Goal: Task Accomplishment & Management: Manage account settings

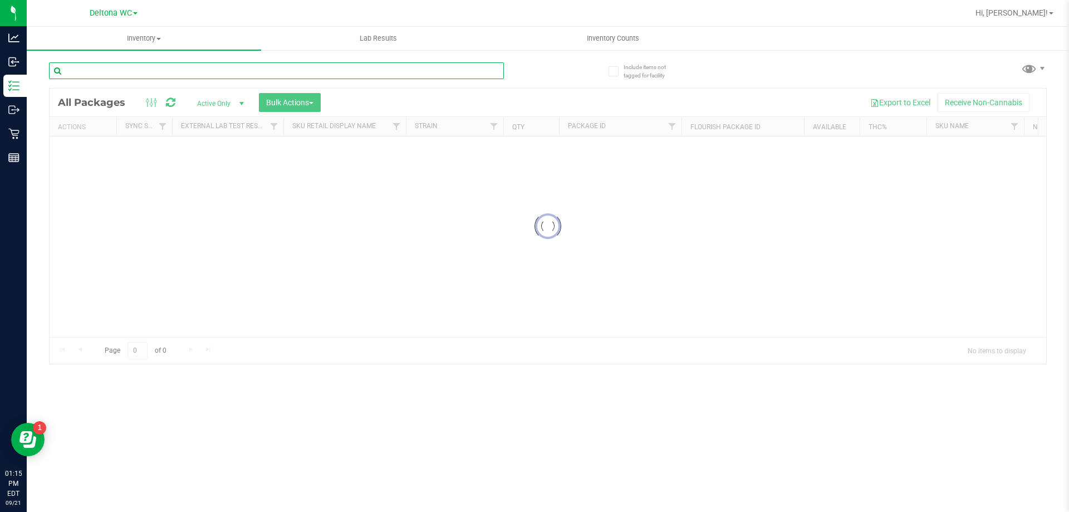
click at [168, 66] on input "text" at bounding box center [276, 70] width 455 height 17
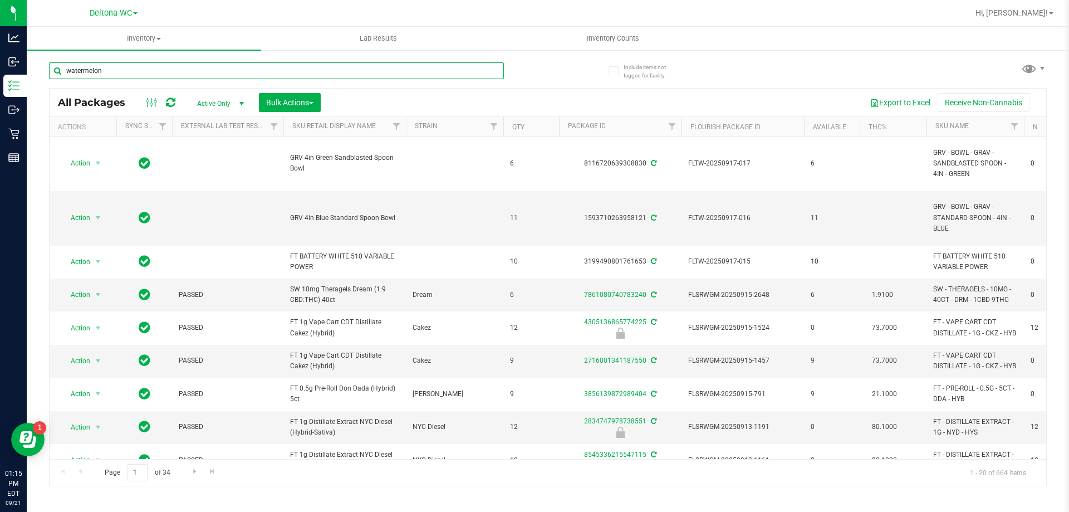
type input "watermelon"
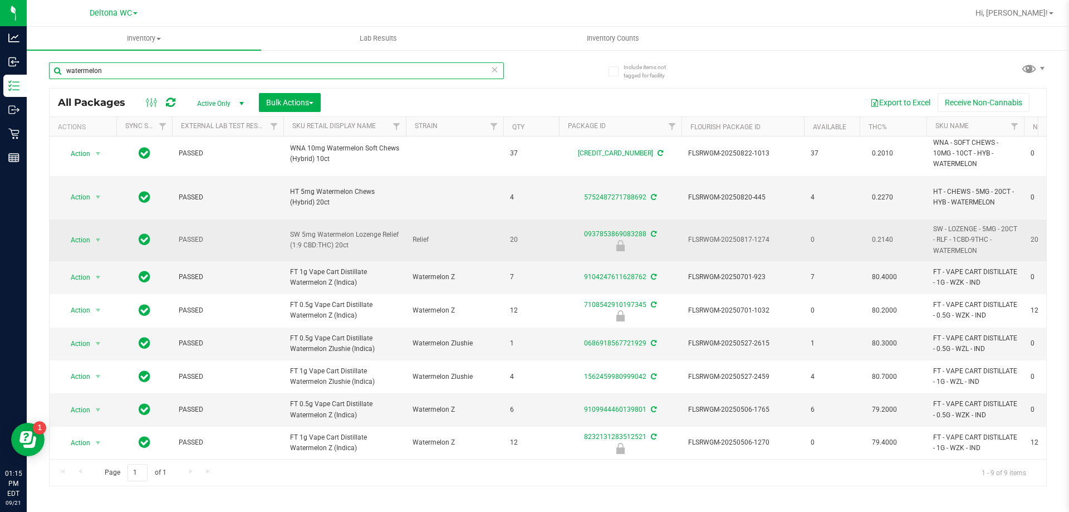
scroll to position [13, 0]
click at [71, 232] on span "Action" at bounding box center [76, 240] width 30 height 16
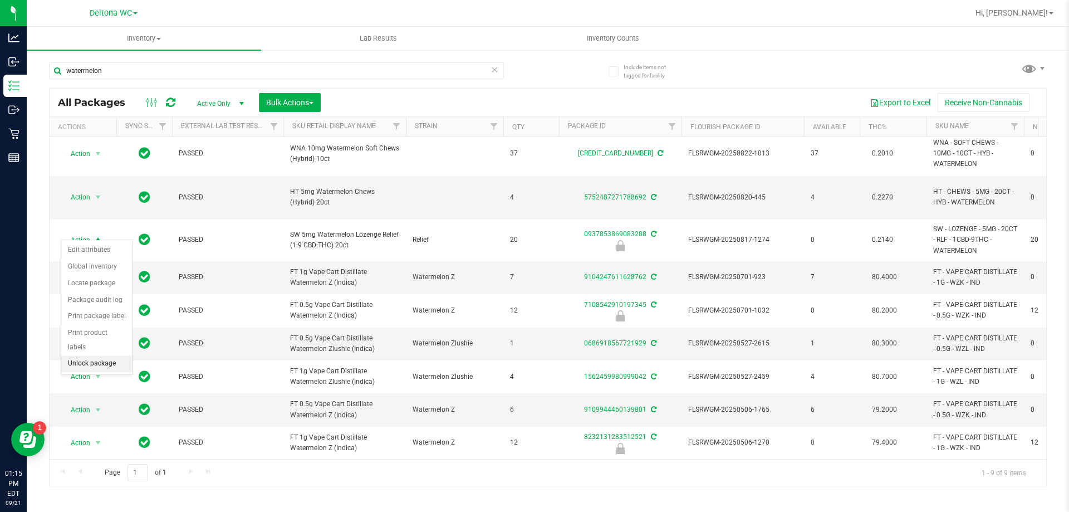
click at [112, 355] on li "Unlock package" at bounding box center [96, 363] width 71 height 17
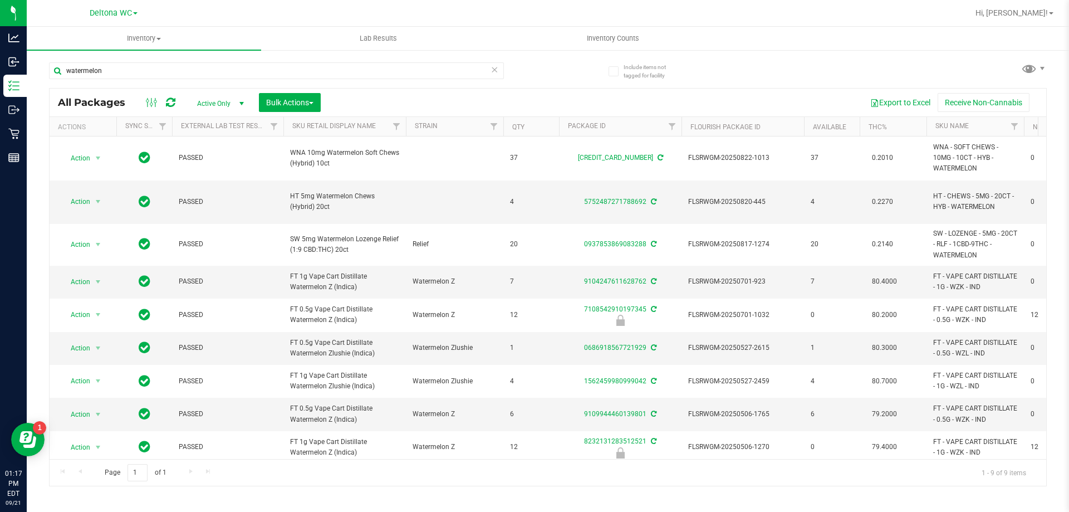
click at [207, 89] on div "All Packages Active Only Active Only Lab Samples Locked All External Internal B…" at bounding box center [548, 103] width 997 height 28
click at [209, 71] on input "watermelon" at bounding box center [276, 70] width 455 height 17
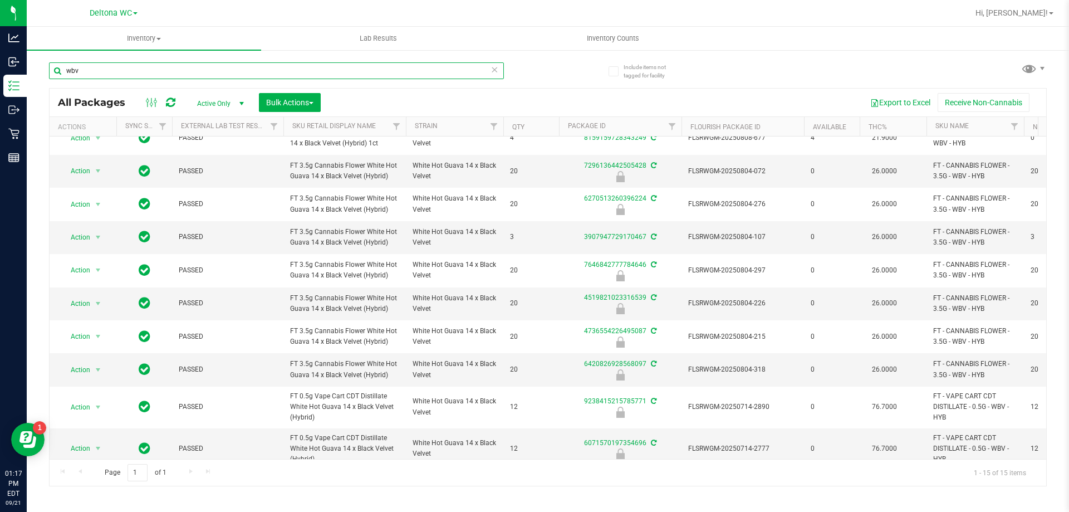
scroll to position [167, 0]
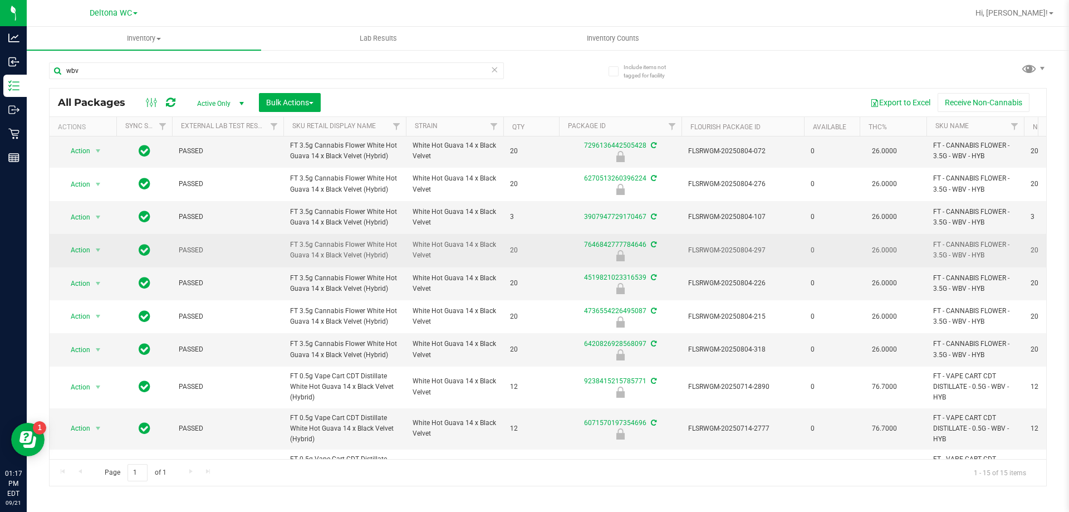
drag, startPoint x: 401, startPoint y: 263, endPoint x: 292, endPoint y: 251, distance: 109.9
click at [292, 251] on td "FT 3.5g Cannabis Flower White Hot Guava 14 x Black Velvet (Hybrid)" at bounding box center [344, 250] width 123 height 33
click at [286, 247] on td "FT 3.5g Cannabis Flower White Hot Guava 14 x Black Velvet (Hybrid)" at bounding box center [344, 250] width 123 height 33
drag, startPoint x: 286, startPoint y: 244, endPoint x: 391, endPoint y: 261, distance: 106.0
click at [391, 261] on td "FT 3.5g Cannabis Flower White Hot Guava 14 x Black Velvet (Hybrid)" at bounding box center [344, 250] width 123 height 33
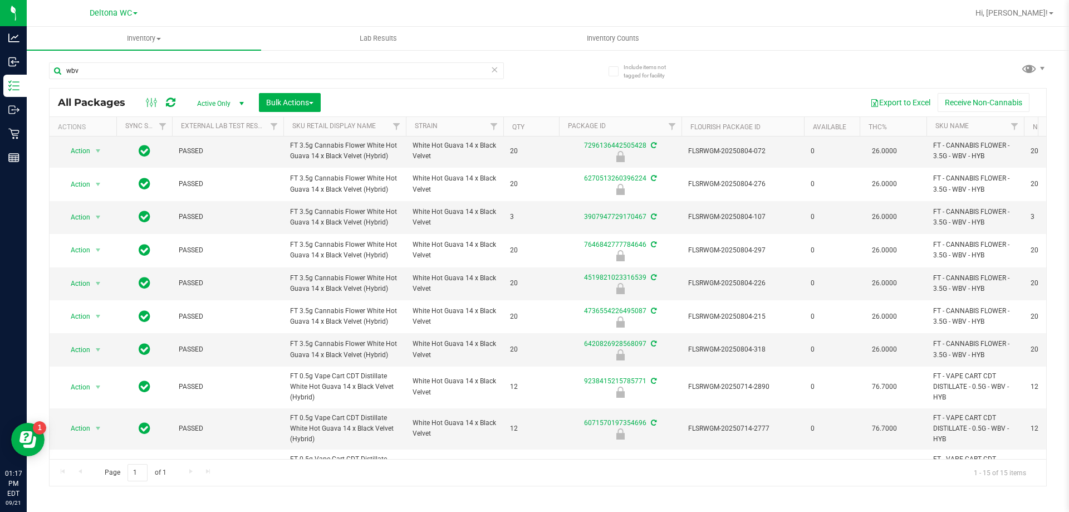
copy span "FT 3.5g Cannabis Flower White Hot Guava 14 x Black Velvet (Hybrid)"
click at [197, 64] on input "wbv" at bounding box center [276, 70] width 455 height 17
click at [194, 67] on input "wbv" at bounding box center [276, 70] width 455 height 17
paste input "FT 3.5g Cannabis Flower White Hot Guava 14 x Black Velvet (Hybrid)"
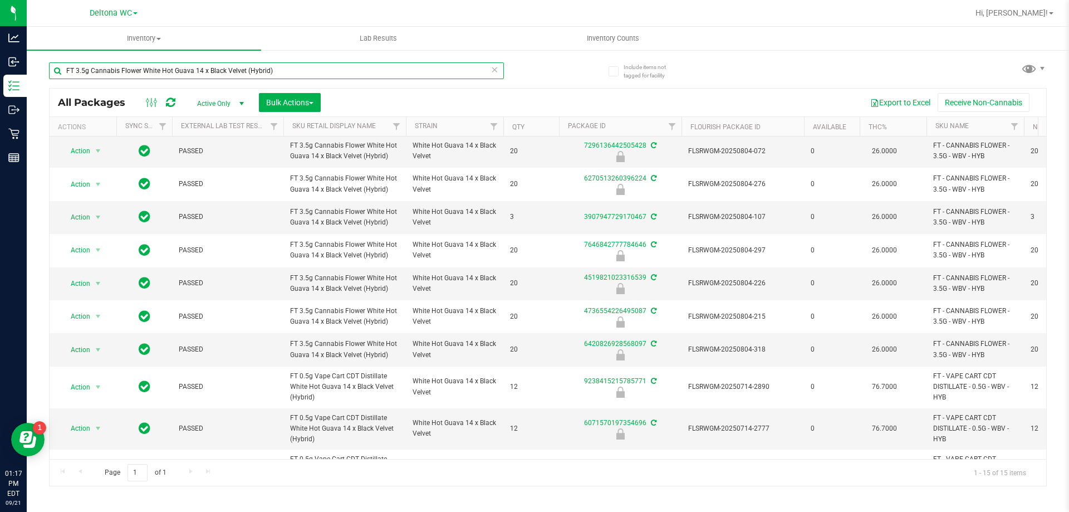
type input "FT 3.5g Cannabis Flower White Hot Guava 14 x Black Velvet (Hybrid)"
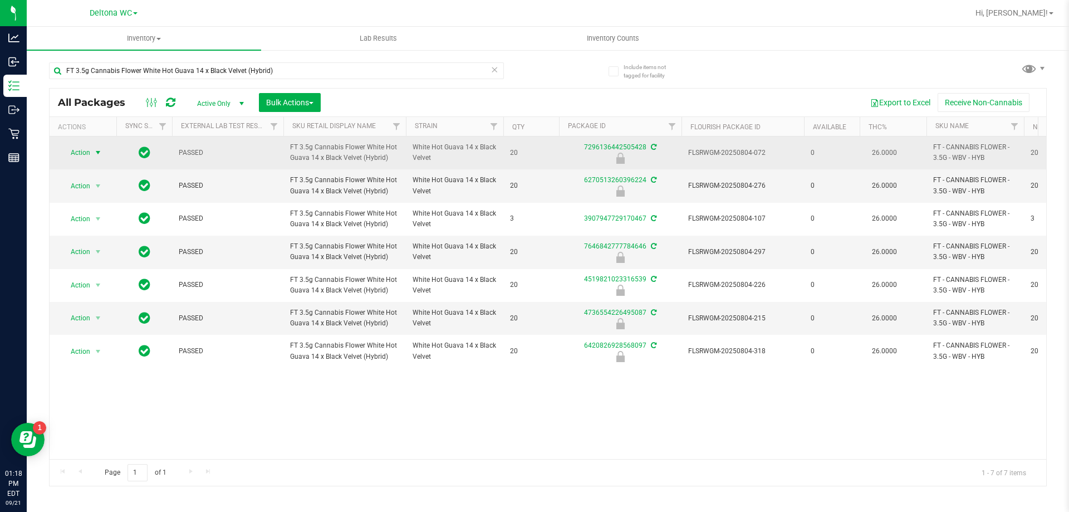
click at [99, 152] on span "select" at bounding box center [98, 152] width 9 height 9
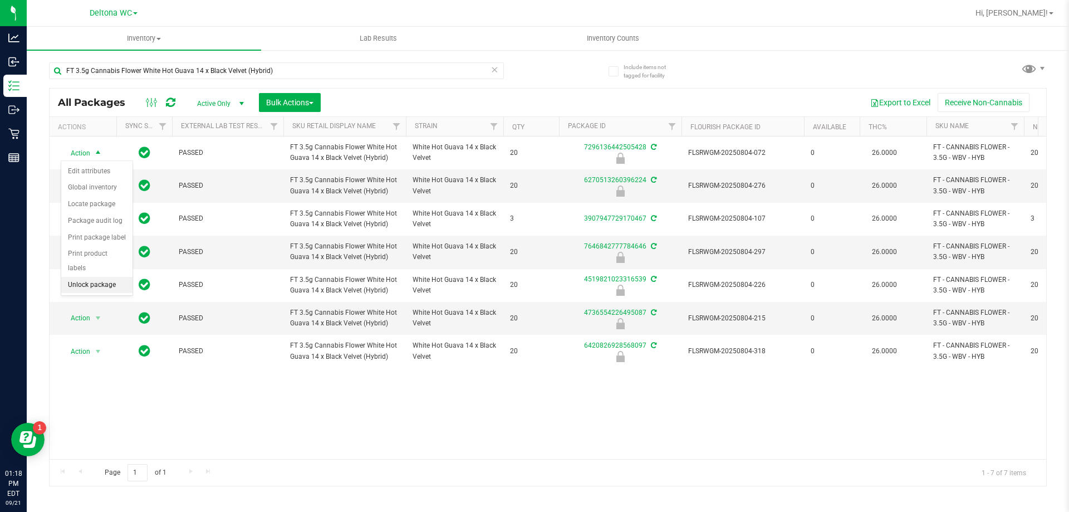
click at [94, 277] on li "Unlock package" at bounding box center [96, 285] width 71 height 17
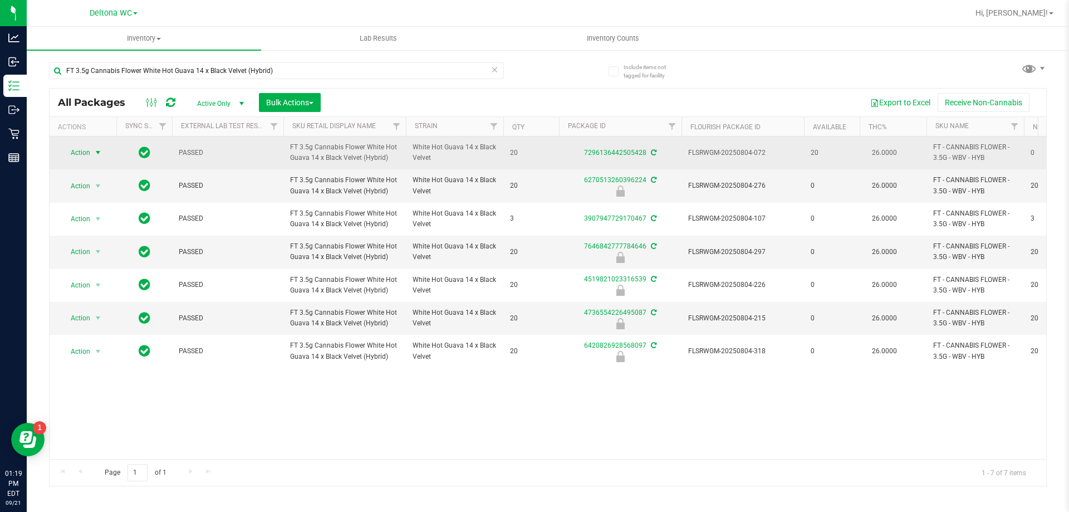
click at [79, 158] on span "Action" at bounding box center [76, 153] width 30 height 16
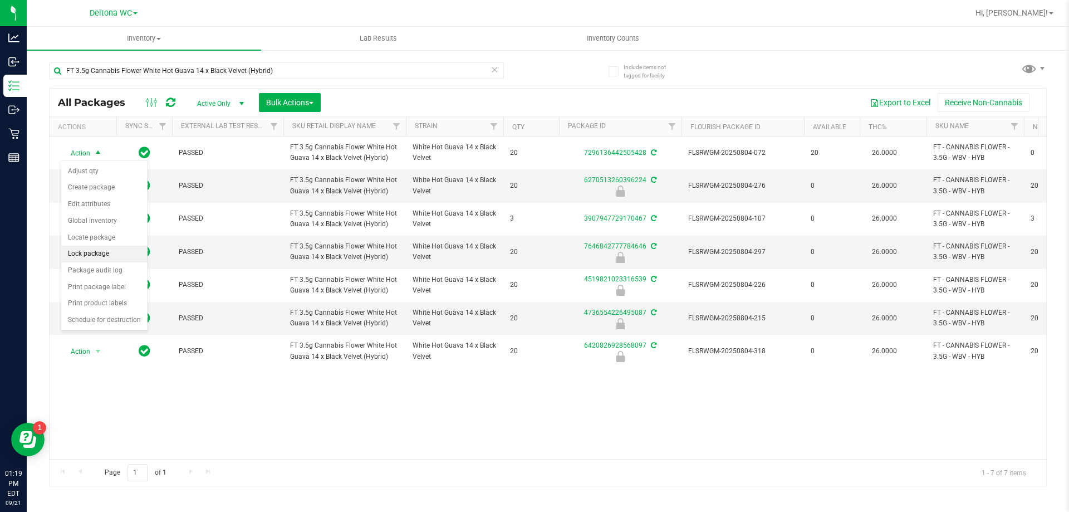
click at [102, 251] on li "Lock package" at bounding box center [104, 254] width 86 height 17
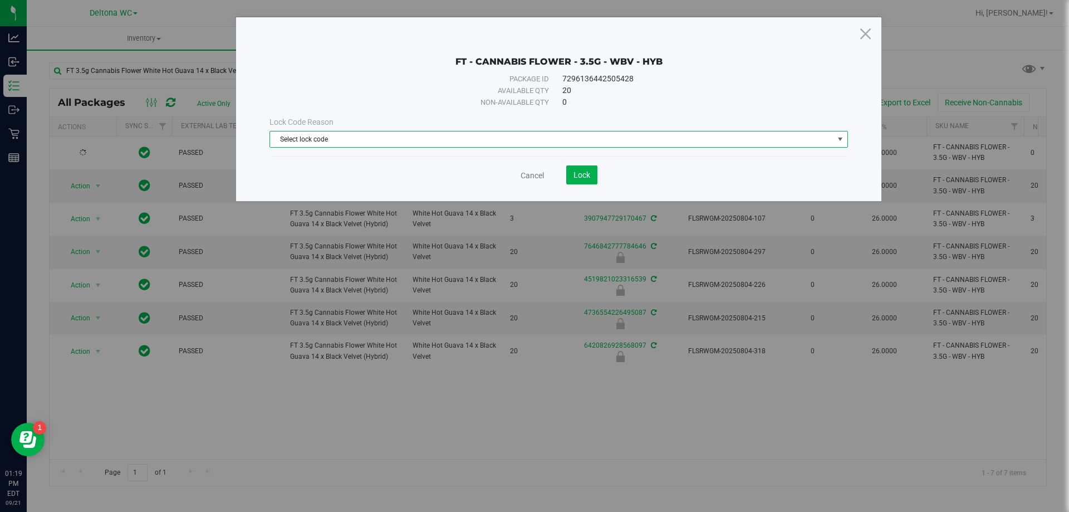
click at [524, 141] on span "Select lock code" at bounding box center [552, 139] width 564 height 16
click at [410, 138] on span "Select lock code" at bounding box center [552, 139] width 564 height 16
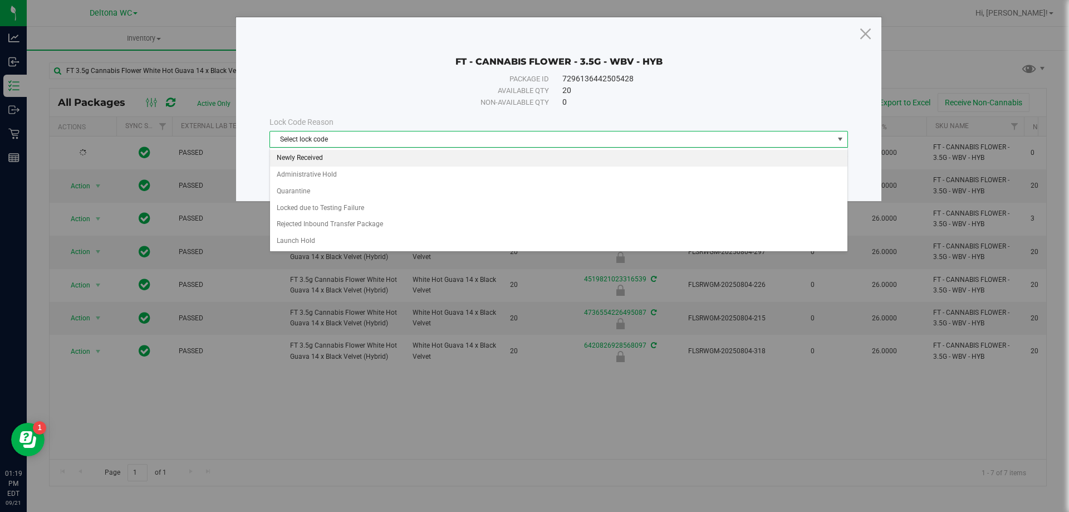
click at [340, 156] on li "Newly Received" at bounding box center [559, 158] width 578 height 17
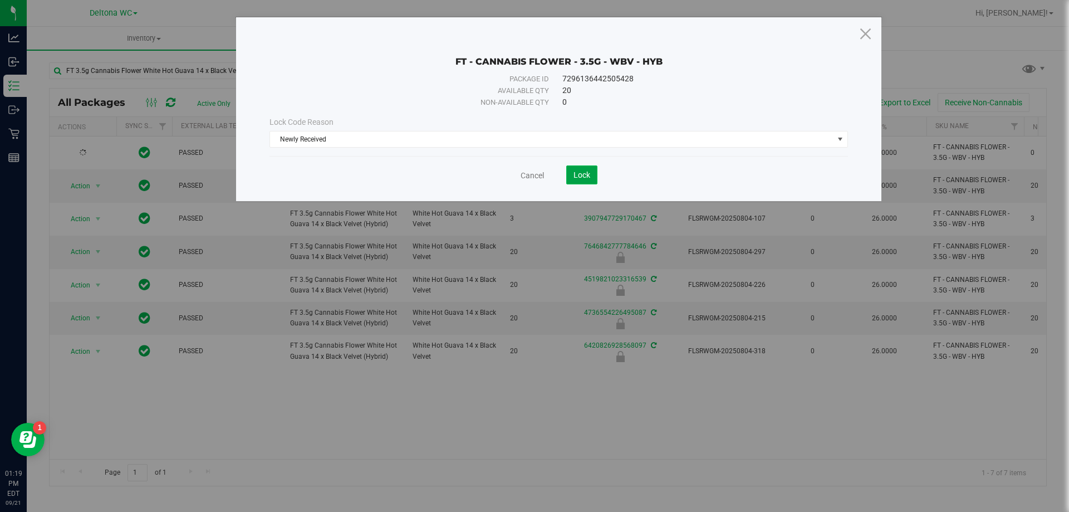
click at [589, 173] on span "Lock" at bounding box center [582, 174] width 17 height 9
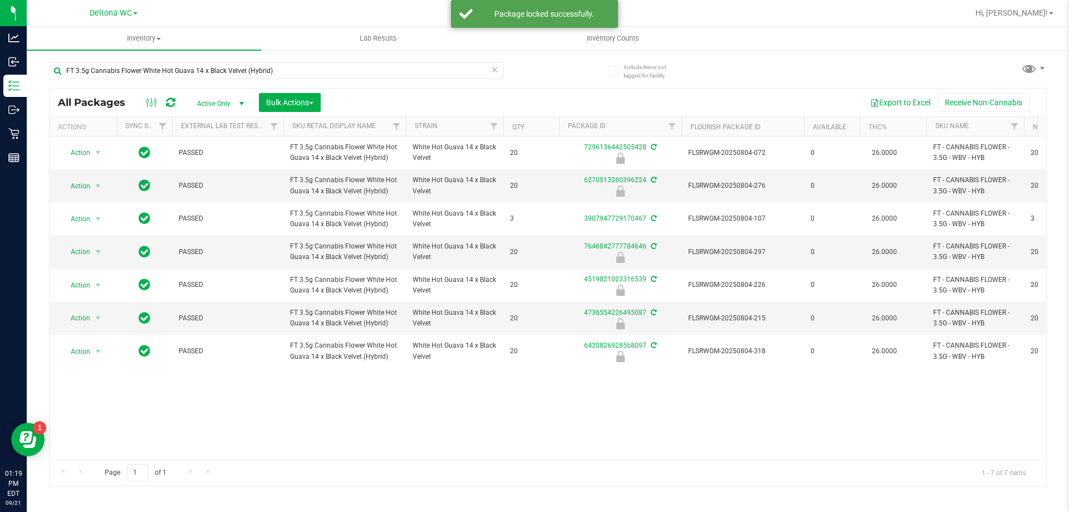
click at [952, 42] on ul "Inventory All packages All inventory Waste log Create inventory Lab Results Inv…" at bounding box center [561, 39] width 1069 height 24
click at [97, 255] on span "select" at bounding box center [98, 251] width 9 height 9
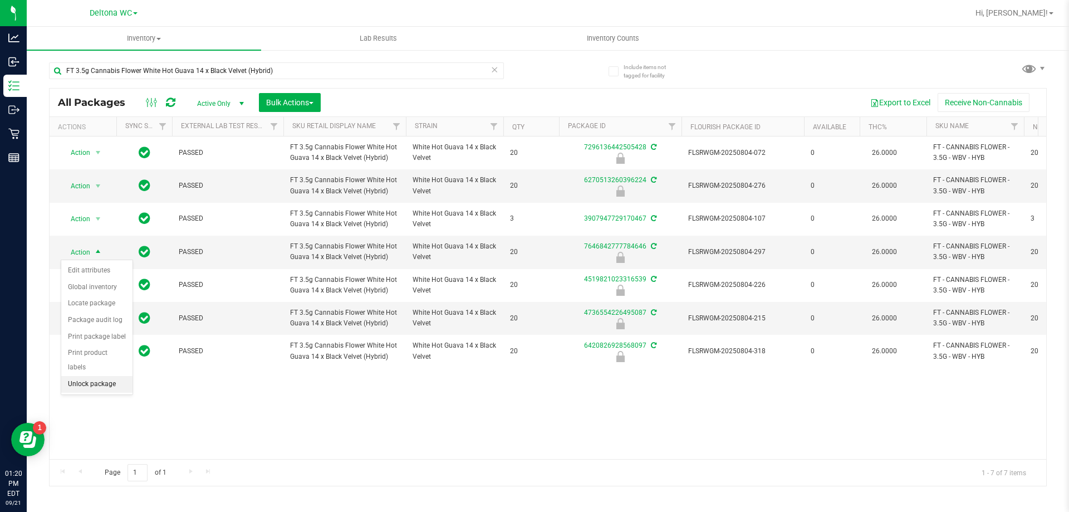
click at [104, 376] on li "Unlock package" at bounding box center [96, 384] width 71 height 17
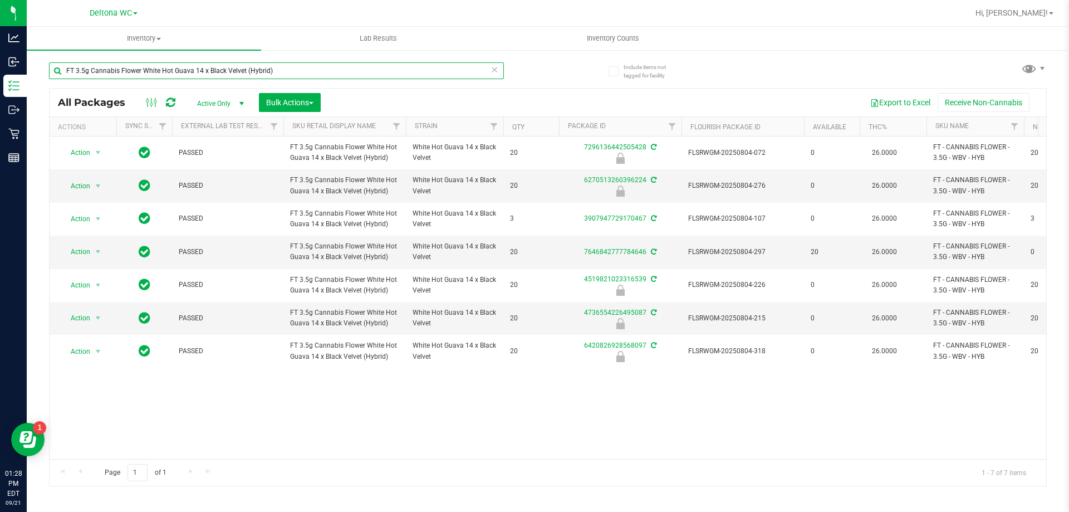
click at [164, 67] on input "FT 3.5g Cannabis Flower White Hot Guava 14 x Black Velvet (Hybrid)" at bounding box center [276, 70] width 455 height 17
type input "t12"
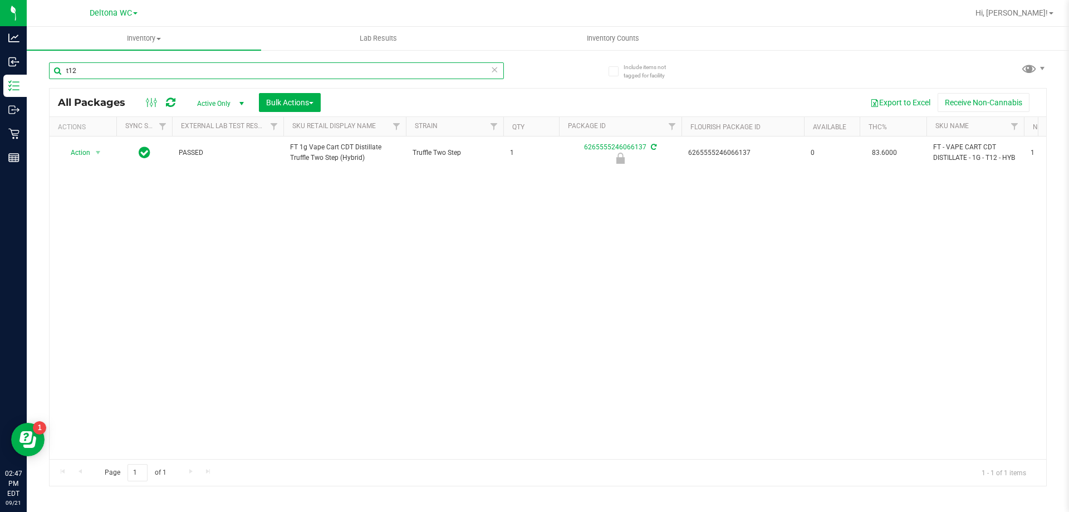
click at [243, 76] on input "t12" at bounding box center [276, 70] width 455 height 17
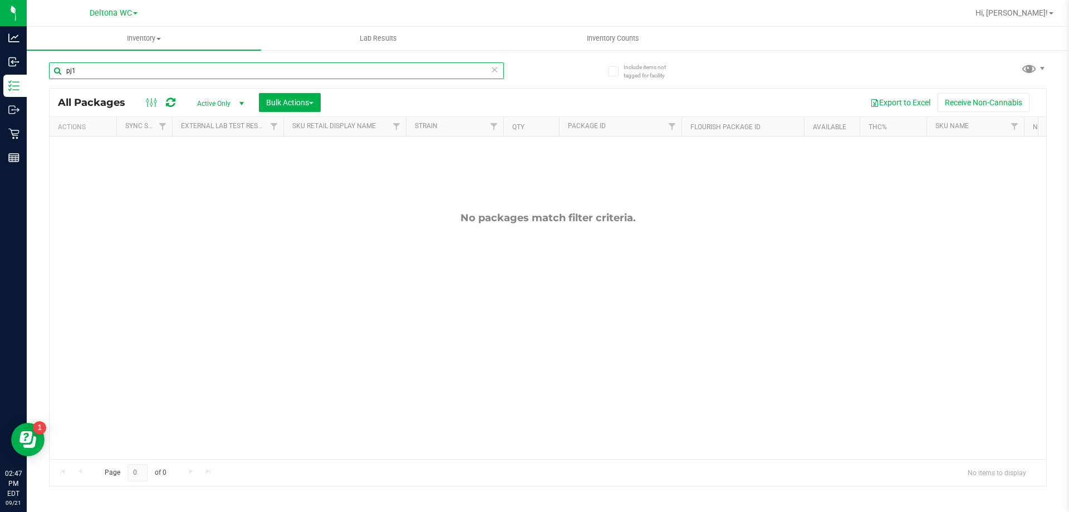
click at [243, 76] on input "pj1" at bounding box center [276, 70] width 455 height 17
click at [243, 76] on input "purple pj" at bounding box center [276, 70] width 455 height 17
type input "p"
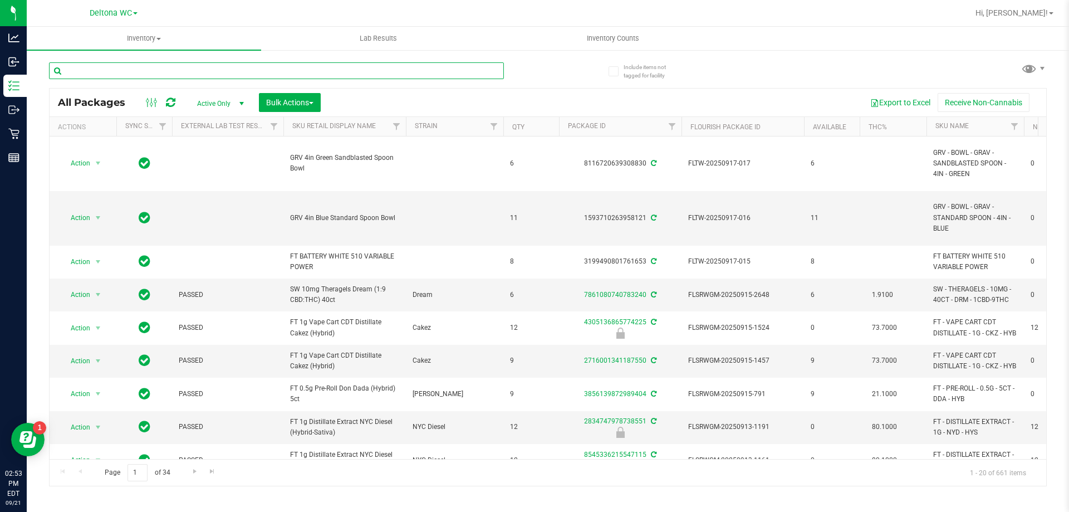
click at [92, 68] on input "text" at bounding box center [276, 70] width 455 height 17
type input "aml"
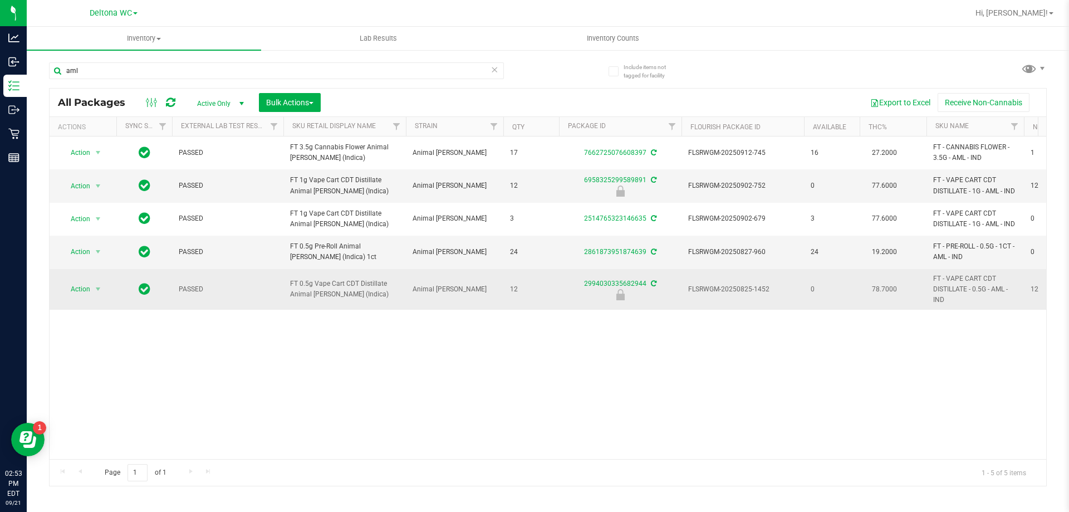
drag, startPoint x: 344, startPoint y: 347, endPoint x: 343, endPoint y: 278, distance: 69.1
click at [344, 268] on div "Action Action Adjust qty Create package Edit attributes Global inventory Locate…" at bounding box center [548, 297] width 997 height 322
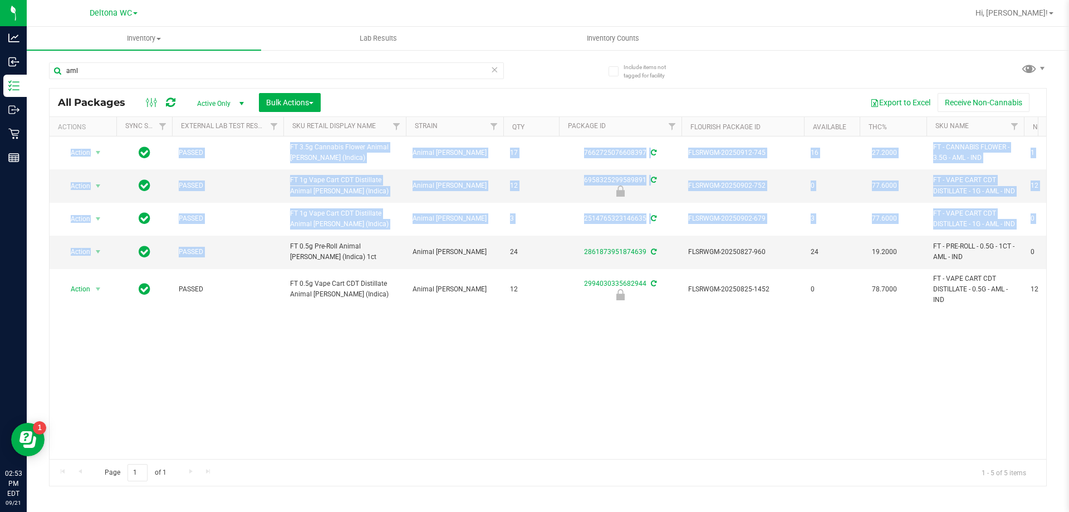
click at [327, 349] on div "Action Action Adjust qty Create package Edit attributes Global inventory Locate…" at bounding box center [548, 297] width 997 height 322
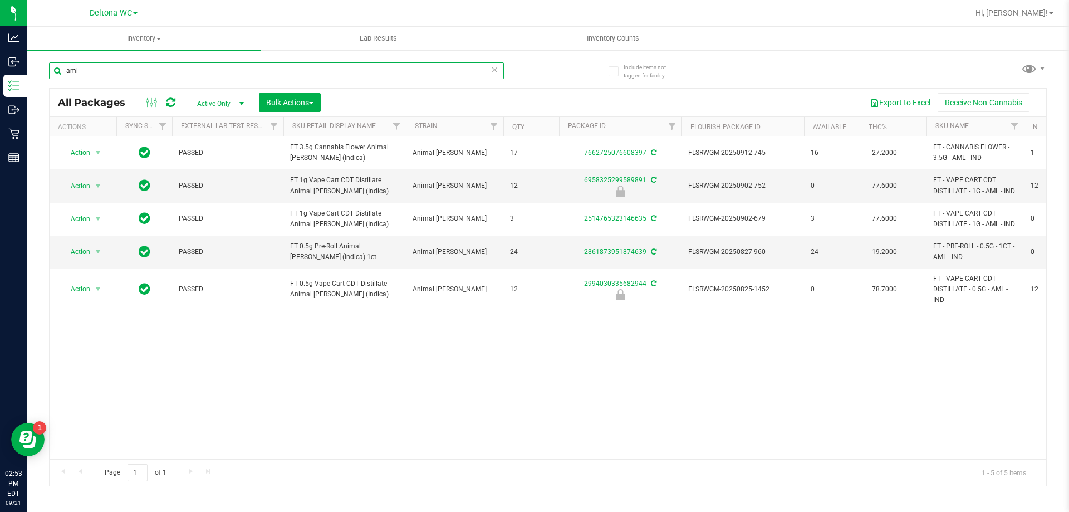
click at [113, 66] on input "aml" at bounding box center [276, 70] width 455 height 17
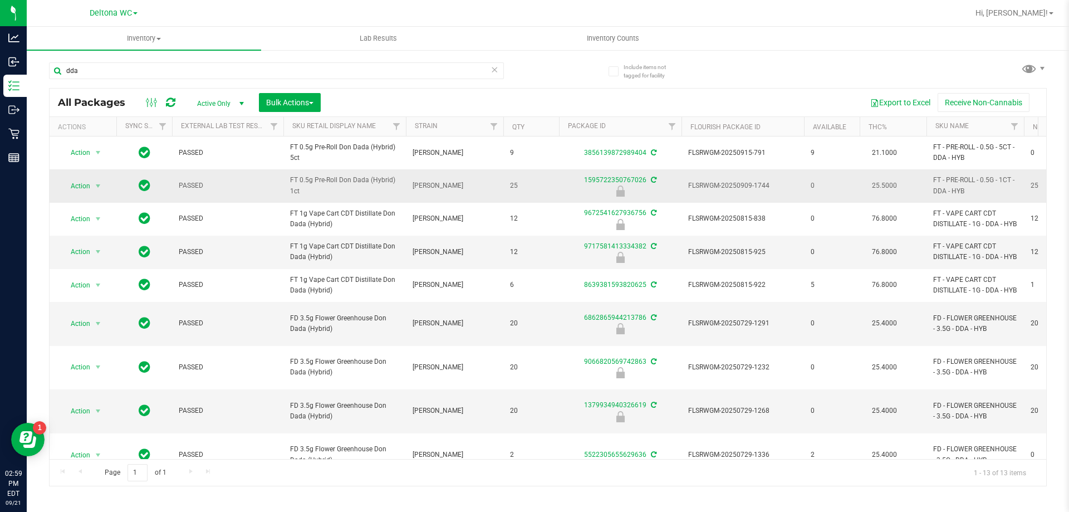
click at [354, 180] on span "FT 0.5g Pre-Roll Don Dada (Hybrid) 1ct" at bounding box center [344, 185] width 109 height 21
copy tr "FT 0.5g Pre-Roll Don Dada (Hybrid) 1ct"
click at [325, 67] on input "dda" at bounding box center [276, 70] width 455 height 17
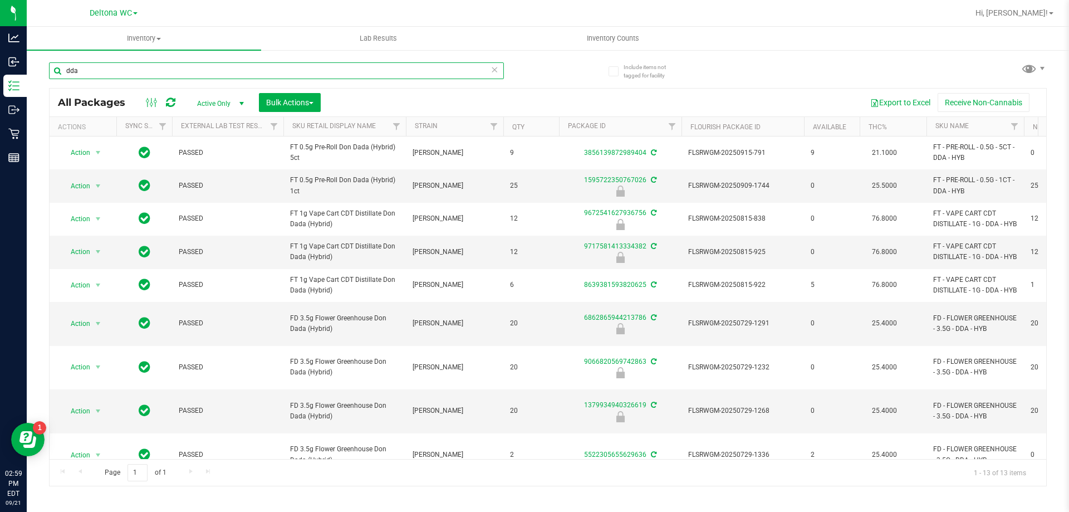
click at [325, 67] on input "dda" at bounding box center [276, 70] width 455 height 17
paste input "FT 0.5g Pre-Roll Don Dada (Hybrid) 1ct"
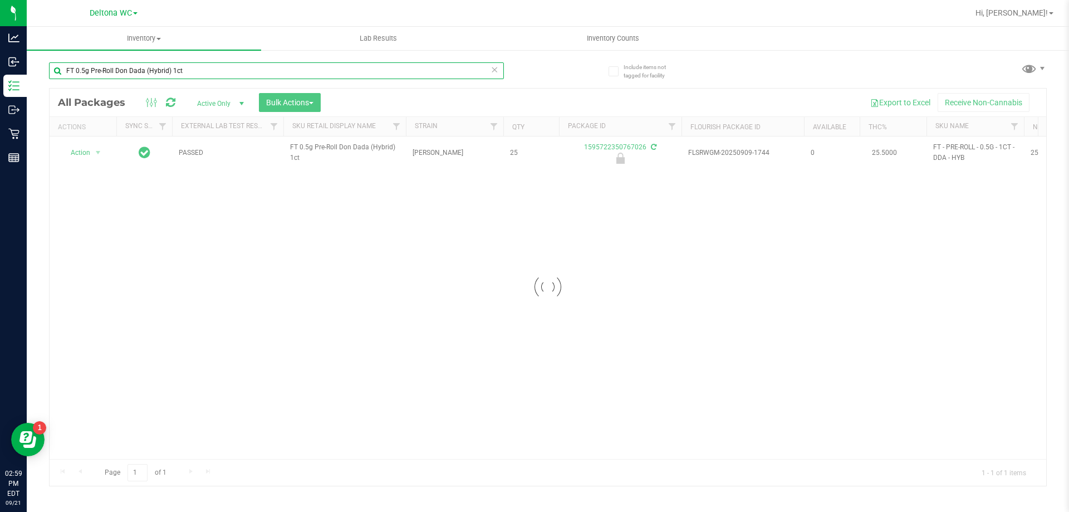
type input "FT 0.5g Pre-Roll Don Dada (Hybrid) 1ct"
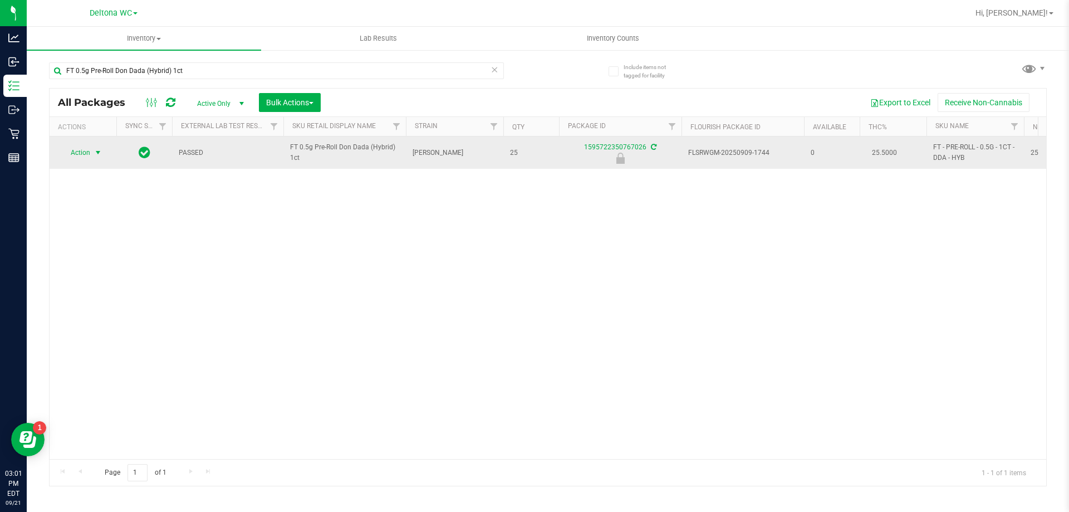
click at [99, 159] on span "select" at bounding box center [98, 153] width 14 height 16
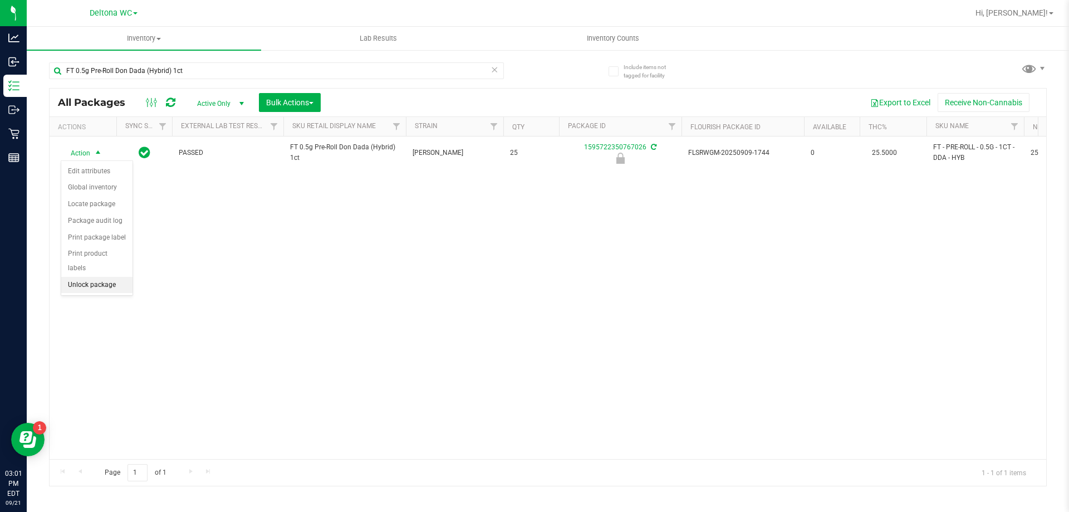
click at [87, 277] on li "Unlock package" at bounding box center [96, 285] width 71 height 17
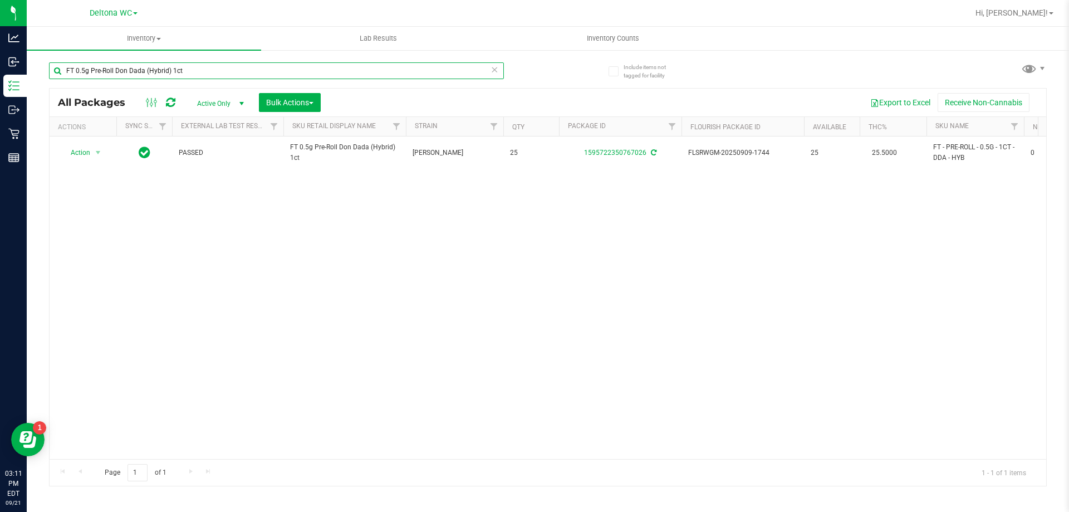
click at [181, 71] on input "FT 0.5g Pre-Roll Don Dada (Hybrid) 1ct" at bounding box center [276, 70] width 455 height 17
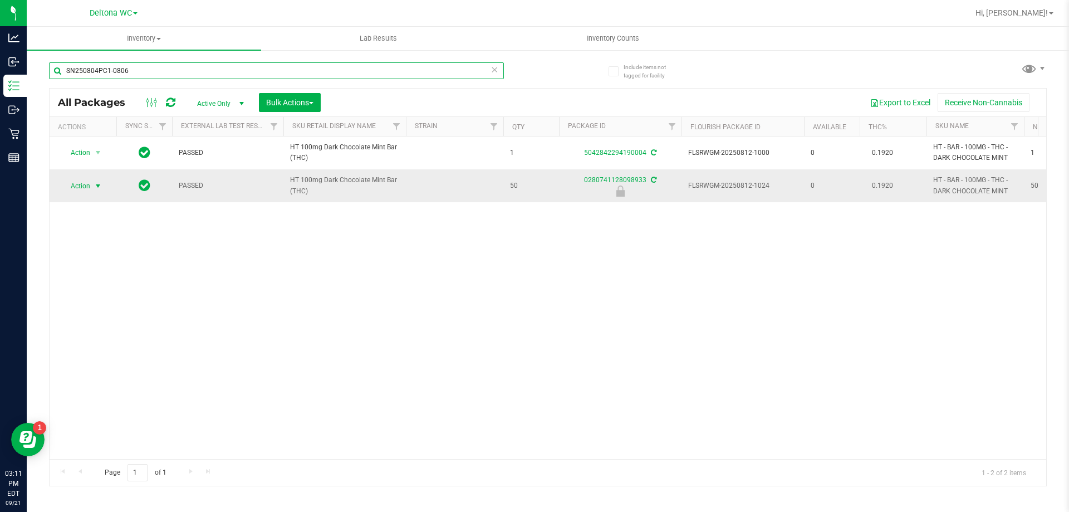
type input "SN250804PC1-0806"
click at [90, 186] on span "Action" at bounding box center [76, 186] width 30 height 16
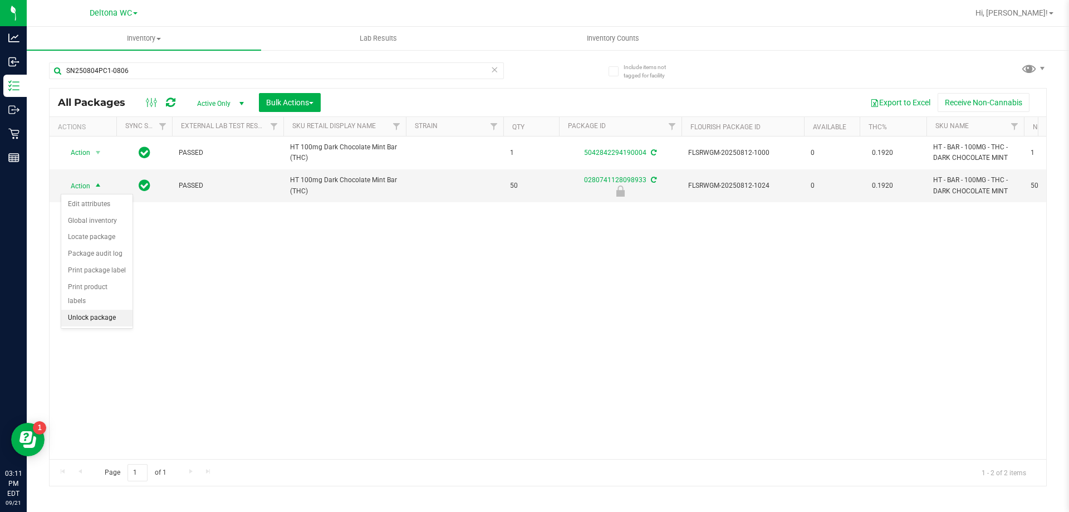
click at [81, 310] on li "Unlock package" at bounding box center [96, 318] width 71 height 17
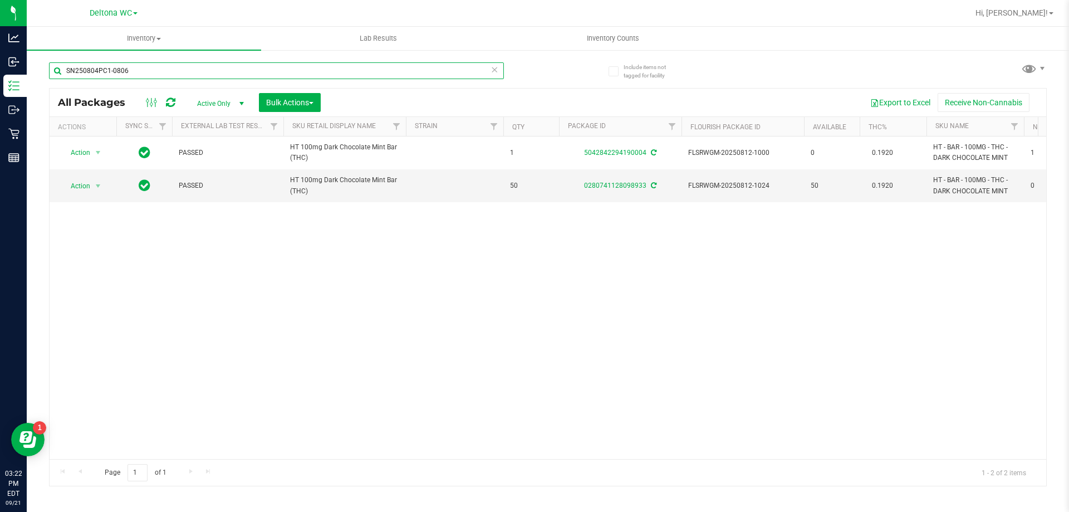
click at [167, 79] on input "SN250804PC1-0806" at bounding box center [276, 70] width 455 height 17
click at [167, 71] on input "SN250804PC1-0806" at bounding box center [276, 70] width 455 height 17
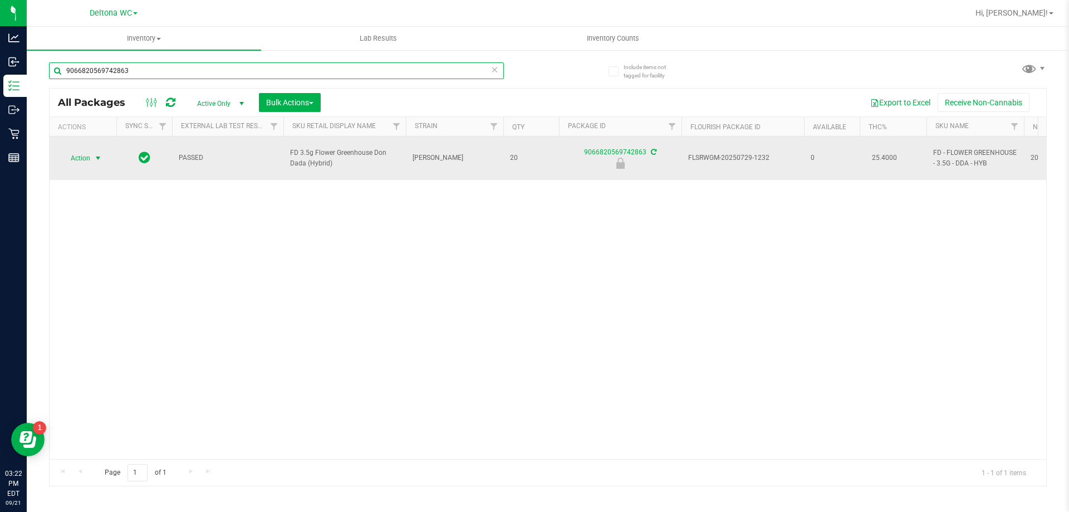
type input "9066820569742863"
click at [94, 154] on span "select" at bounding box center [98, 158] width 9 height 9
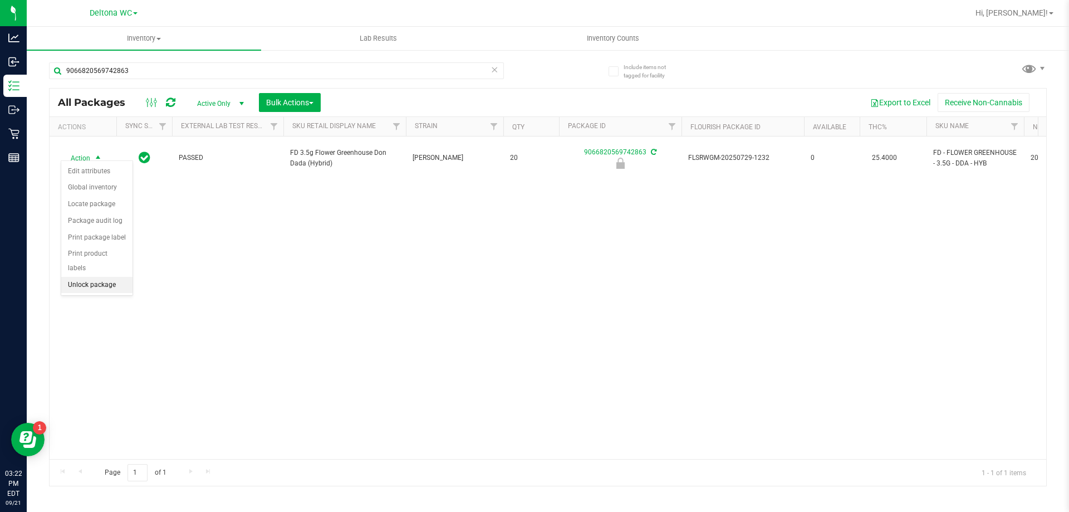
click at [86, 277] on li "Unlock package" at bounding box center [96, 285] width 71 height 17
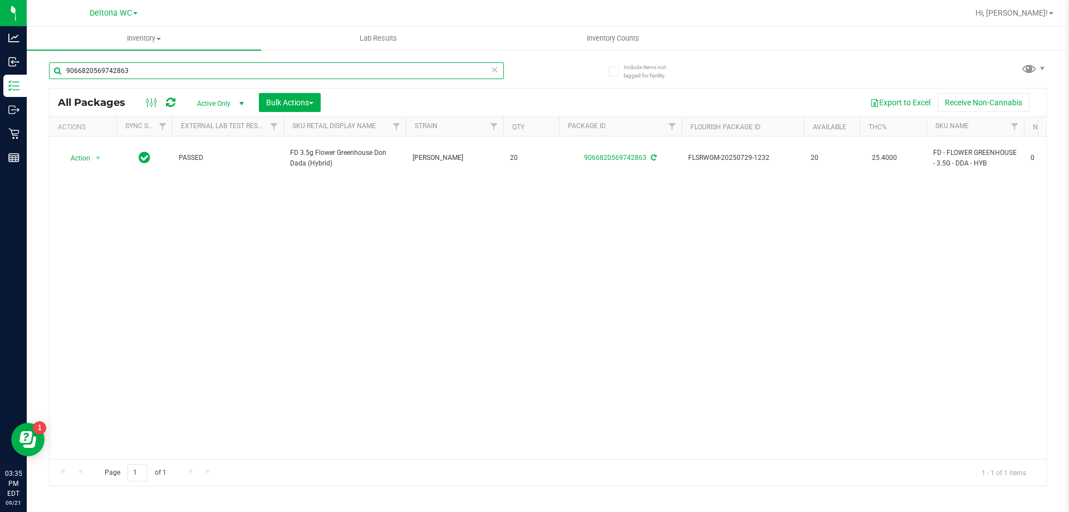
click at [182, 67] on input "9066820569742863" at bounding box center [276, 70] width 455 height 17
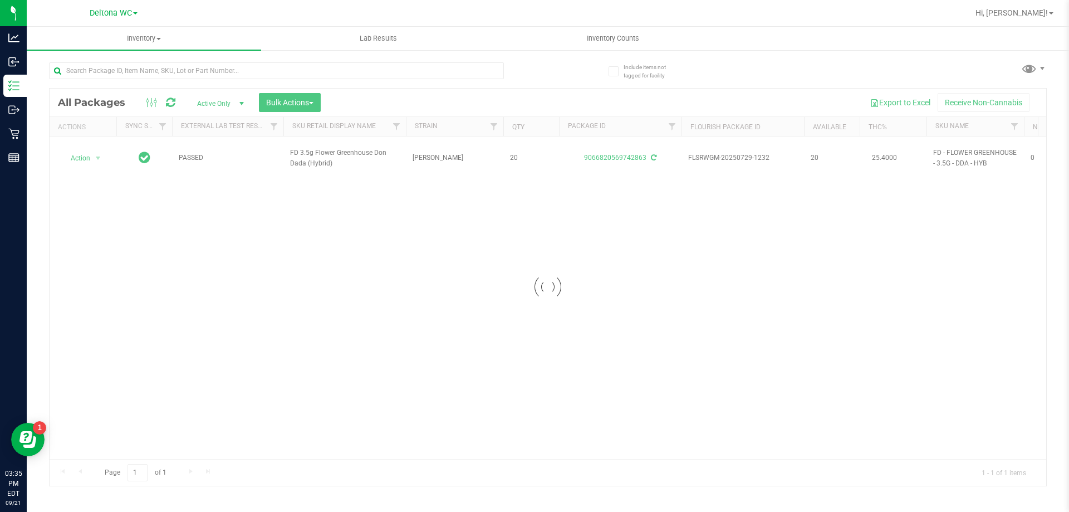
click at [544, 71] on div at bounding box center [298, 70] width 499 height 36
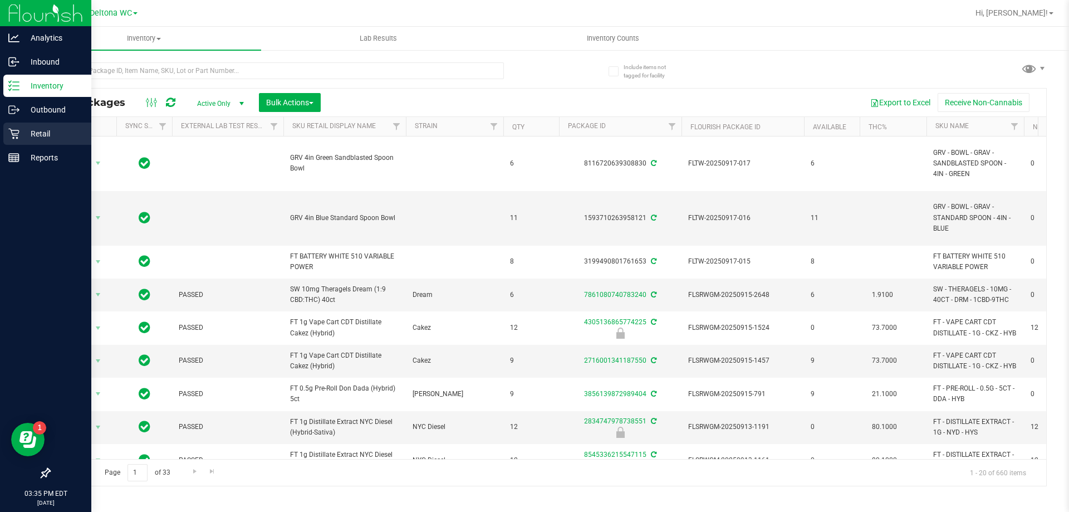
click at [12, 140] on div "Retail" at bounding box center [47, 134] width 88 height 22
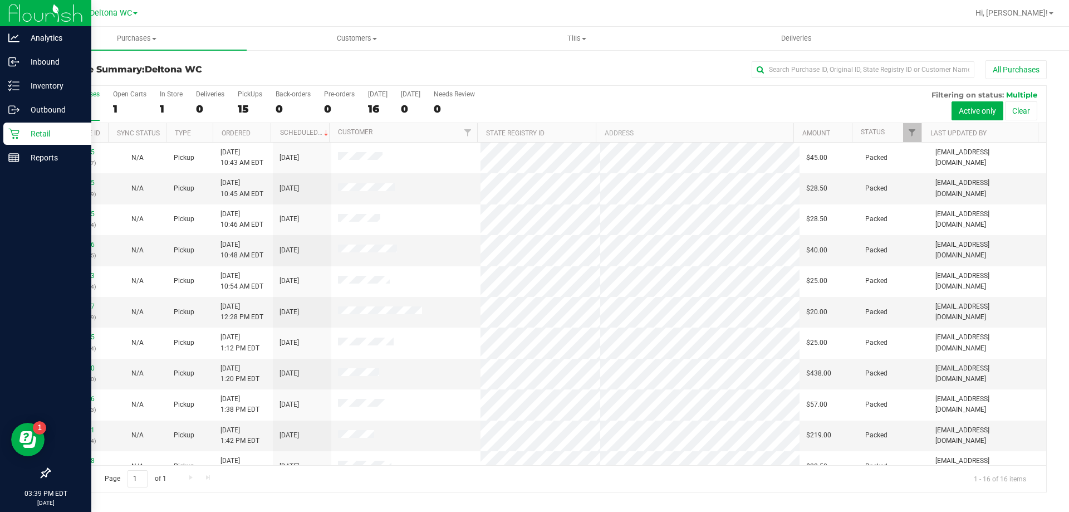
click at [304, 61] on div "Purchase Summary: Deltona WC All Purchases" at bounding box center [548, 72] width 998 height 25
click at [122, 45] on uib-tab-heading "Purchases Summary of purchases Fulfillment All purchases" at bounding box center [137, 38] width 220 height 23
click at [98, 77] on li "Fulfillment" at bounding box center [137, 80] width 220 height 13
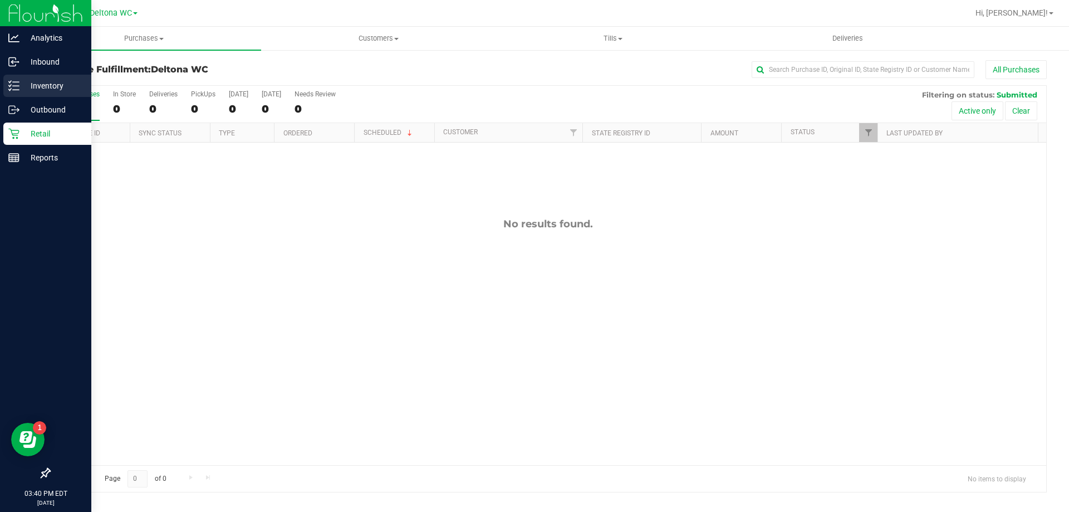
click at [11, 75] on div "Inventory" at bounding box center [47, 86] width 88 height 22
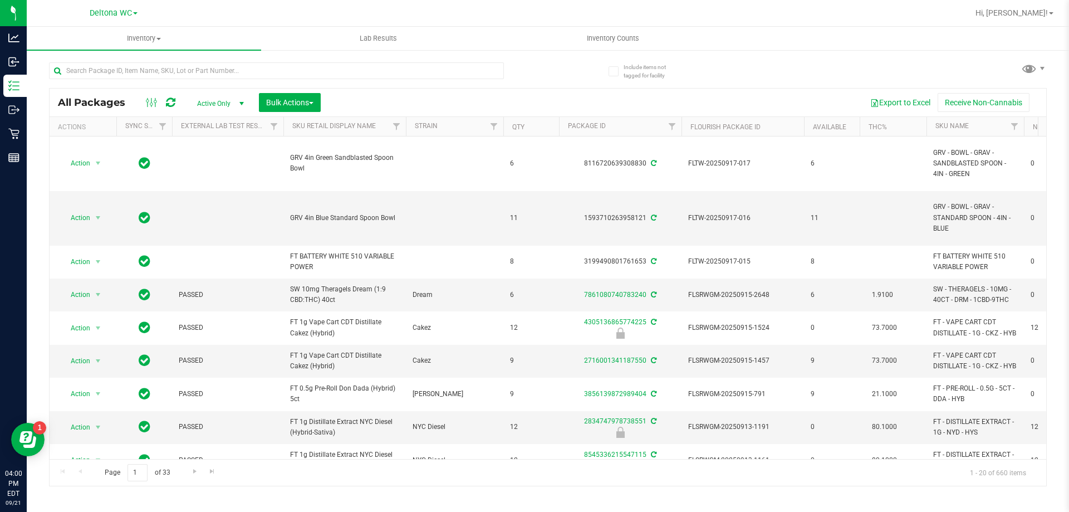
click at [555, 63] on div "All Packages Active Only Active Only Lab Samples Locked All External Internal B…" at bounding box center [548, 269] width 998 height 434
click at [156, 74] on input "text" at bounding box center [276, 70] width 455 height 17
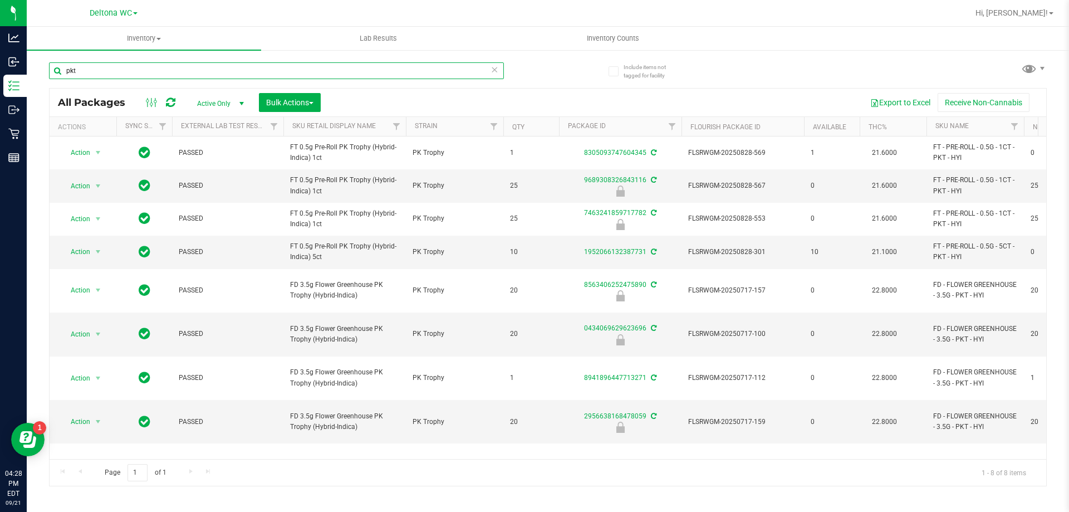
click at [160, 75] on input "pkt" at bounding box center [276, 70] width 455 height 17
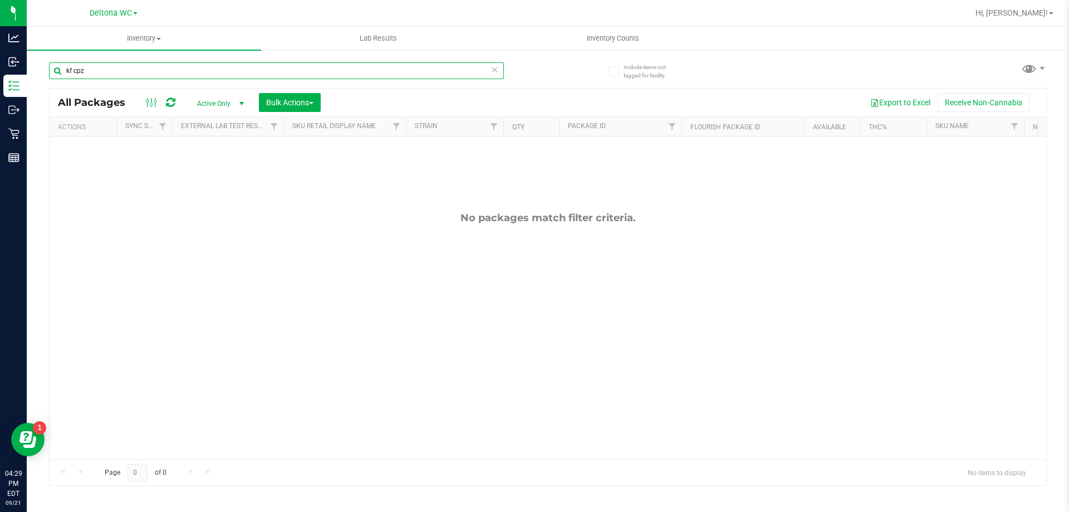
drag, startPoint x: 72, startPoint y: 69, endPoint x: 32, endPoint y: 66, distance: 40.2
click at [33, 66] on div "Include items not tagged for facility kf cpz All Packages Active Only Active On…" at bounding box center [548, 219] width 1043 height 340
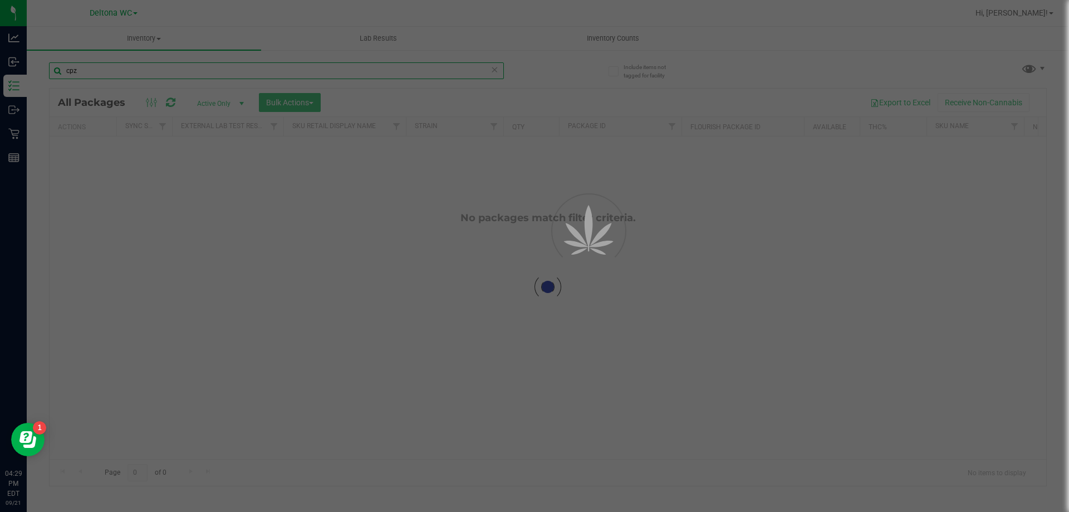
type input "cpz"
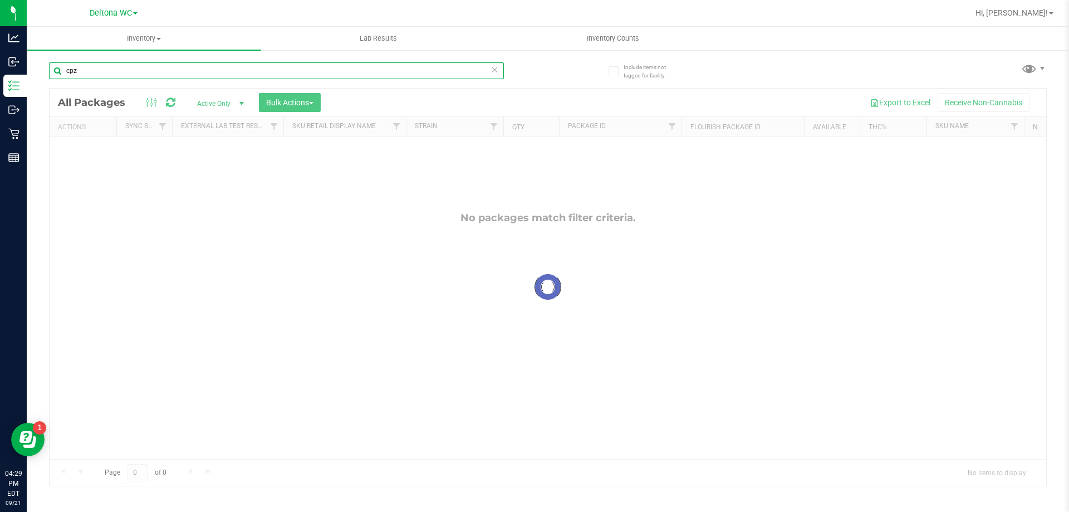
click at [105, 74] on input "cpz" at bounding box center [276, 70] width 455 height 17
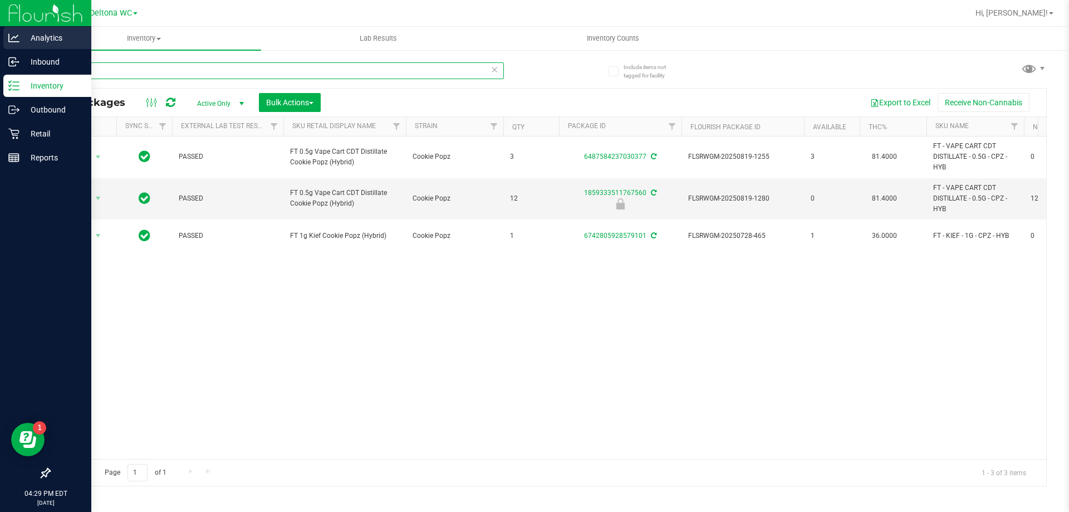
drag, startPoint x: 146, startPoint y: 69, endPoint x: 0, endPoint y: 45, distance: 147.9
click at [0, 45] on div "Analytics Inbound Inventory Outbound Retail Reports 04:29 PM EDT 09/21/2025 09/…" at bounding box center [534, 256] width 1069 height 512
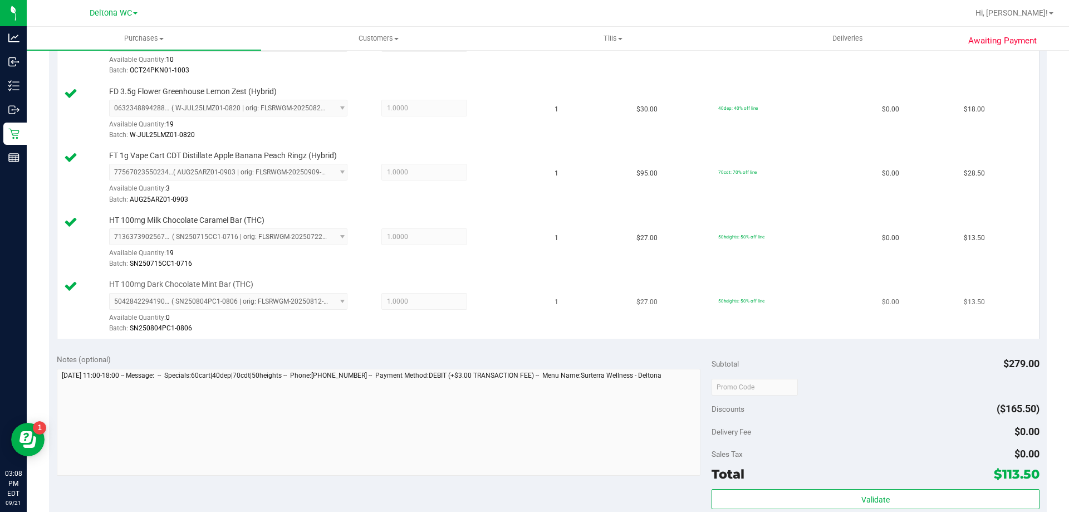
scroll to position [446, 0]
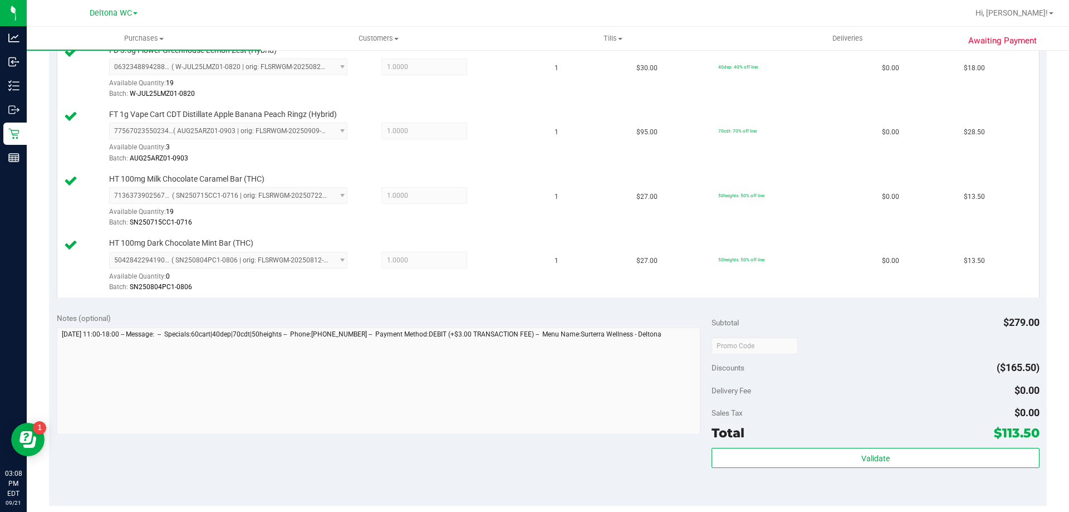
click at [909, 473] on div "Validate" at bounding box center [875, 473] width 327 height 50
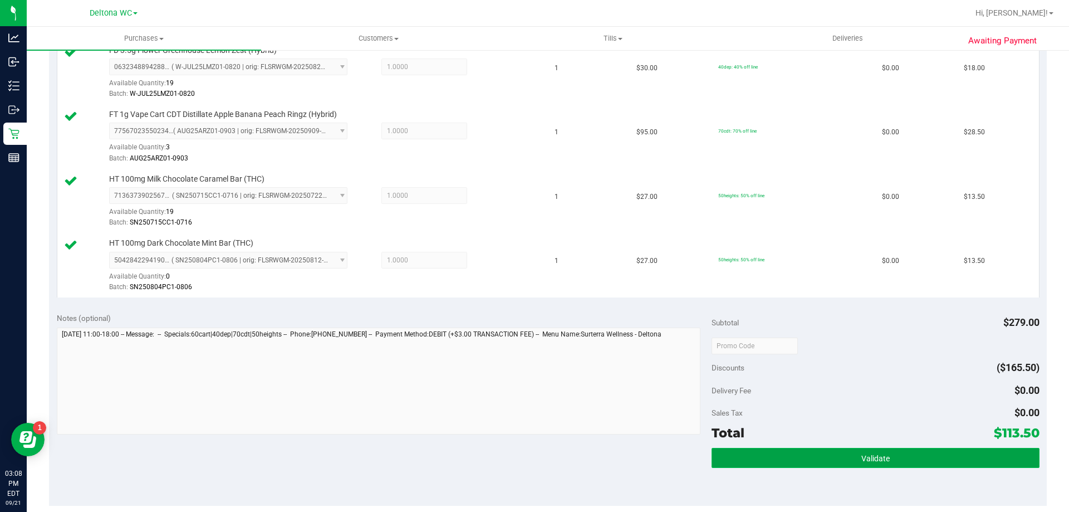
click at [911, 457] on button "Validate" at bounding box center [875, 458] width 327 height 20
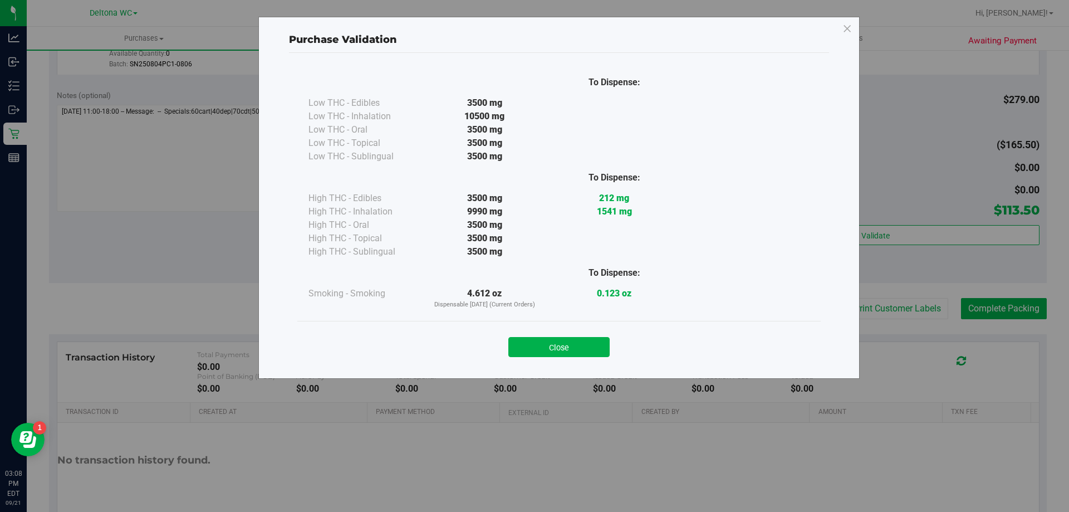
scroll to position [721, 0]
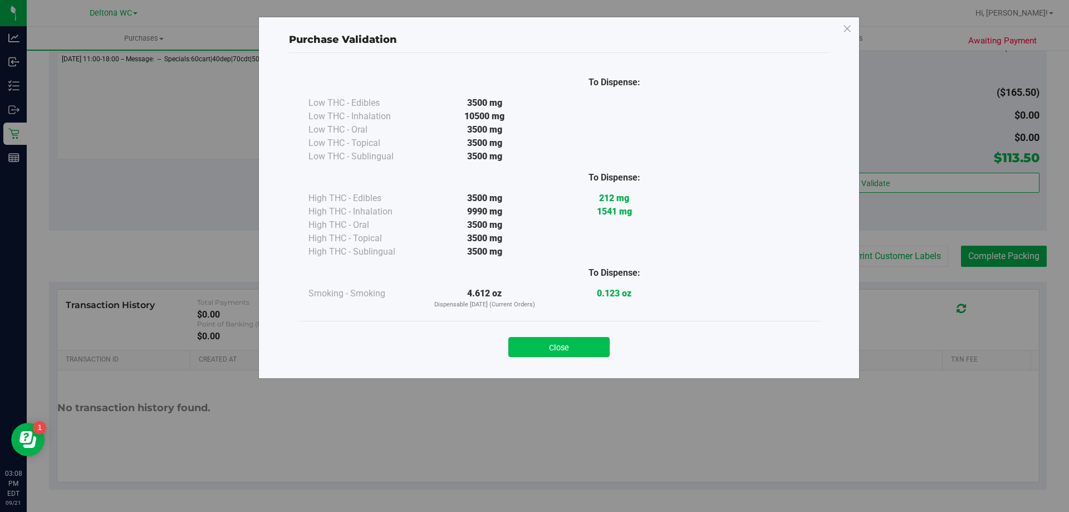
click at [609, 351] on button "Close" at bounding box center [558, 347] width 101 height 20
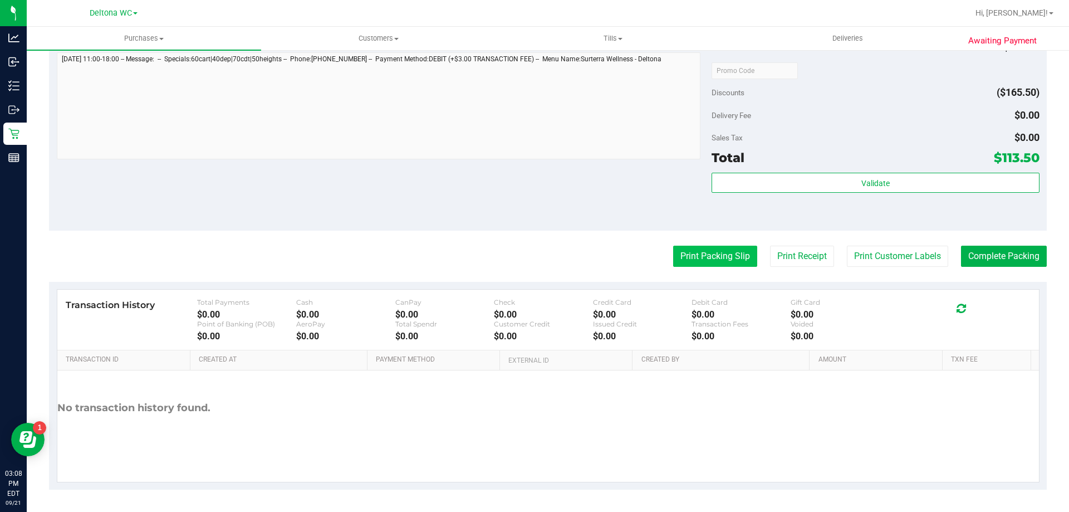
click at [686, 255] on button "Print Packing Slip" at bounding box center [715, 256] width 84 height 21
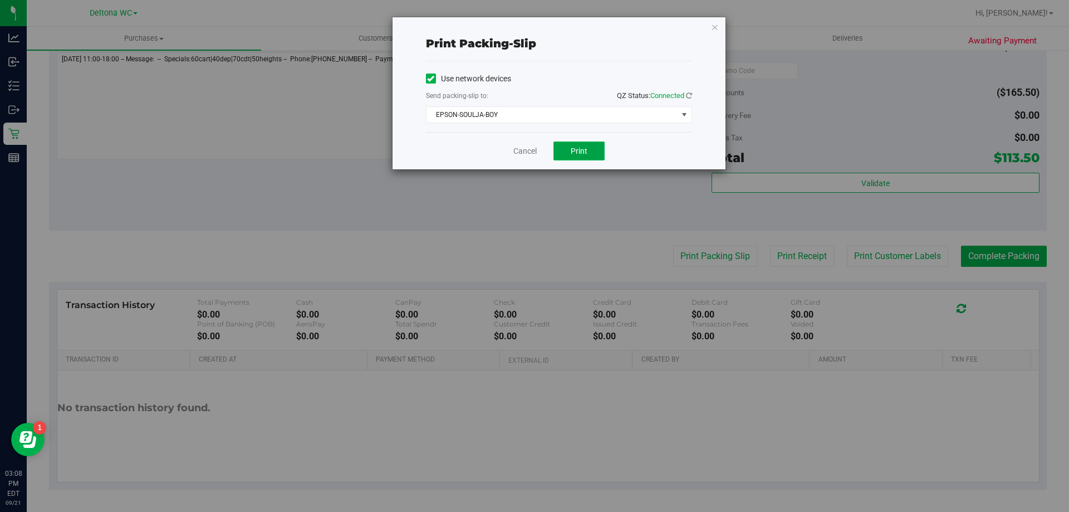
click at [586, 153] on span "Print" at bounding box center [579, 150] width 17 height 9
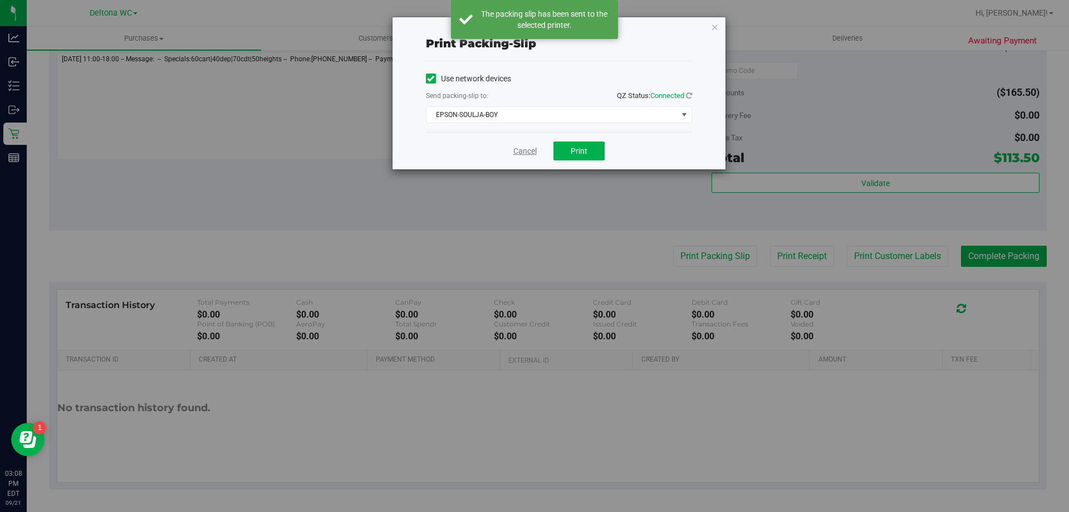
click at [522, 156] on link "Cancel" at bounding box center [524, 151] width 23 height 12
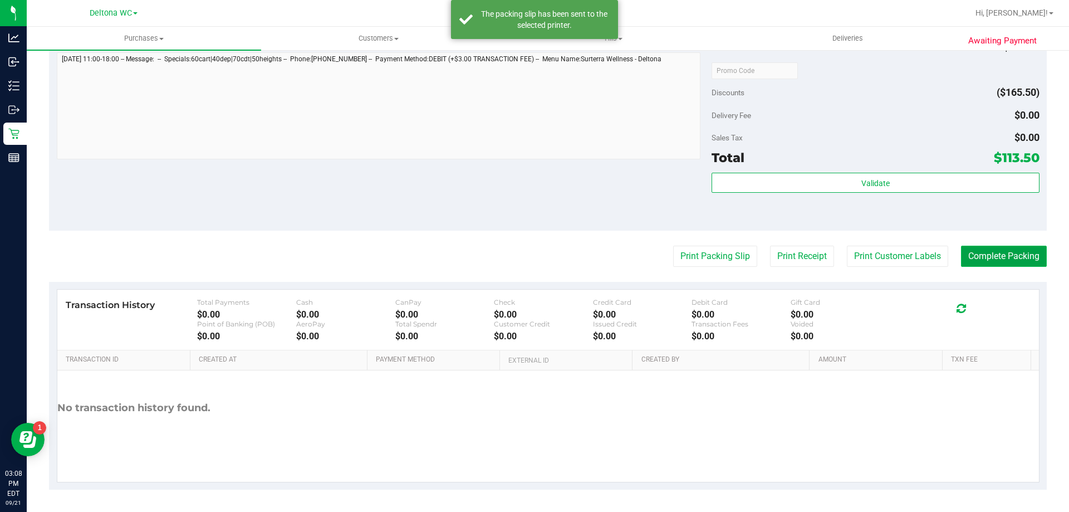
click at [982, 253] on button "Complete Packing" at bounding box center [1004, 256] width 86 height 21
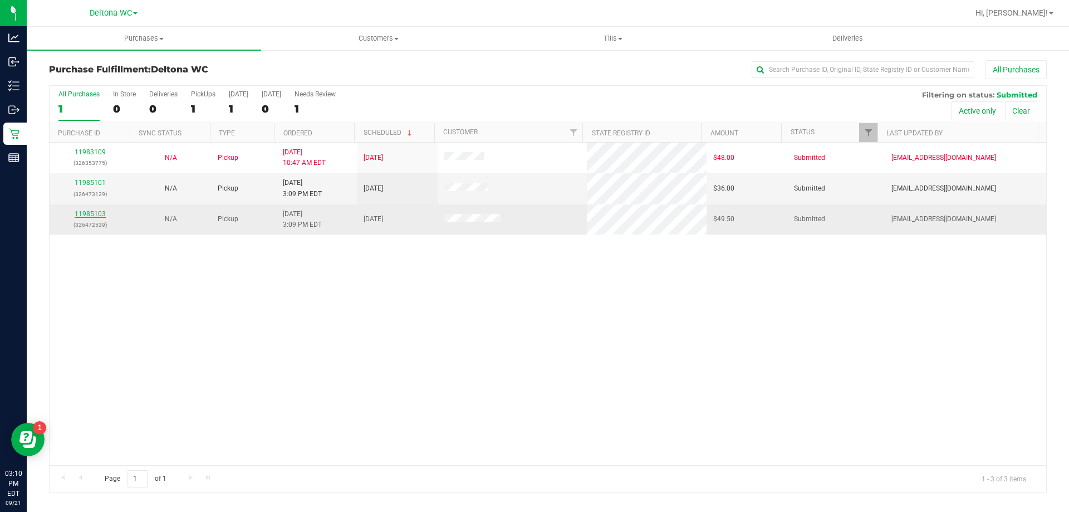
click at [88, 216] on link "11985103" at bounding box center [90, 214] width 31 height 8
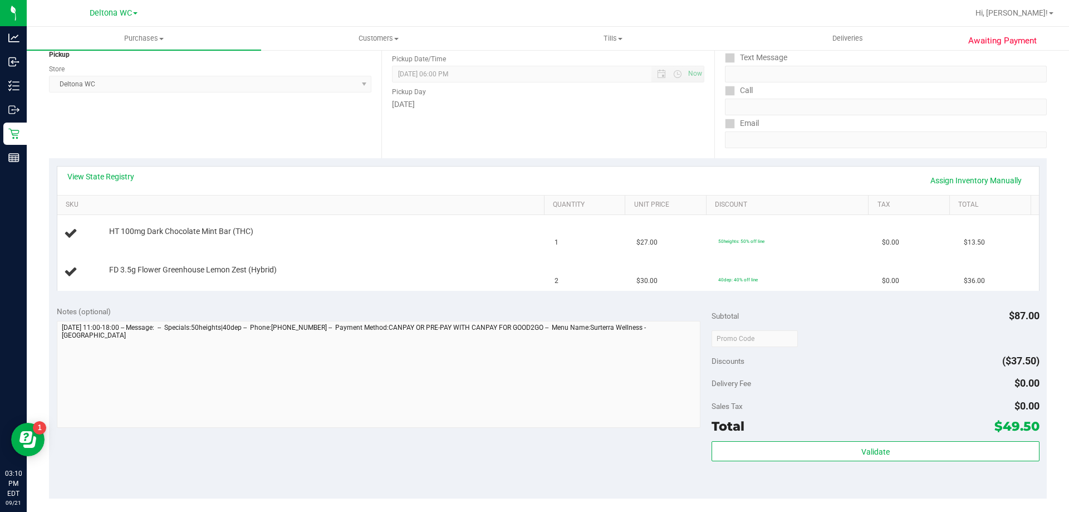
scroll to position [167, 0]
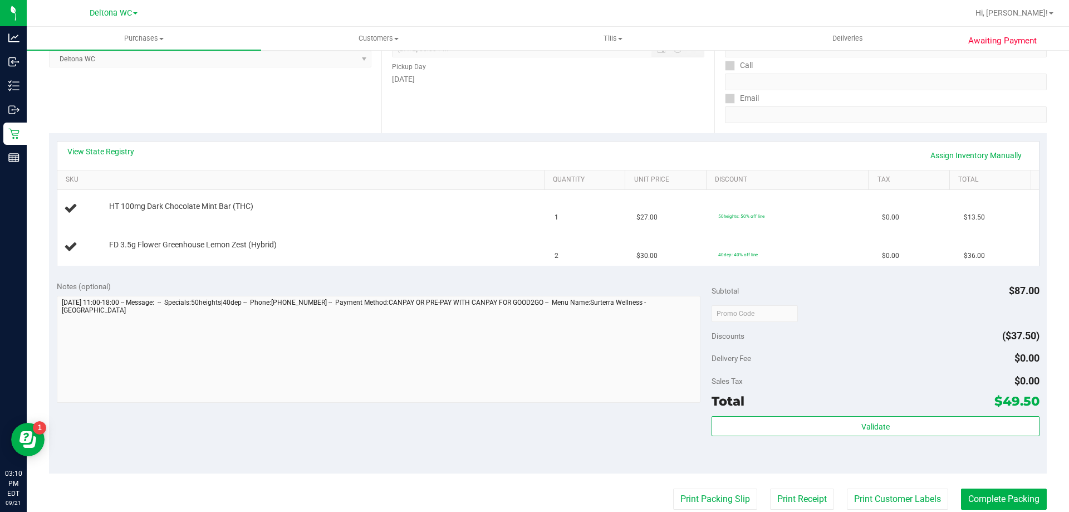
click at [405, 267] on div "View State Registry Assign Inventory Manually SKU Quantity Unit Price Discount …" at bounding box center [548, 203] width 998 height 140
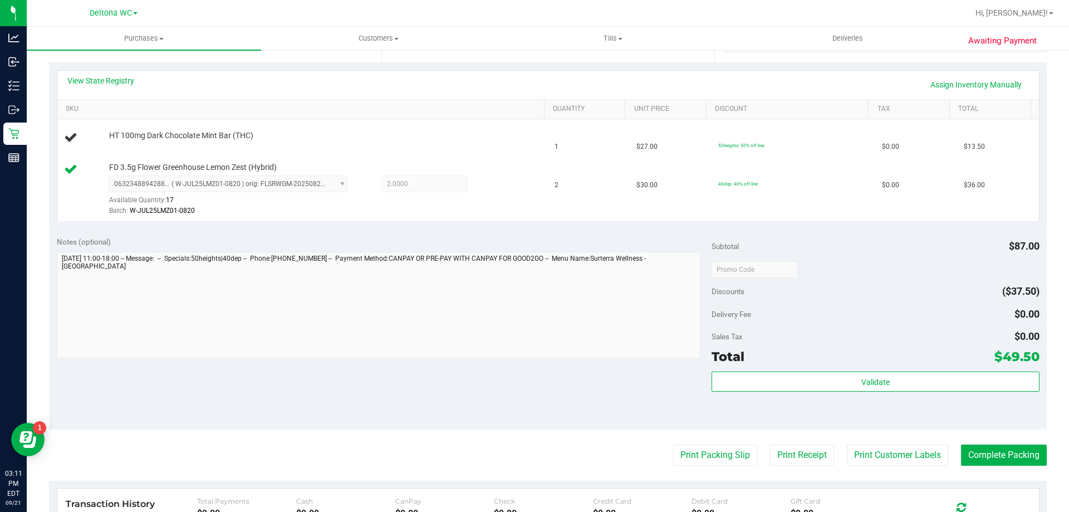
scroll to position [278, 0]
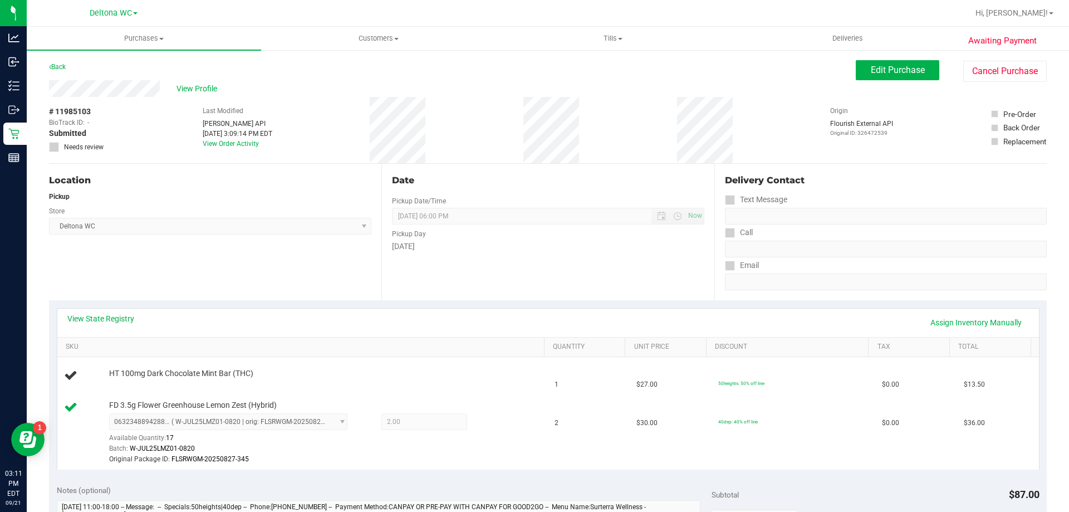
click at [247, 192] on div "Pickup" at bounding box center [210, 197] width 322 height 10
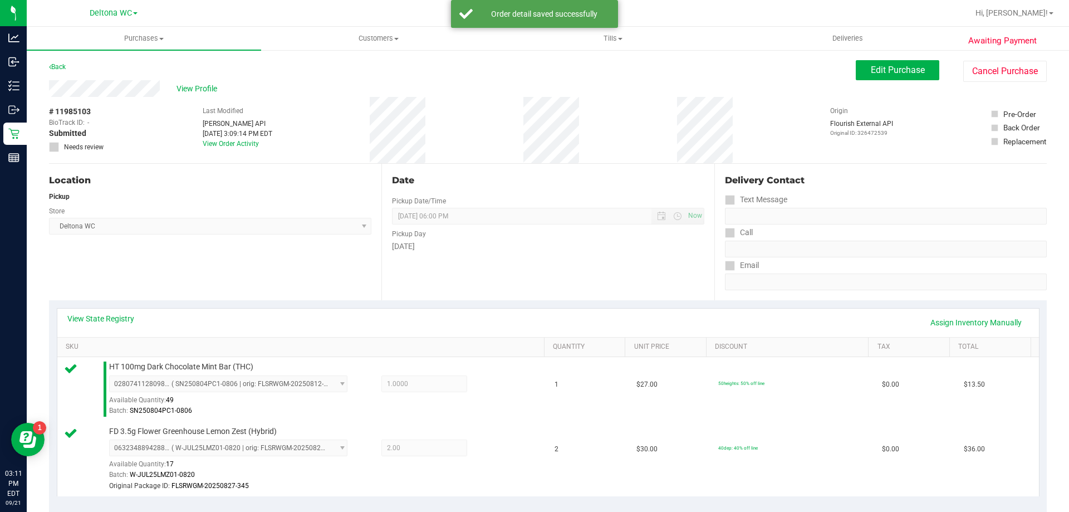
scroll to position [334, 0]
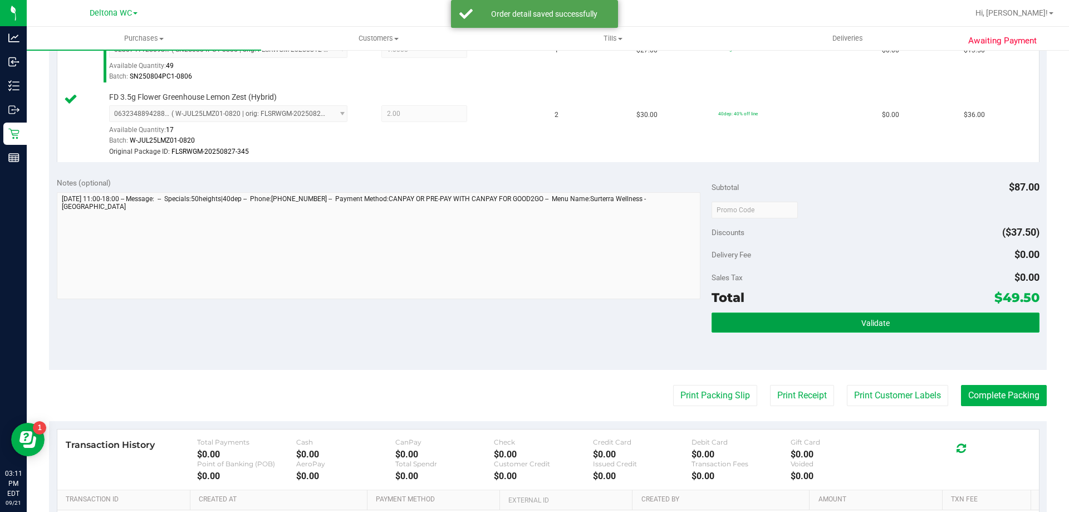
click at [804, 330] on button "Validate" at bounding box center [875, 322] width 327 height 20
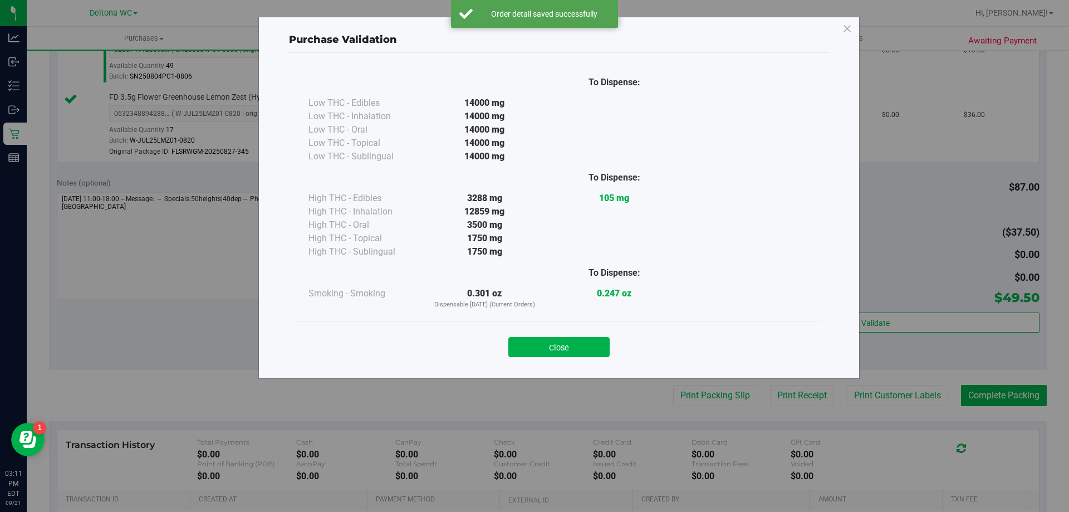
click at [576, 358] on div "Close" at bounding box center [559, 343] width 524 height 45
click at [576, 350] on button "Close" at bounding box center [558, 347] width 101 height 20
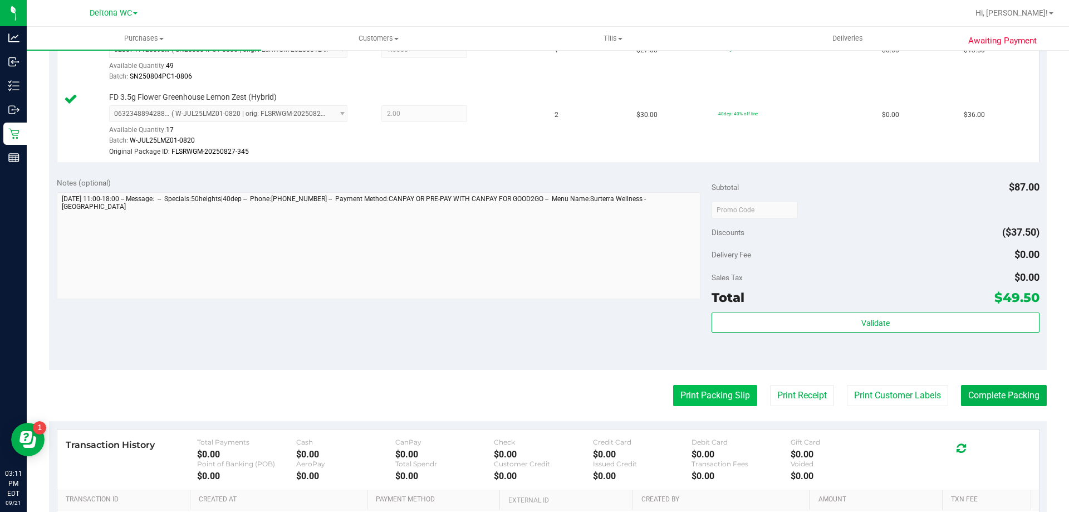
click at [697, 403] on button "Print Packing Slip" at bounding box center [715, 395] width 84 height 21
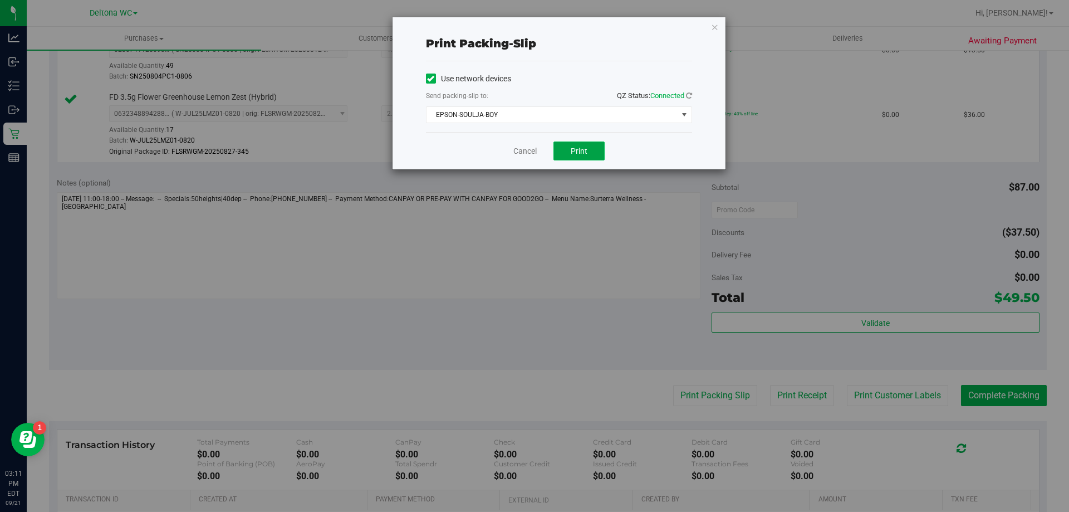
click at [588, 149] on button "Print" at bounding box center [579, 150] width 51 height 19
click at [530, 150] on link "Cancel" at bounding box center [524, 151] width 23 height 12
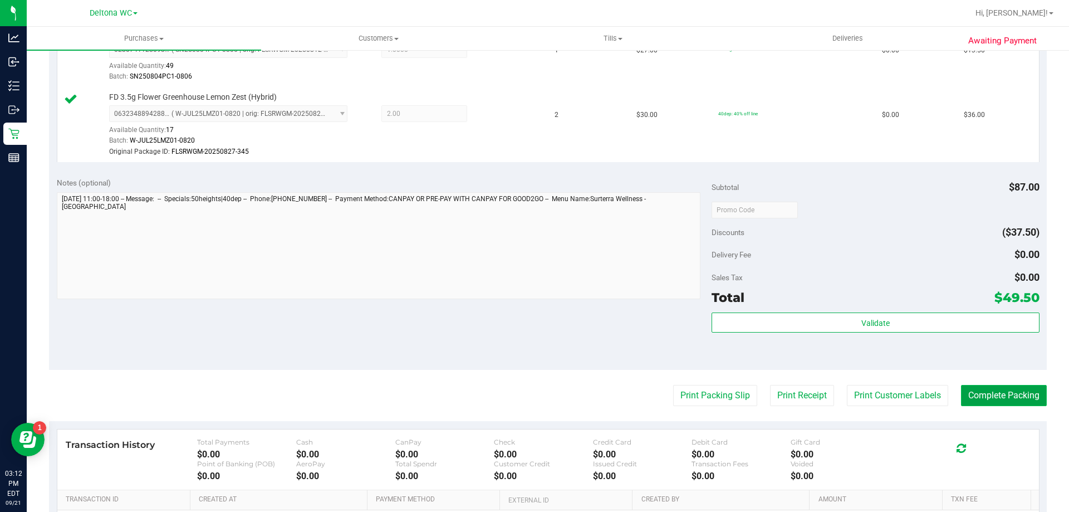
click at [1022, 393] on button "Complete Packing" at bounding box center [1004, 395] width 86 height 21
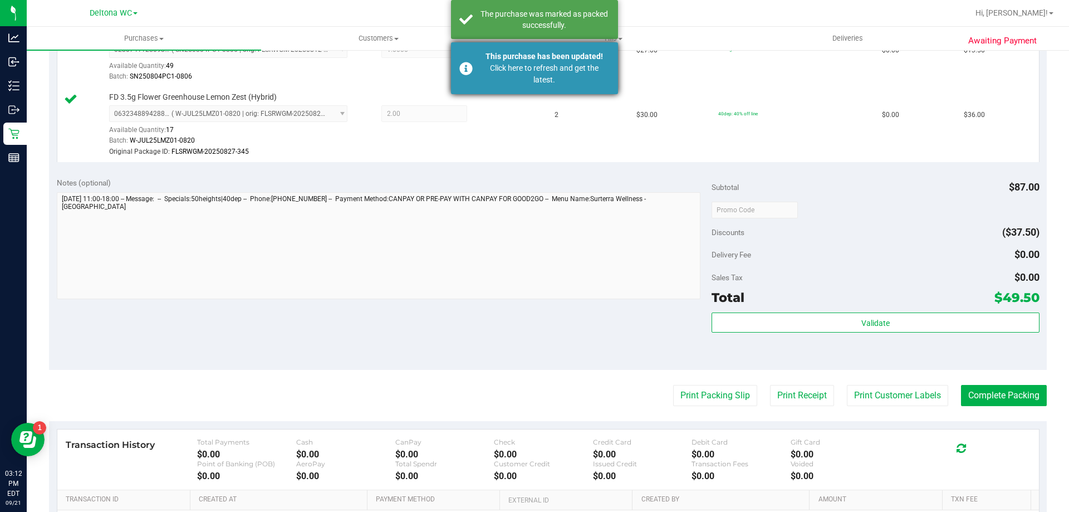
click at [562, 73] on div "Click here to refresh and get the latest." at bounding box center [544, 73] width 131 height 23
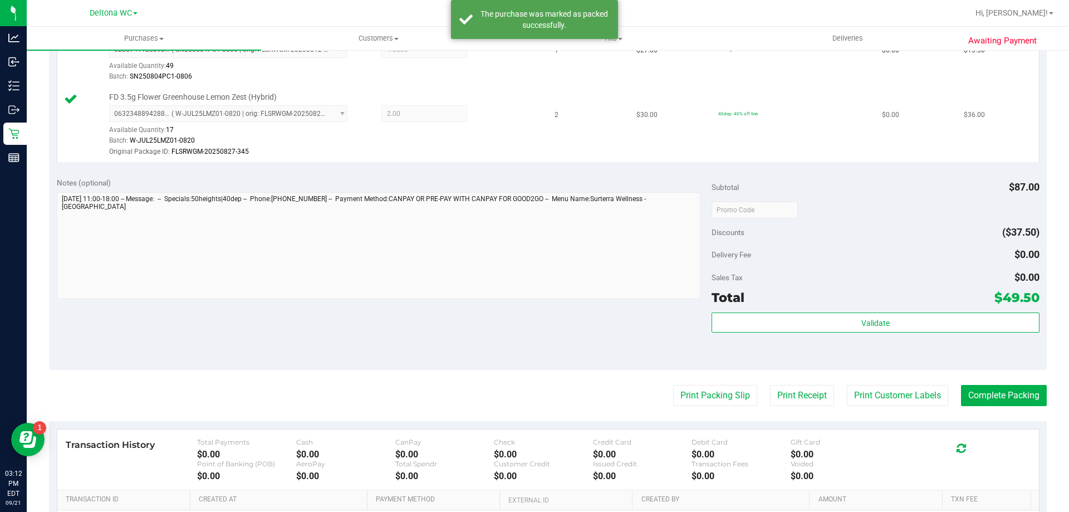
scroll to position [317, 0]
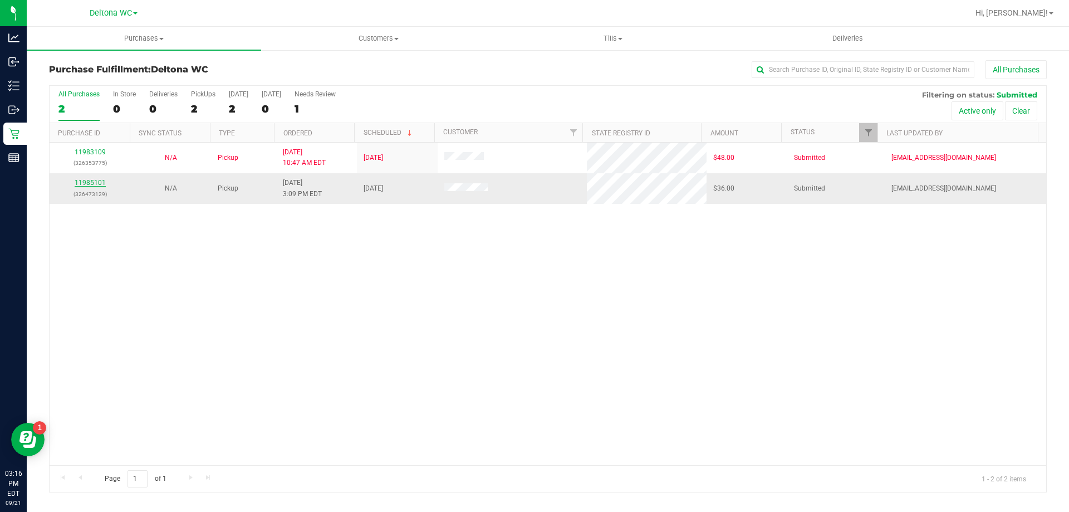
click at [99, 180] on link "11985101" at bounding box center [90, 183] width 31 height 8
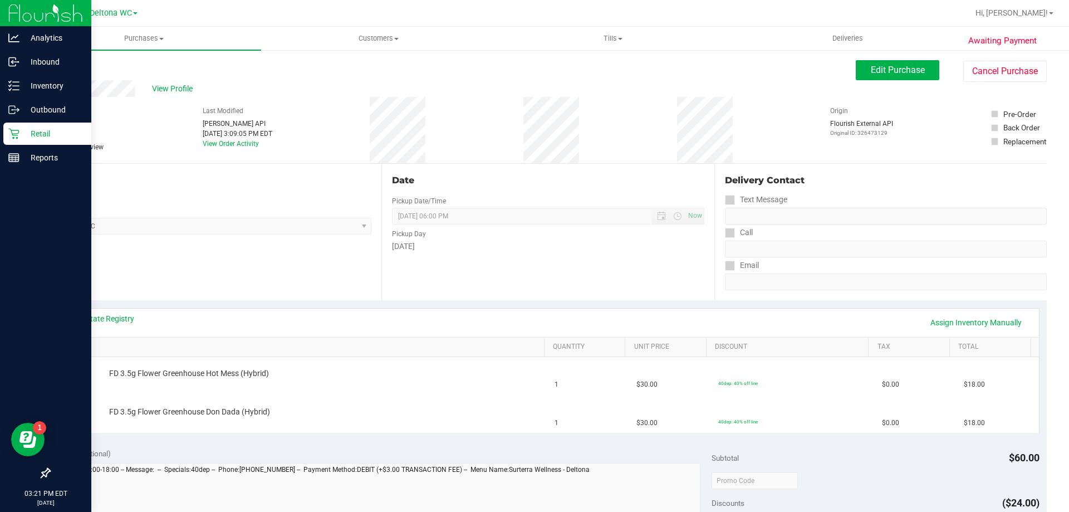
click at [20, 135] on p "Retail" at bounding box center [52, 133] width 67 height 13
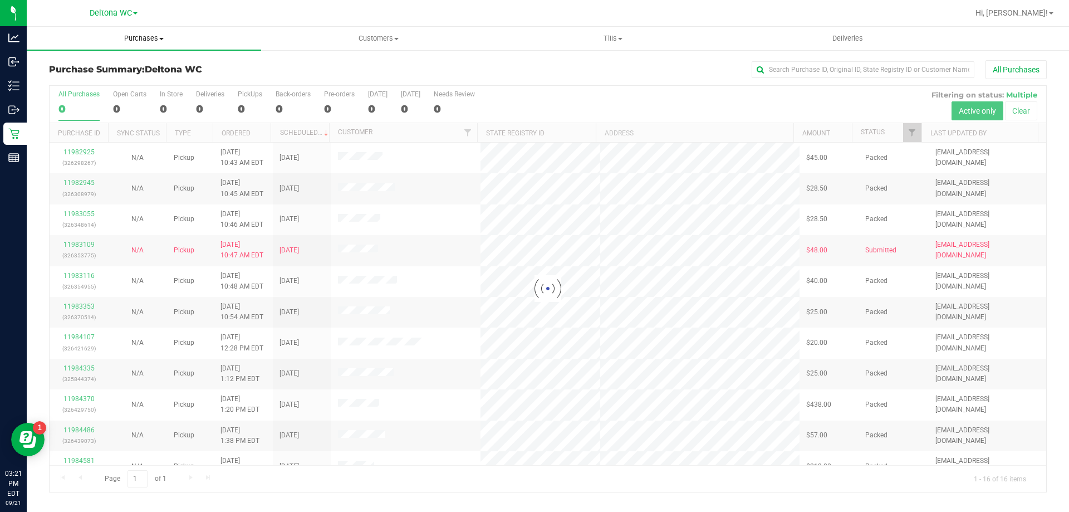
click at [149, 43] on uib-tab-heading "Purchases Summary of purchases Fulfillment All purchases" at bounding box center [144, 38] width 234 height 23
click at [104, 80] on li "Fulfillment" at bounding box center [144, 80] width 234 height 13
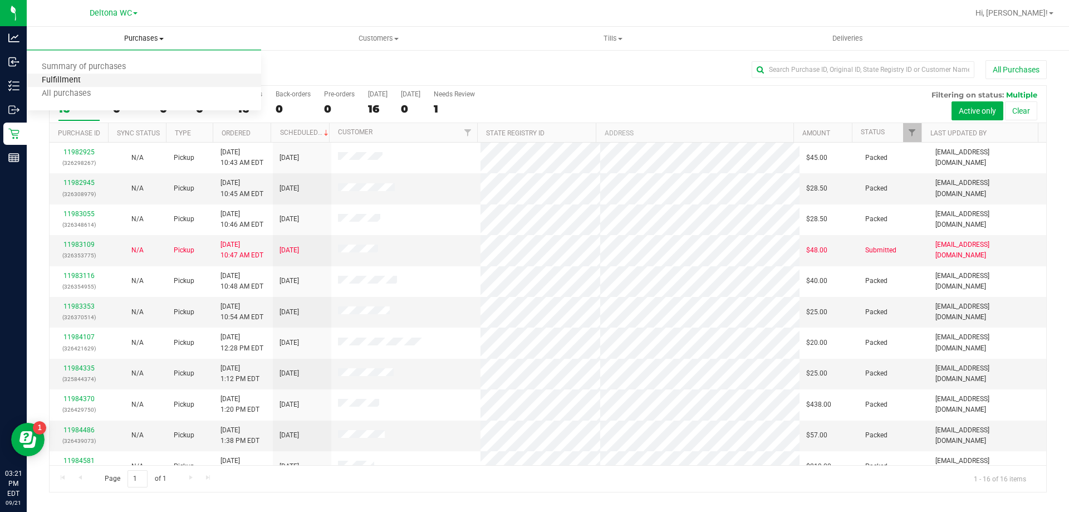
click at [57, 80] on span "Fulfillment" at bounding box center [61, 80] width 69 height 9
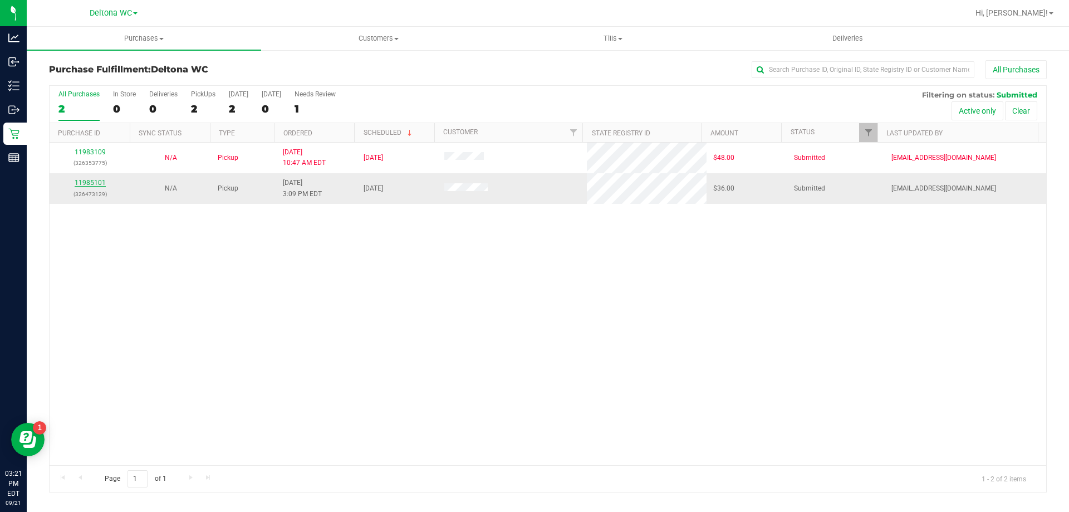
click at [85, 183] on link "11985101" at bounding box center [90, 183] width 31 height 8
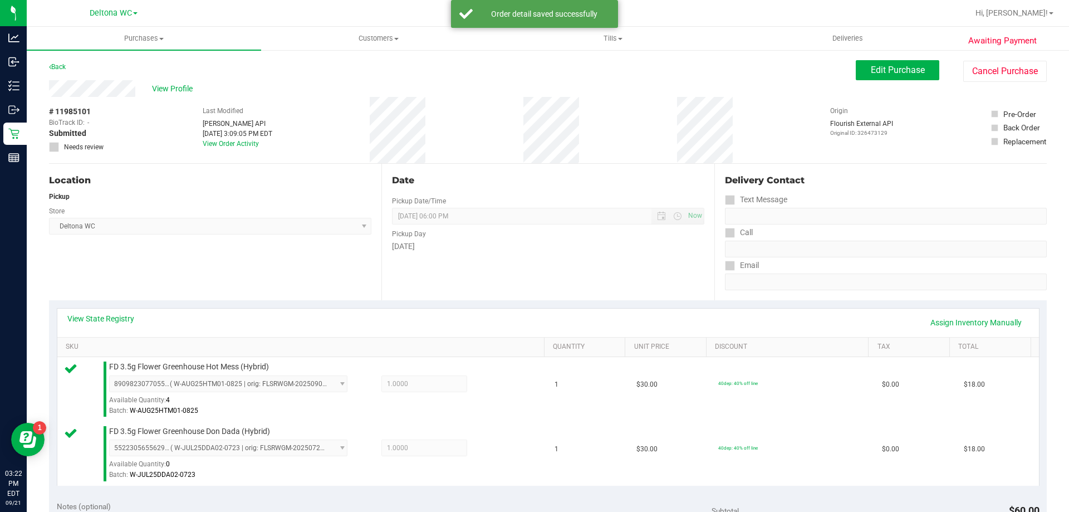
scroll to position [390, 0]
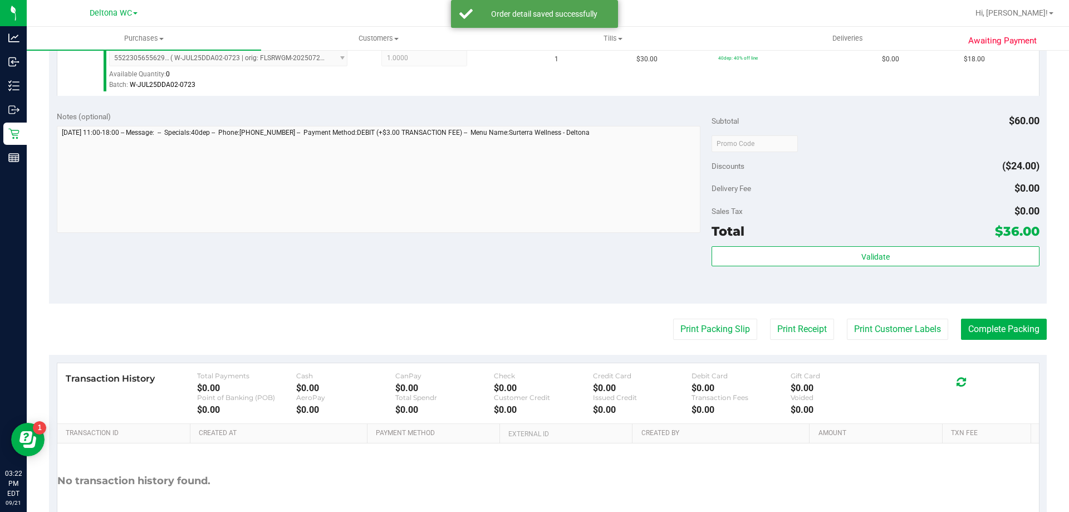
click at [840, 268] on div "Validate" at bounding box center [875, 271] width 327 height 50
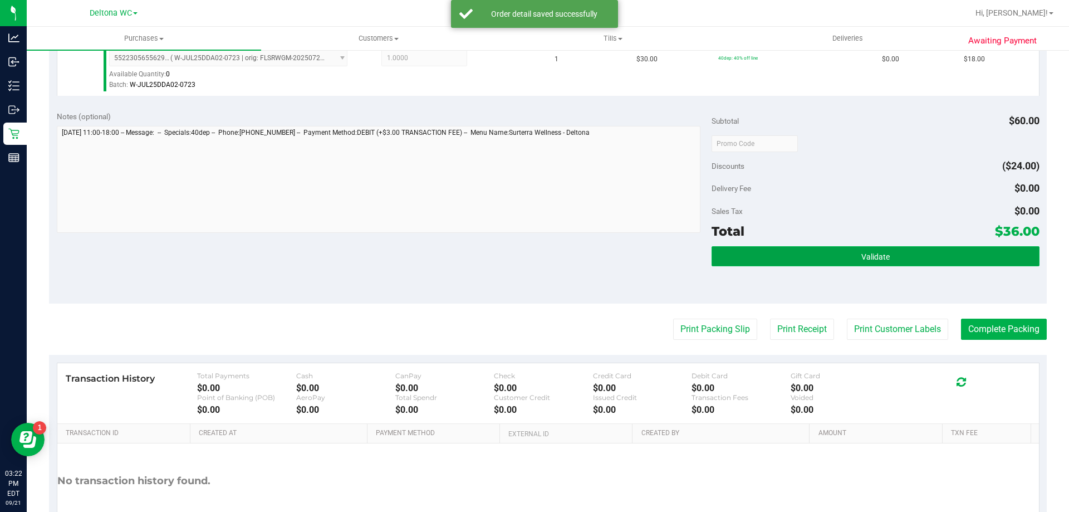
click at [840, 261] on button "Validate" at bounding box center [875, 256] width 327 height 20
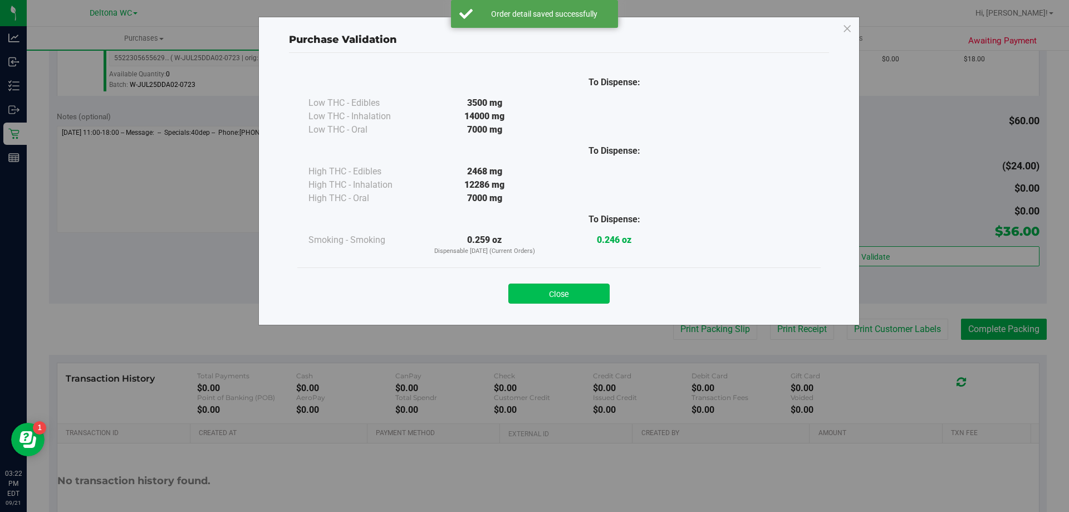
click at [607, 294] on button "Close" at bounding box center [558, 293] width 101 height 20
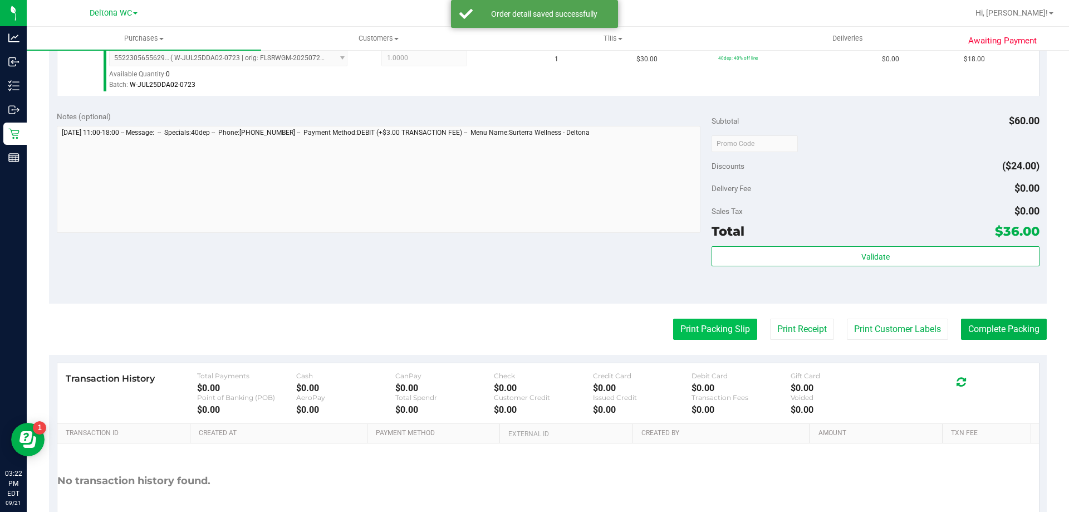
click at [701, 329] on button "Print Packing Slip" at bounding box center [715, 329] width 84 height 21
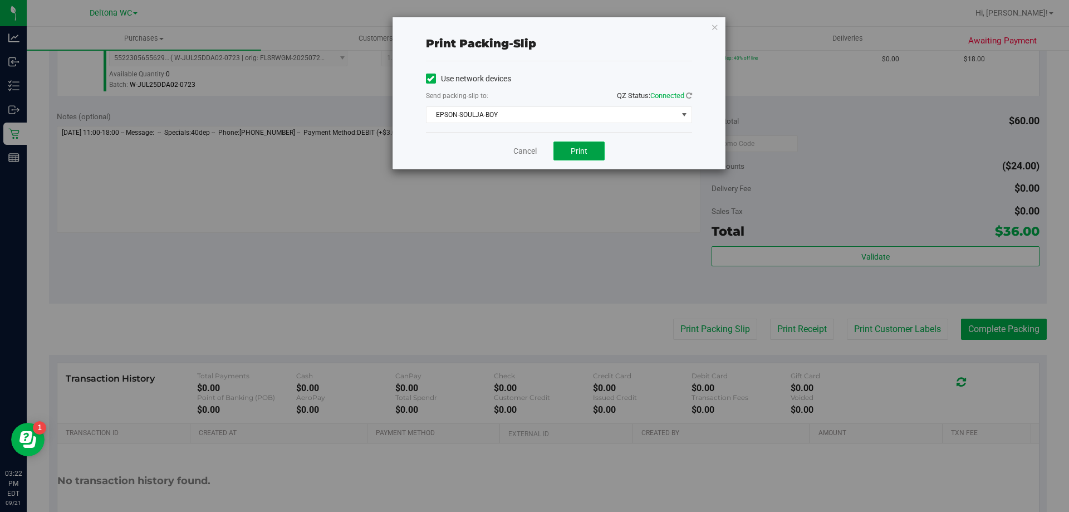
click at [581, 152] on span "Print" at bounding box center [579, 150] width 17 height 9
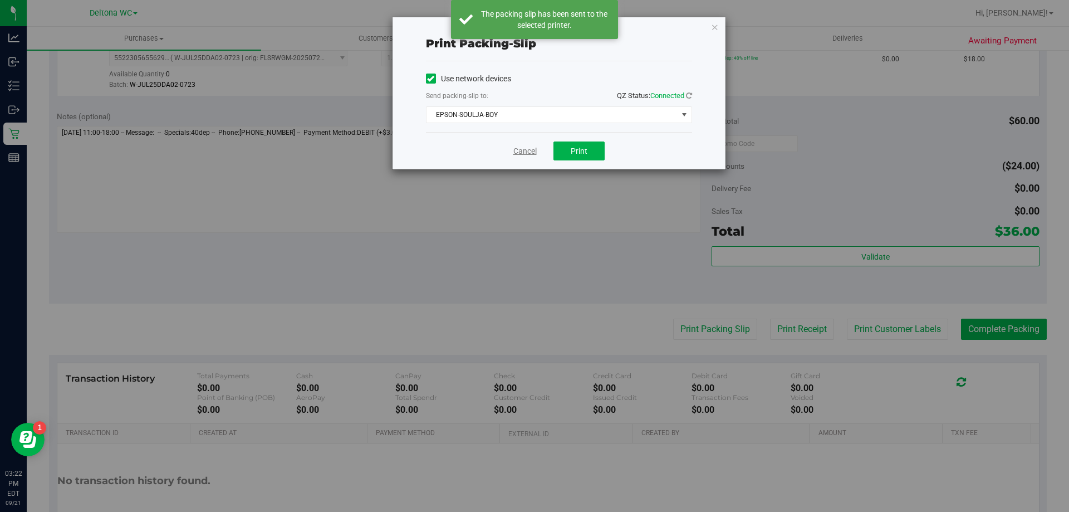
click at [518, 152] on link "Cancel" at bounding box center [524, 151] width 23 height 12
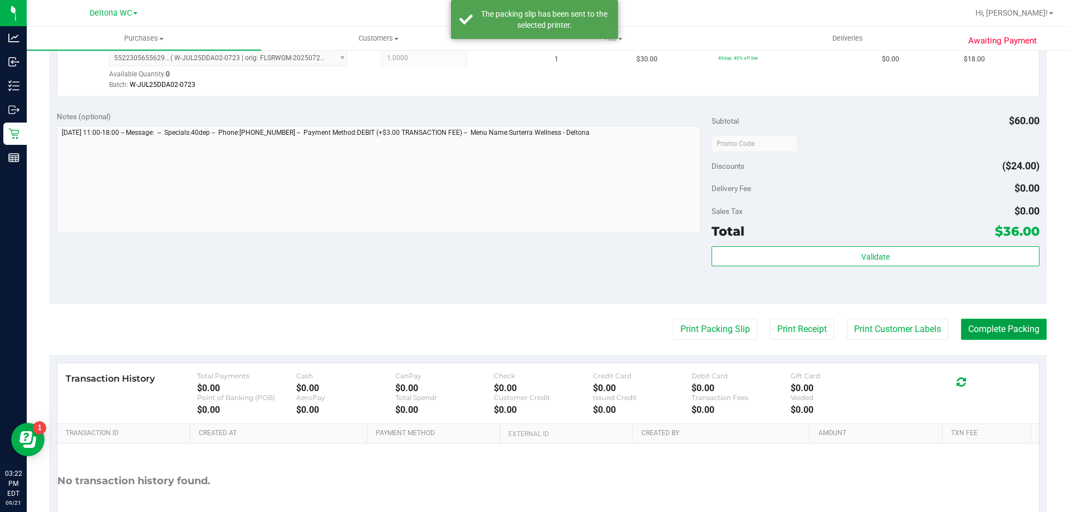
click at [980, 326] on button "Complete Packing" at bounding box center [1004, 329] width 86 height 21
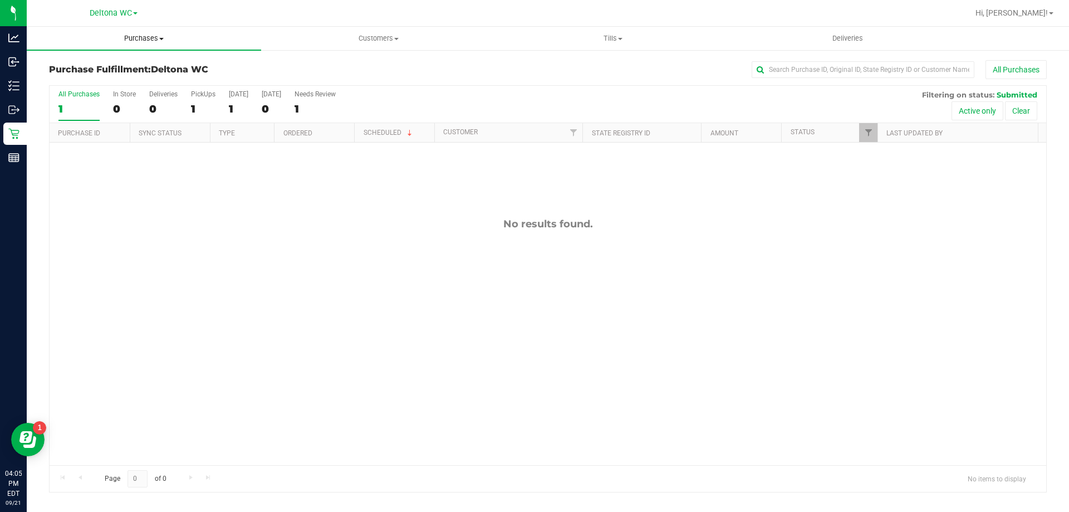
click at [128, 47] on uib-tab-heading "Purchases Summary of purchases Fulfillment All purchases" at bounding box center [144, 38] width 234 height 23
click at [86, 79] on span "Fulfillment" at bounding box center [61, 80] width 69 height 9
click at [491, 63] on div "All Purchases" at bounding box center [715, 69] width 666 height 19
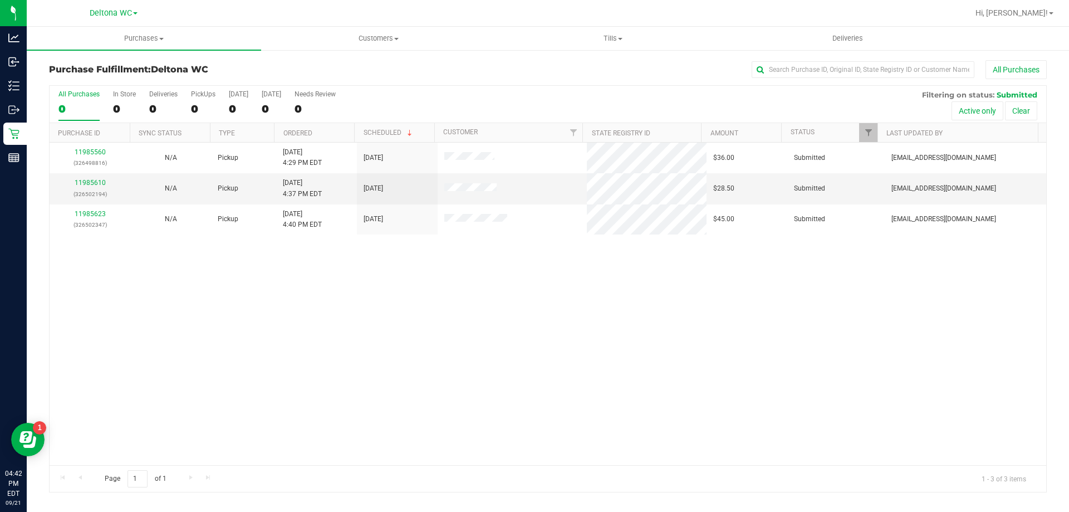
click at [377, 316] on div "11985560 (326498816) N/A Pickup 9/21/2025 4:29 PM EDT 9/21/2025 $36.00 Submitte…" at bounding box center [548, 304] width 997 height 322
click at [465, 195] on td at bounding box center [513, 188] width 150 height 31
click at [520, 325] on div "11985560 (326498816) N/A Pickup 9/21/2025 4:29 PM EDT 9/21/2025 $36.00 Submitte…" at bounding box center [548, 304] width 997 height 322
click at [399, 343] on div "11985560 (326498816) N/A Pickup 9/21/2025 4:29 PM EDT 9/21/2025 $36.00 Submitte…" at bounding box center [548, 304] width 997 height 322
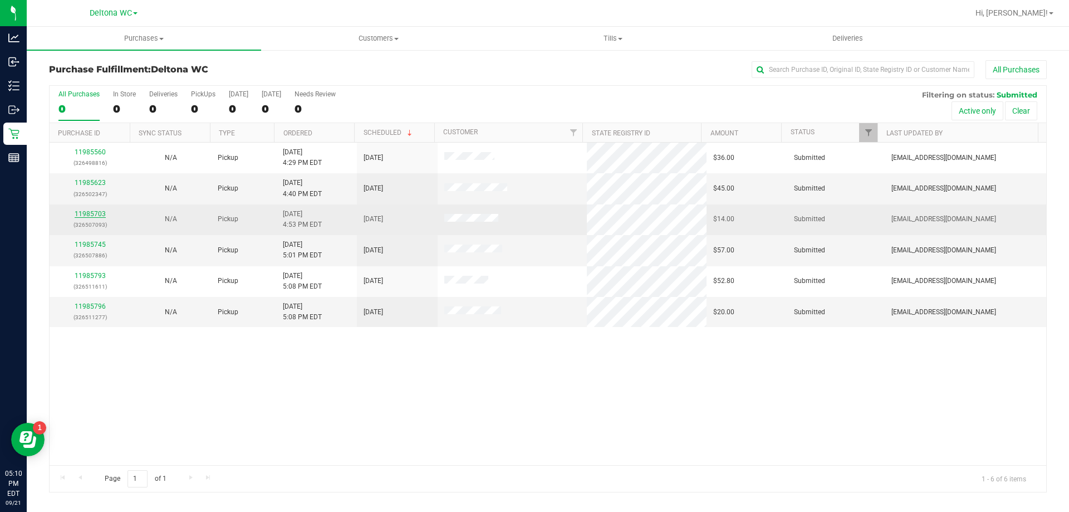
click at [97, 214] on link "11985703" at bounding box center [90, 214] width 31 height 8
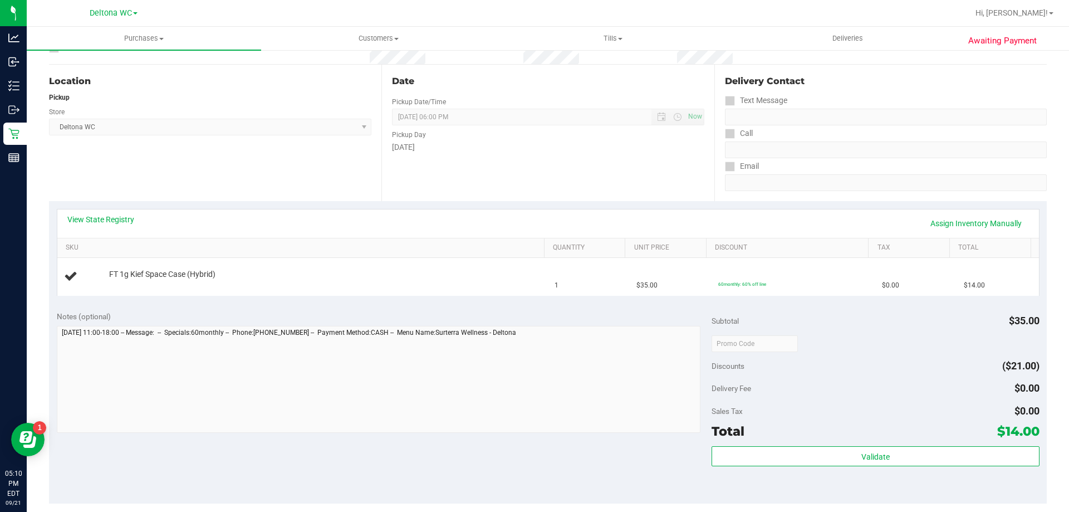
scroll to position [223, 0]
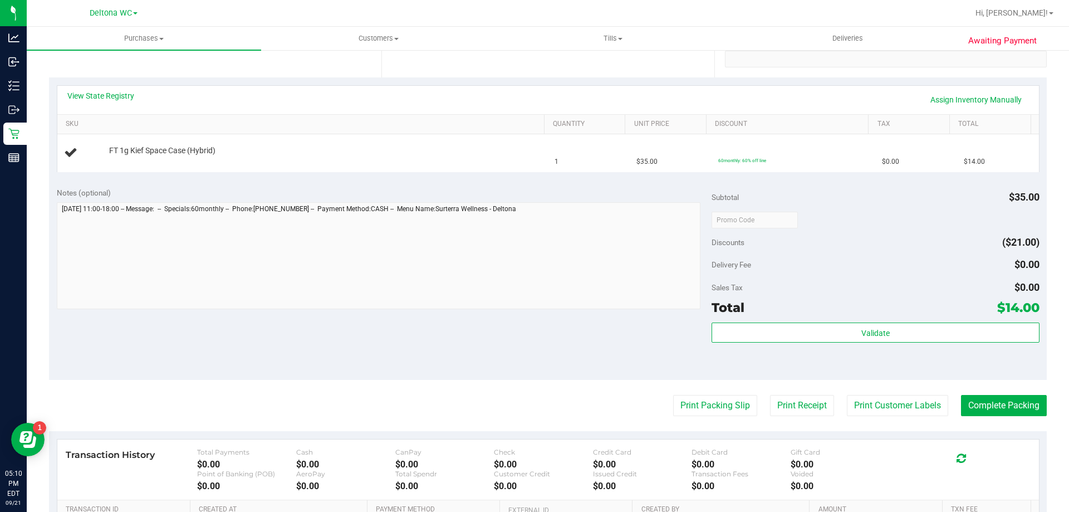
click at [561, 187] on div "Notes (optional)" at bounding box center [385, 192] width 656 height 11
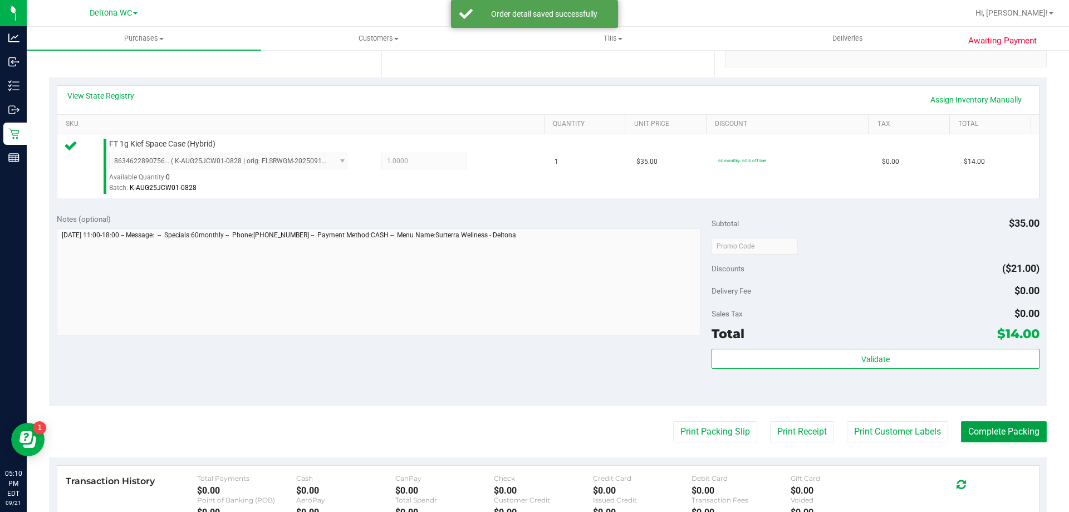
click at [997, 441] on button "Complete Packing" at bounding box center [1004, 431] width 86 height 21
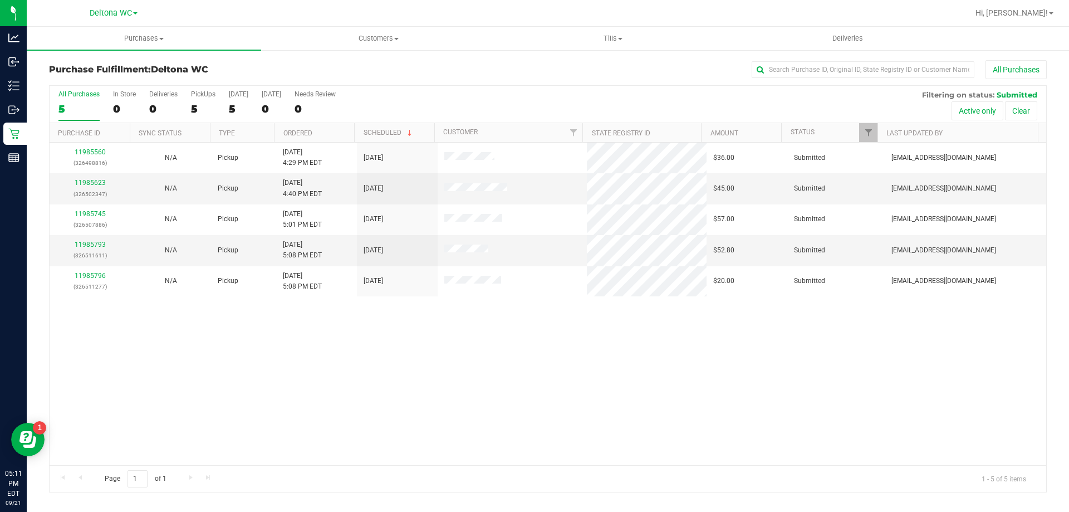
click at [428, 329] on div "11985560 (326498816) N/A Pickup 9/21/2025 4:29 PM EDT 9/21/2025 $36.00 Submitte…" at bounding box center [548, 304] width 997 height 322
click at [329, 370] on div "11985560 (326498816) N/A Pickup 9/21/2025 4:29 PM EDT 9/21/2025 $36.00 Submitte…" at bounding box center [548, 304] width 997 height 322
click at [96, 242] on link "11985796" at bounding box center [90, 245] width 31 height 8
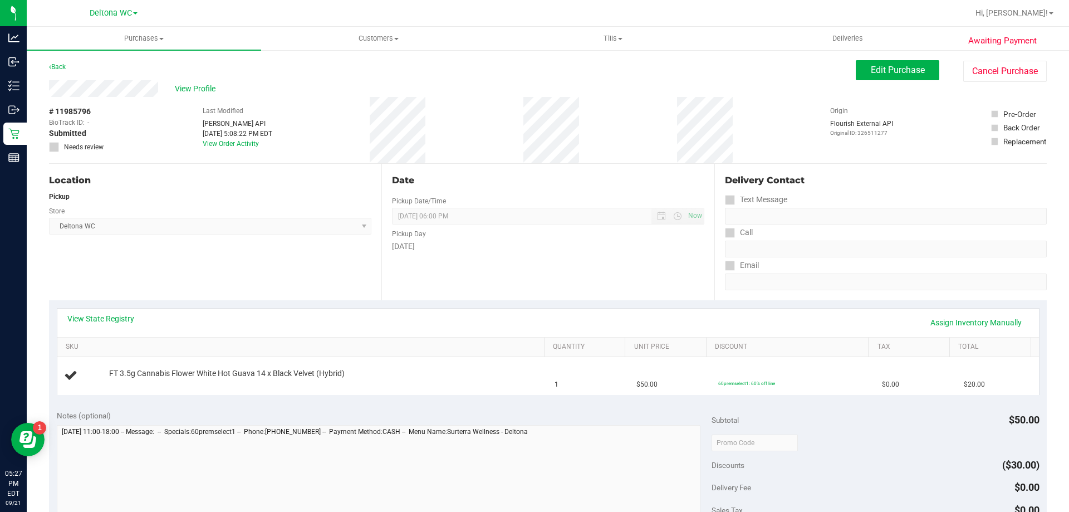
click at [369, 273] on div "Location Pickup Store Deltona WC Select Store Bonita Springs WC Boynton Beach W…" at bounding box center [215, 232] width 332 height 136
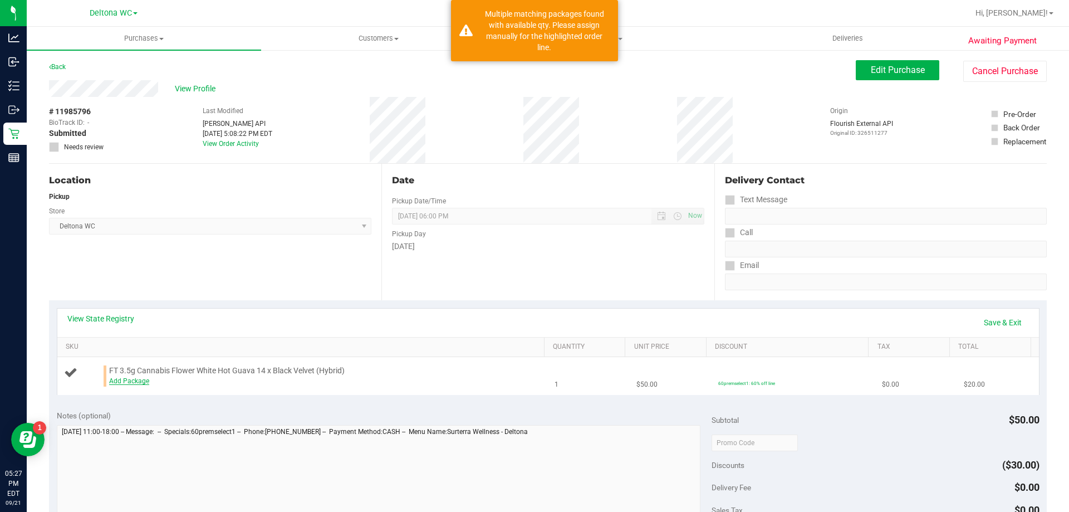
click at [145, 382] on link "Add Package" at bounding box center [129, 381] width 40 height 8
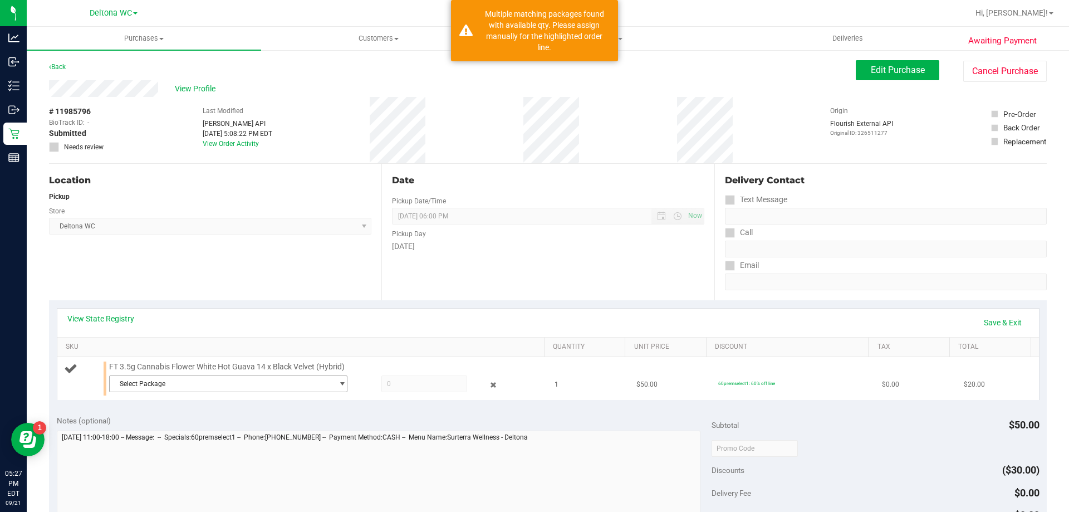
click at [255, 388] on span "Select Package" at bounding box center [221, 384] width 223 height 16
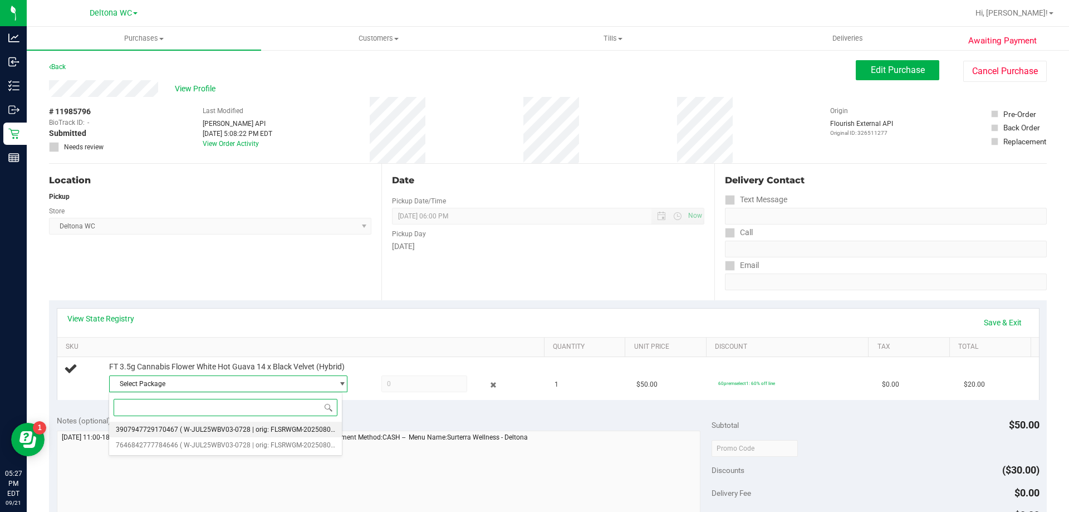
click at [289, 434] on li "3907947729170467 ( W-JUL25WBV03-0728 | orig: FLSRWGM-20250804-107 )" at bounding box center [225, 430] width 233 height 16
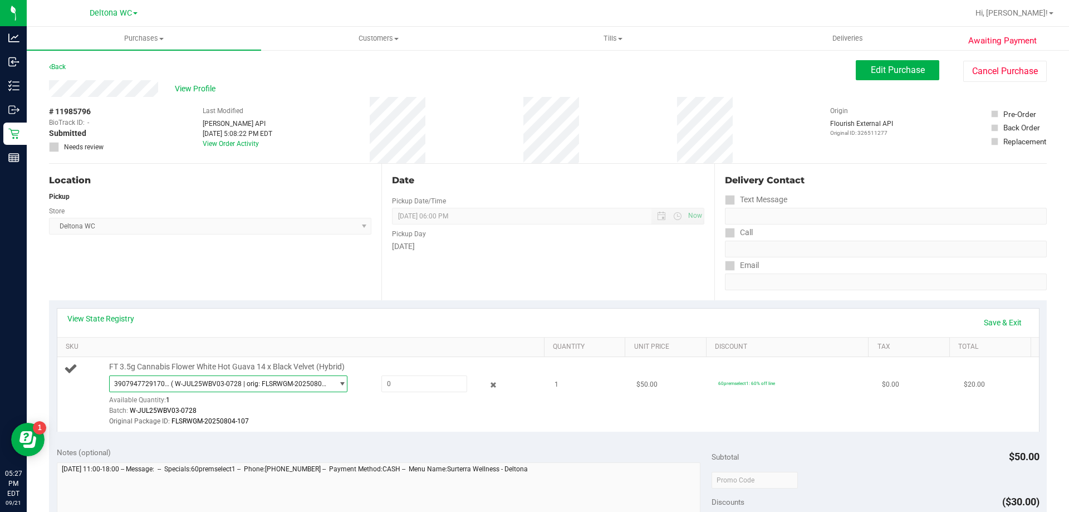
click at [276, 377] on span "3907947729170467 ( W-JUL25WBV03-0728 | orig: FLSRWGM-20250804-107 )" at bounding box center [221, 384] width 223 height 16
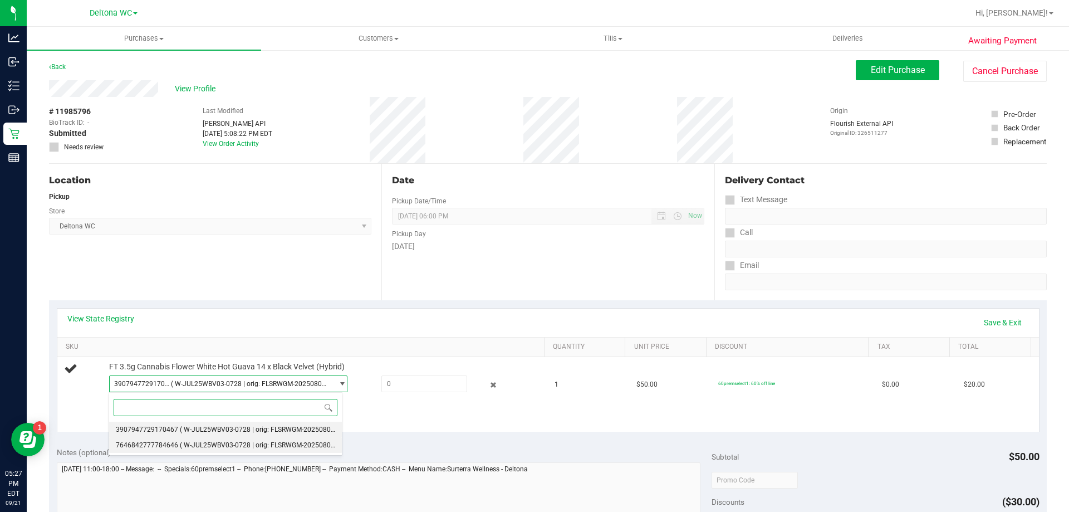
click at [173, 441] on li "7646842777784646 ( W-JUL25WBV03-0728 | orig: FLSRWGM-20250804-297 )" at bounding box center [225, 445] width 233 height 16
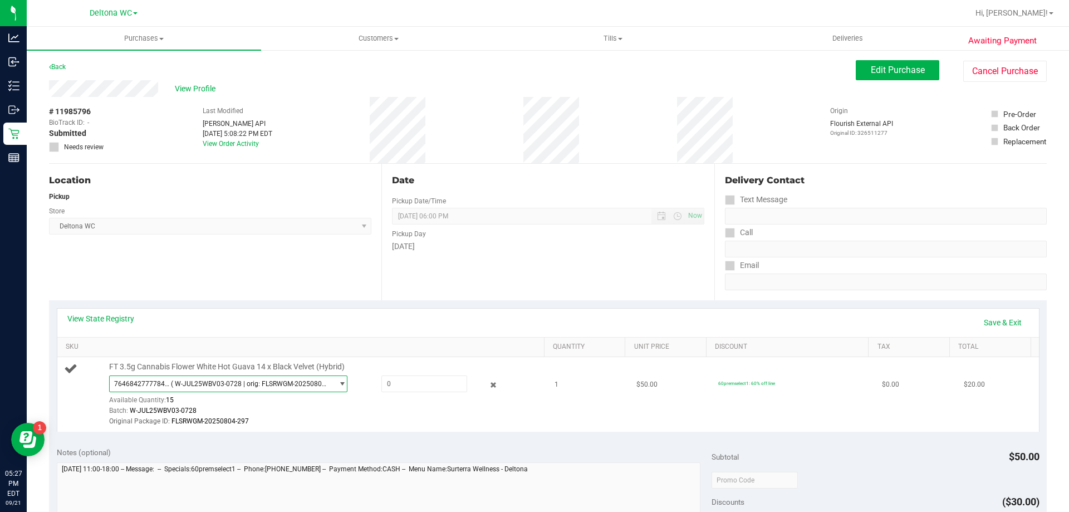
click at [148, 382] on span "7646842777784646" at bounding box center [142, 384] width 57 height 8
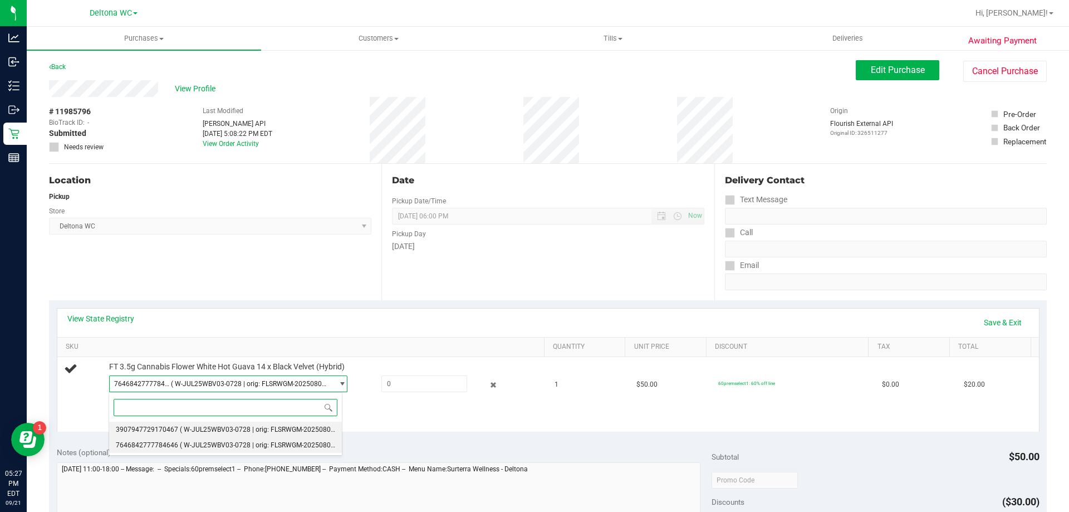
click at [181, 429] on span "( W-JUL25WBV03-0728 | orig: FLSRWGM-20250804-107 )" at bounding box center [266, 430] width 172 height 8
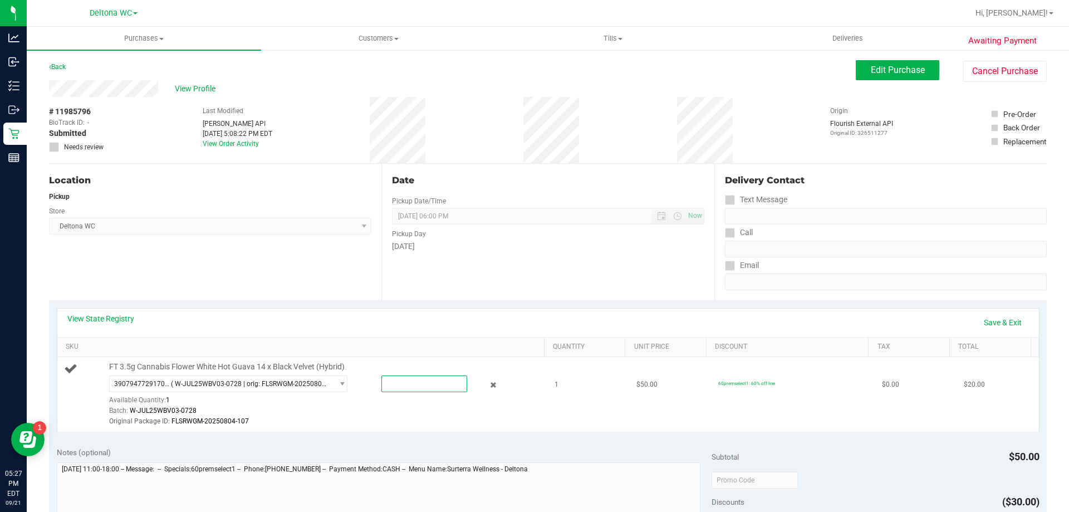
drag, startPoint x: 436, startPoint y: 376, endPoint x: 343, endPoint y: 374, distance: 93.6
click at [343, 374] on div "FT 3.5g Cannabis Flower White Hot Guava 14 x Black Velvet (Hybrid) 390794772917…" at bounding box center [322, 394] width 436 height 66
type input "1"
type input "1.0000"
click at [434, 341] on th "SKU" at bounding box center [300, 348] width 487 height 20
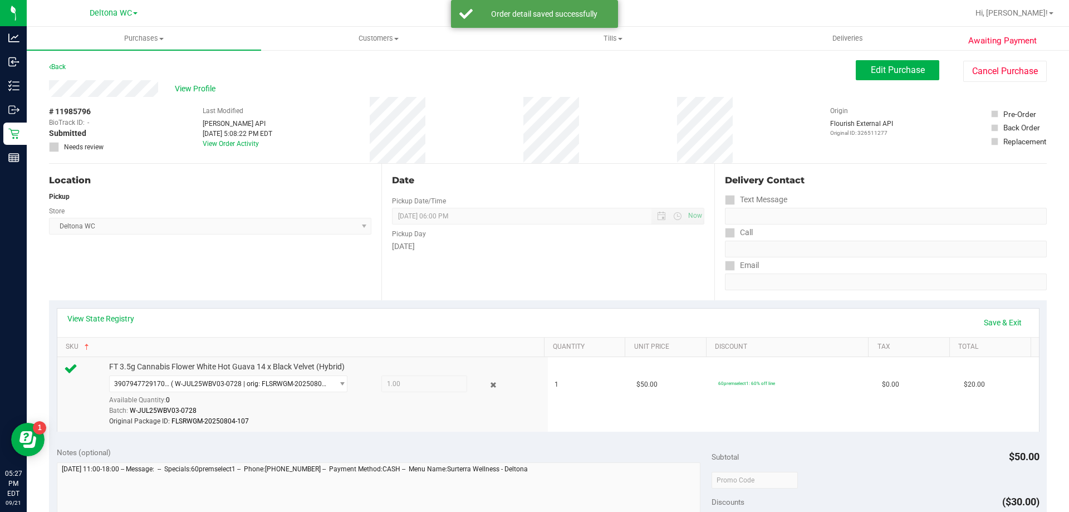
scroll to position [223, 0]
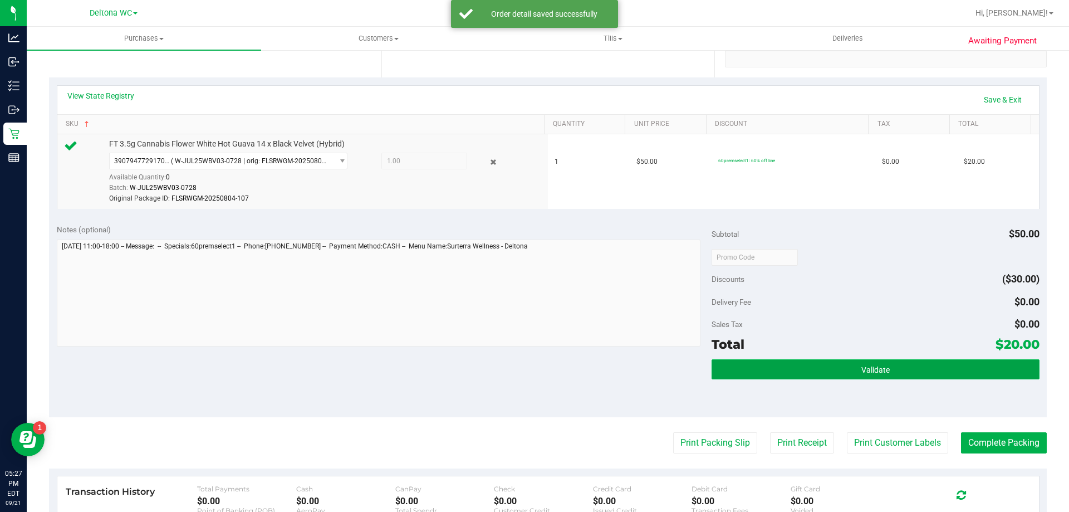
click at [917, 379] on button "Validate" at bounding box center [875, 369] width 327 height 20
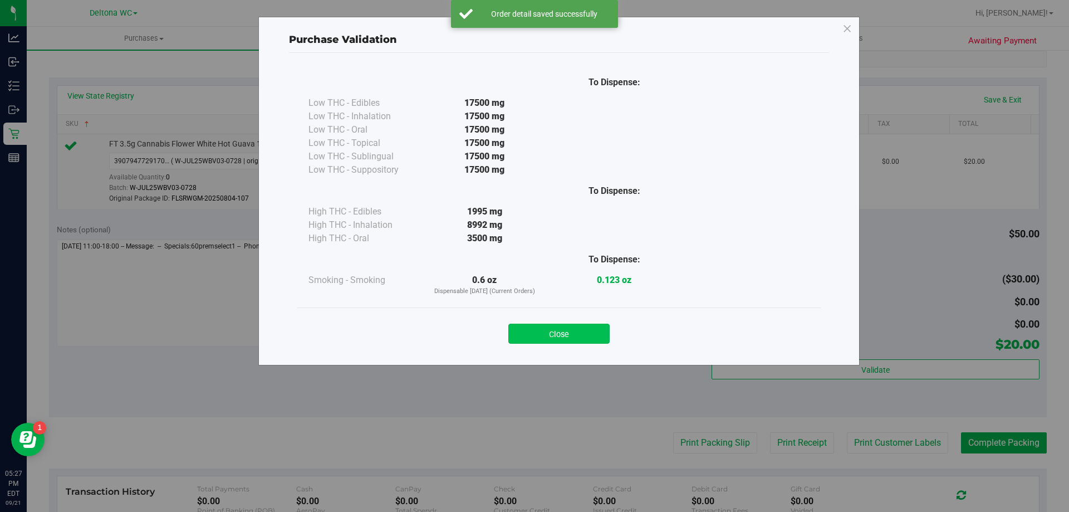
click at [601, 340] on button "Close" at bounding box center [558, 334] width 101 height 20
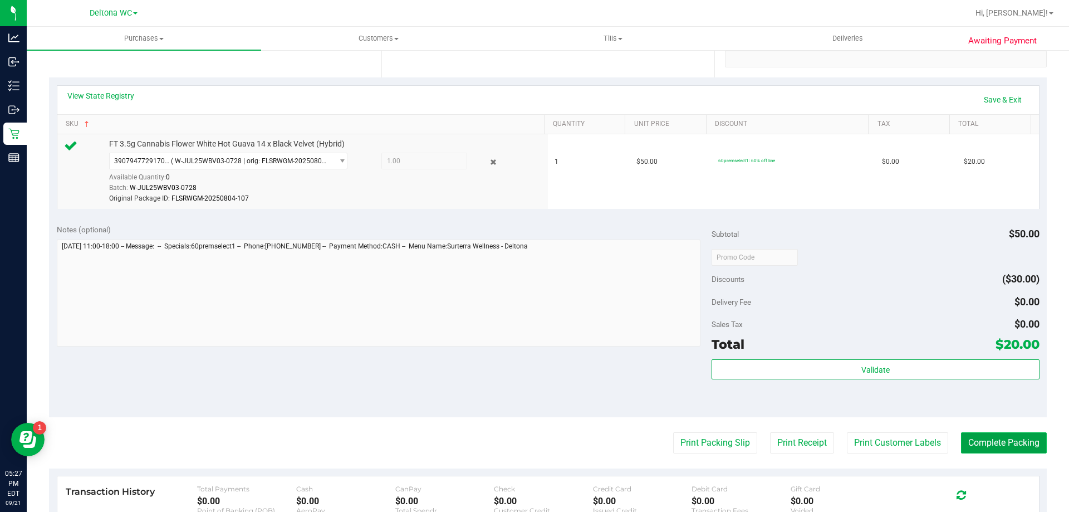
click at [1011, 442] on button "Complete Packing" at bounding box center [1004, 442] width 86 height 21
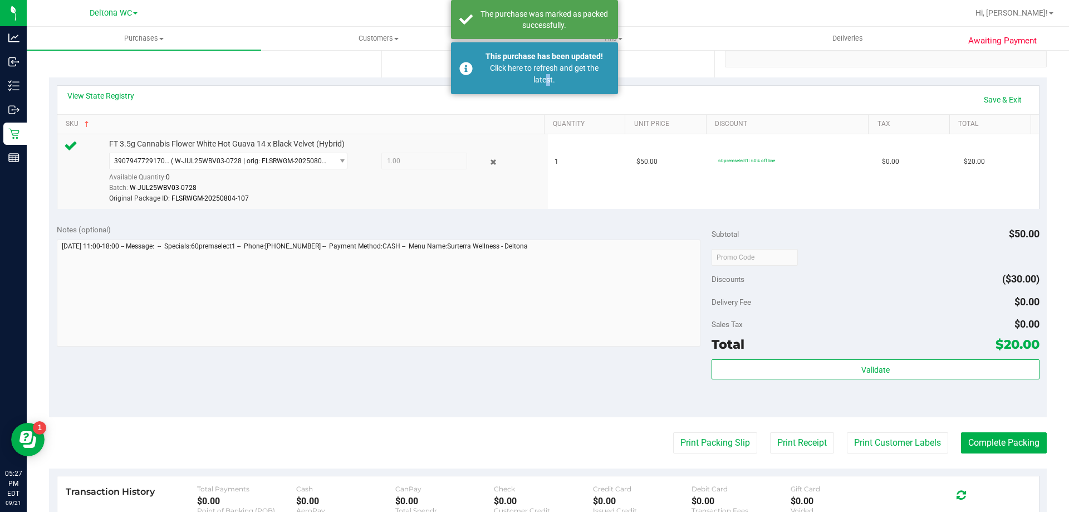
click at [545, 86] on div "This purchase has been updated! Click here to refresh and get the latest." at bounding box center [534, 68] width 167 height 52
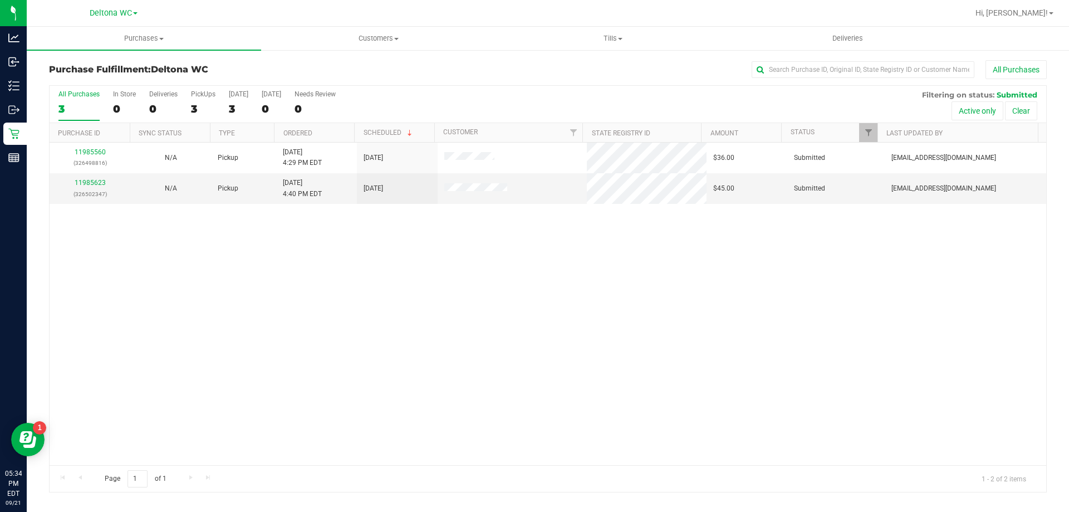
click at [452, 238] on div "11985560 (326498816) N/A Pickup 9/21/2025 4:29 PM EDT 9/21/2025 $36.00 Submitte…" at bounding box center [548, 304] width 997 height 322
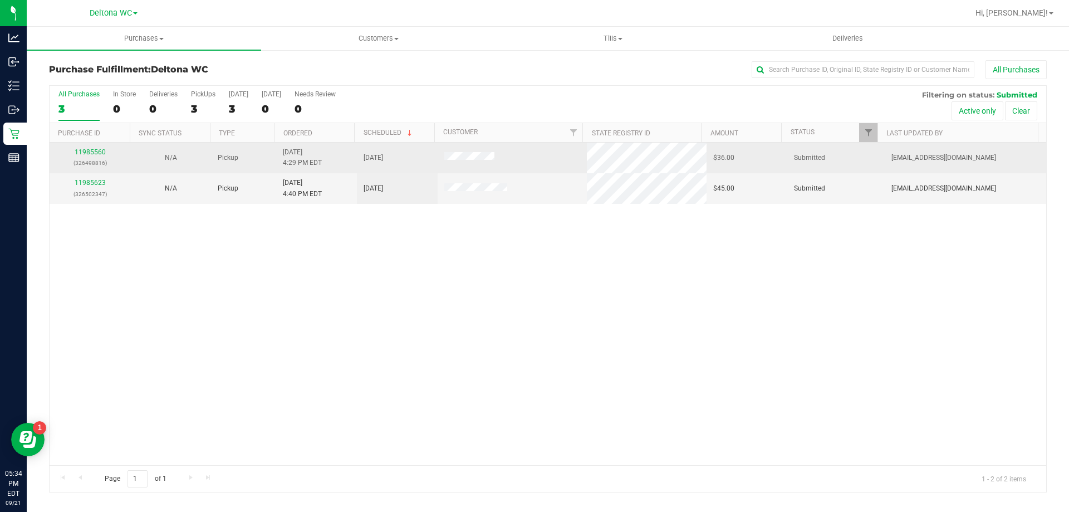
click at [101, 156] on div "11985560 (326498816)" at bounding box center [89, 157] width 67 height 21
click at [100, 151] on link "11985560" at bounding box center [90, 152] width 31 height 8
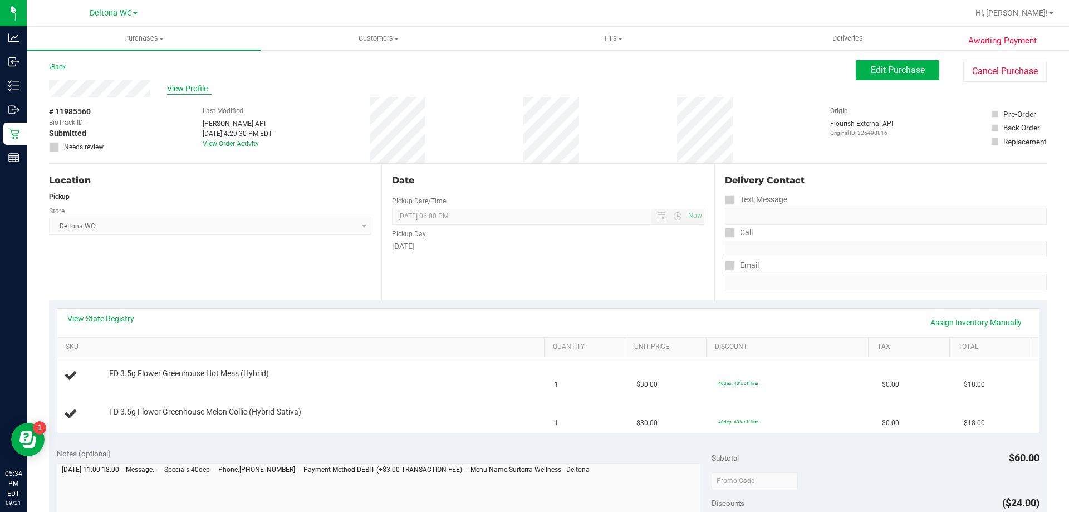
click at [190, 94] on span "View Profile" at bounding box center [189, 89] width 45 height 12
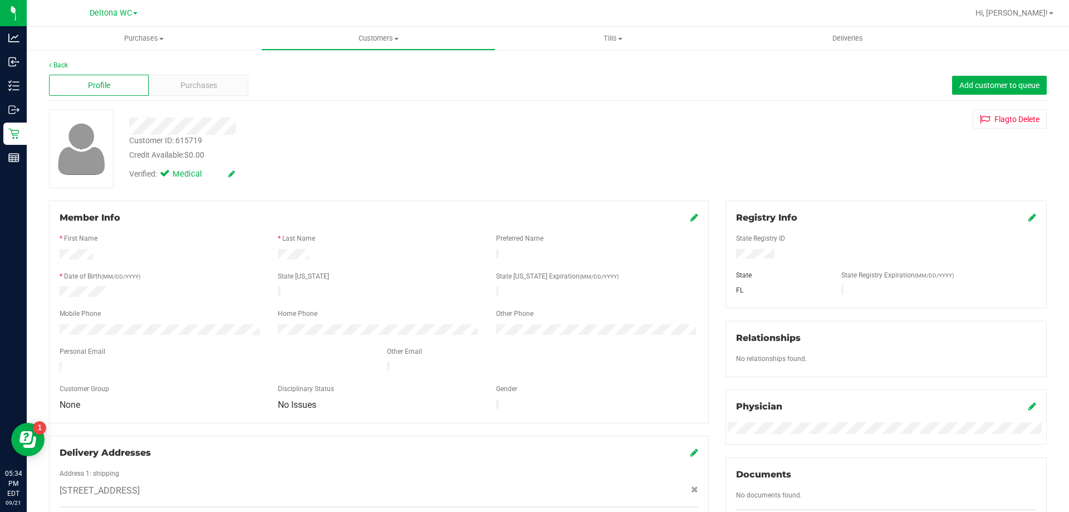
click at [190, 94] on div "Purchases" at bounding box center [199, 85] width 100 height 21
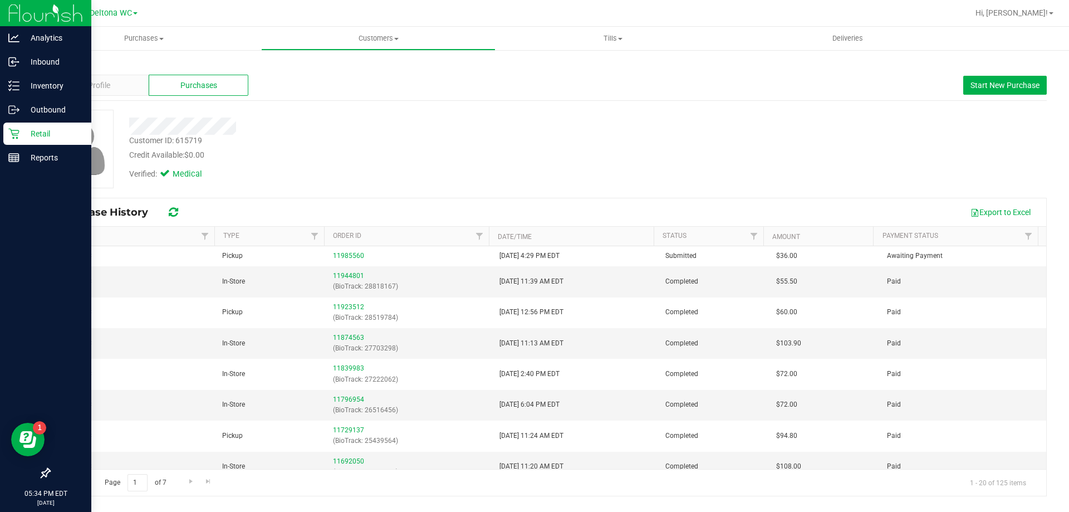
click at [2, 131] on link "Retail" at bounding box center [45, 135] width 91 height 24
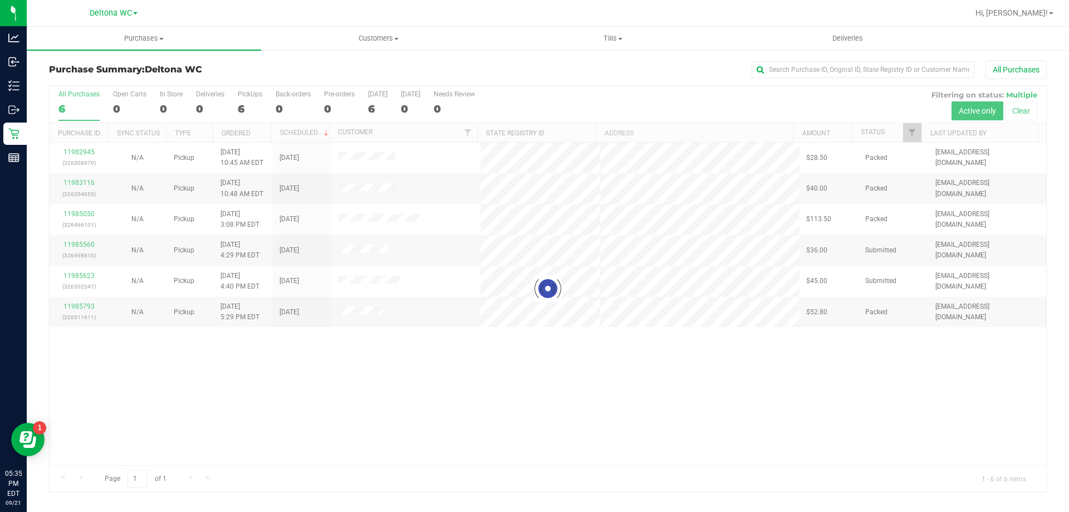
click at [415, 361] on div at bounding box center [548, 289] width 997 height 406
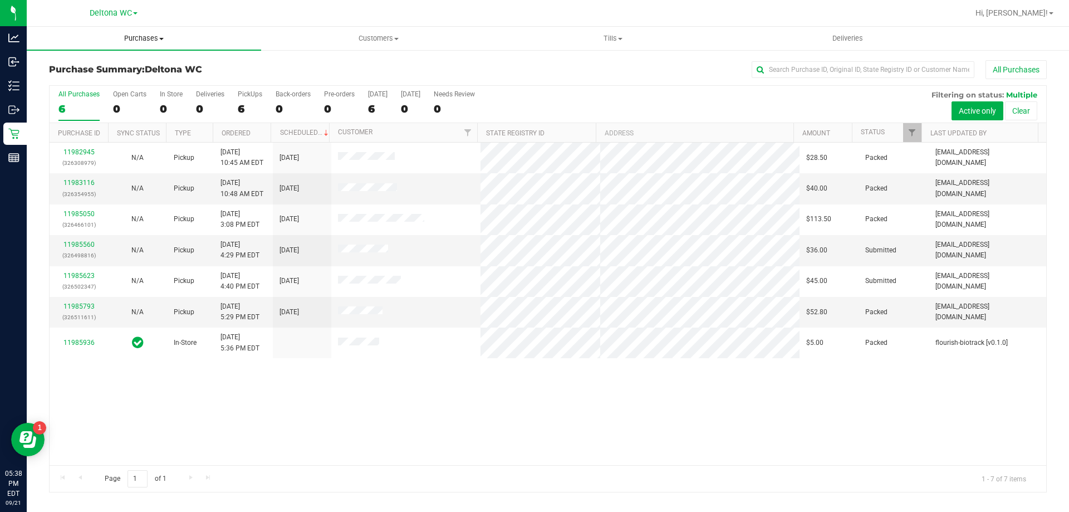
click at [145, 47] on uib-tab-heading "Purchases Summary of purchases Fulfillment All purchases" at bounding box center [144, 38] width 234 height 23
click at [69, 76] on span "Fulfillment" at bounding box center [61, 80] width 69 height 9
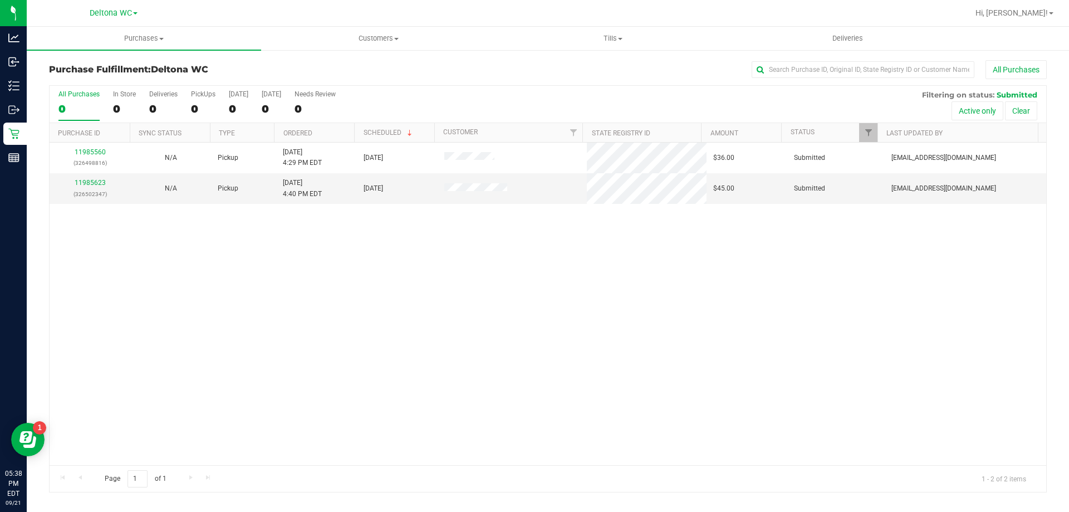
click at [146, 372] on div "11985560 (326498816) N/A Pickup 9/21/2025 4:29 PM EDT 9/21/2025 $36.00 Submitte…" at bounding box center [548, 304] width 997 height 322
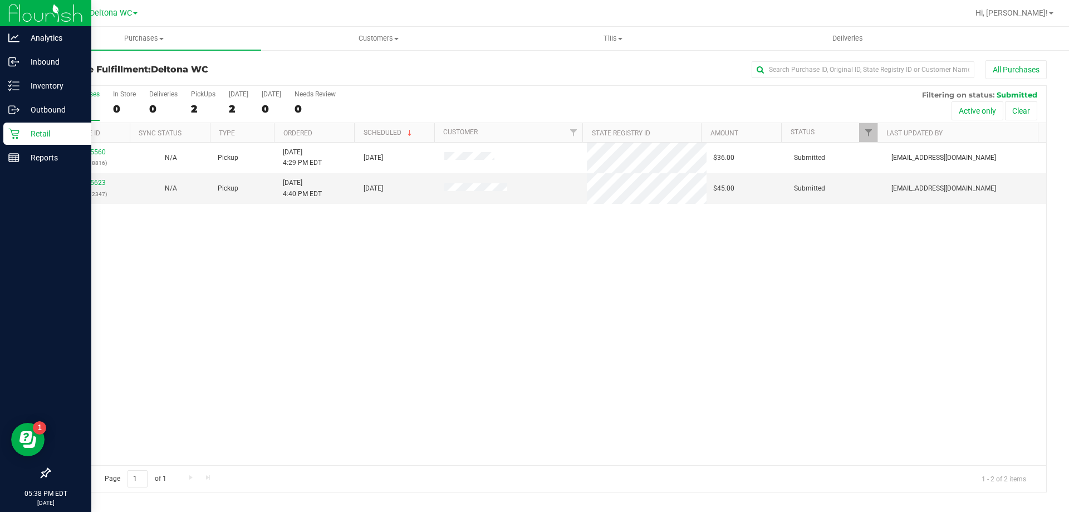
click at [17, 137] on icon at bounding box center [13, 134] width 11 height 11
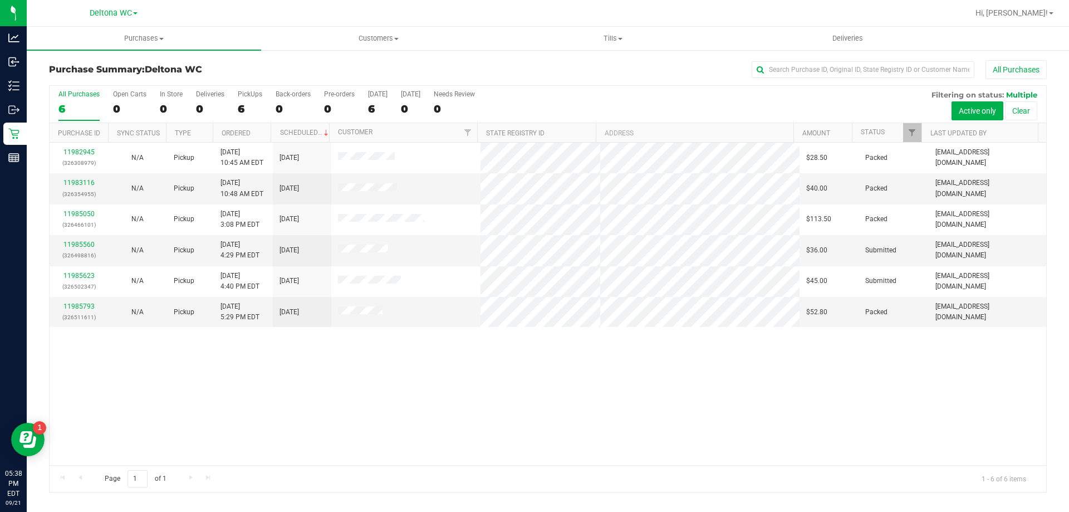
click at [336, 357] on div "11982945 (326308979) N/A Pickup 9/21/2025 10:45 AM EDT 9/21/2025 $28.50 Packed …" at bounding box center [548, 304] width 997 height 322
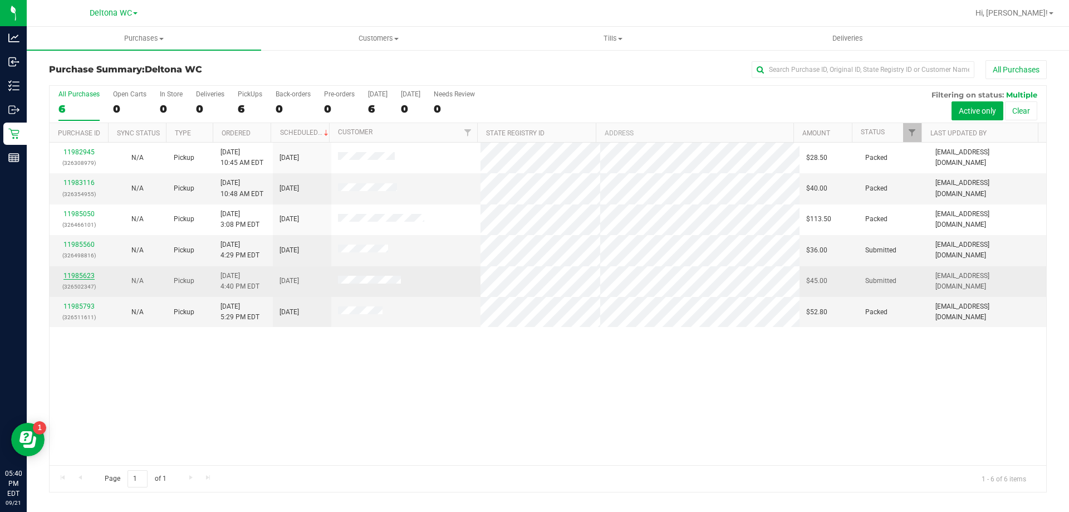
click at [77, 273] on link "11985623" at bounding box center [78, 276] width 31 height 8
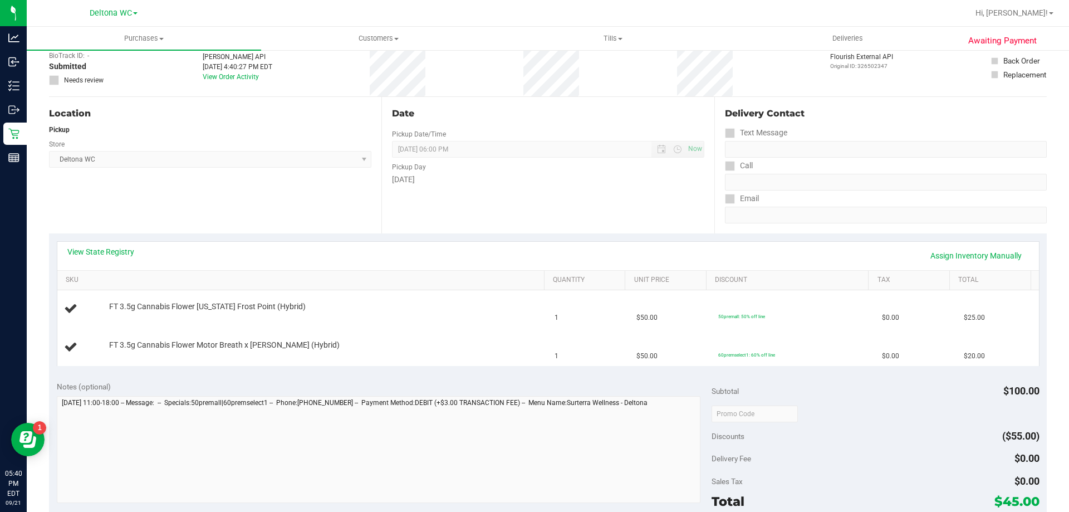
scroll to position [167, 0]
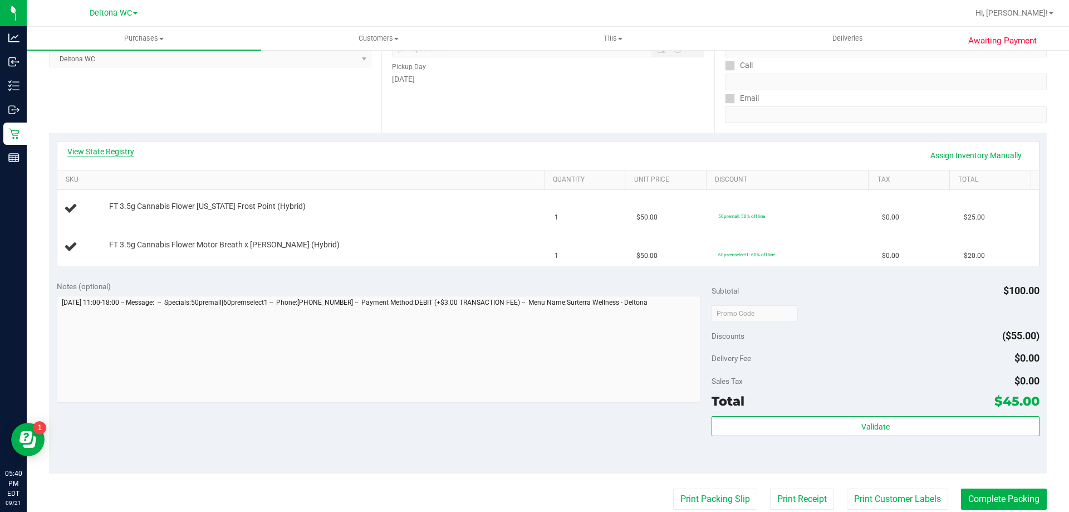
click at [84, 153] on link "View State Registry" at bounding box center [100, 151] width 67 height 11
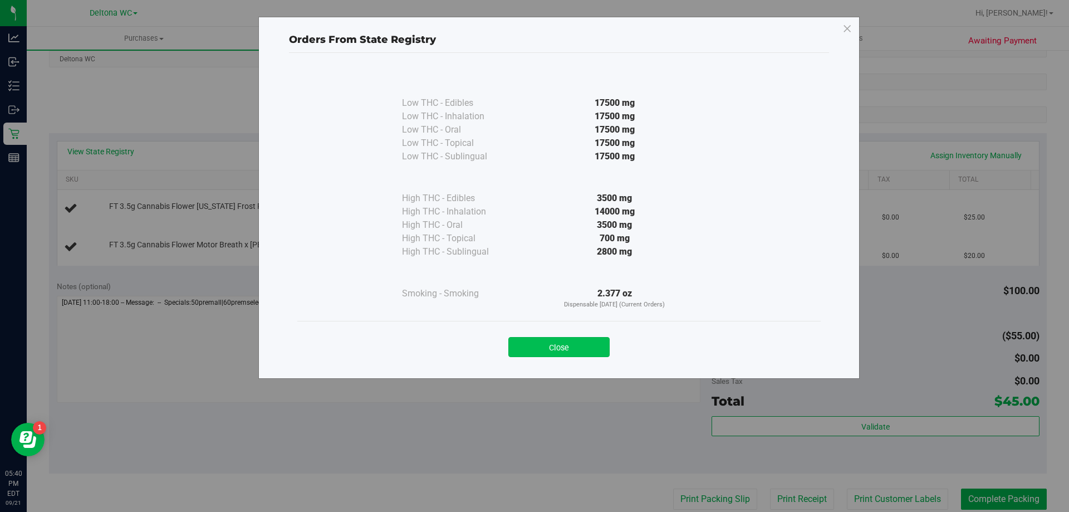
click at [578, 339] on button "Close" at bounding box center [558, 347] width 101 height 20
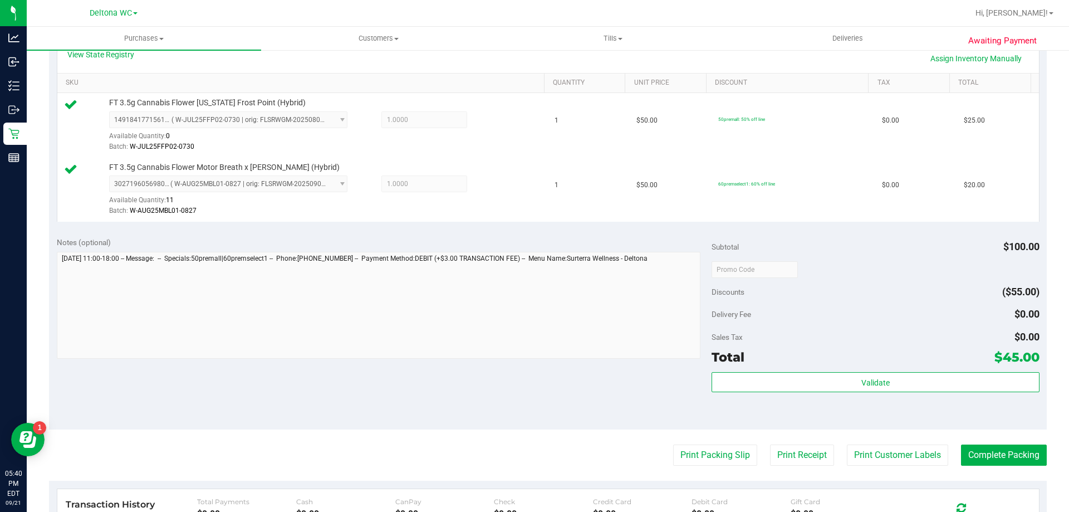
scroll to position [390, 0]
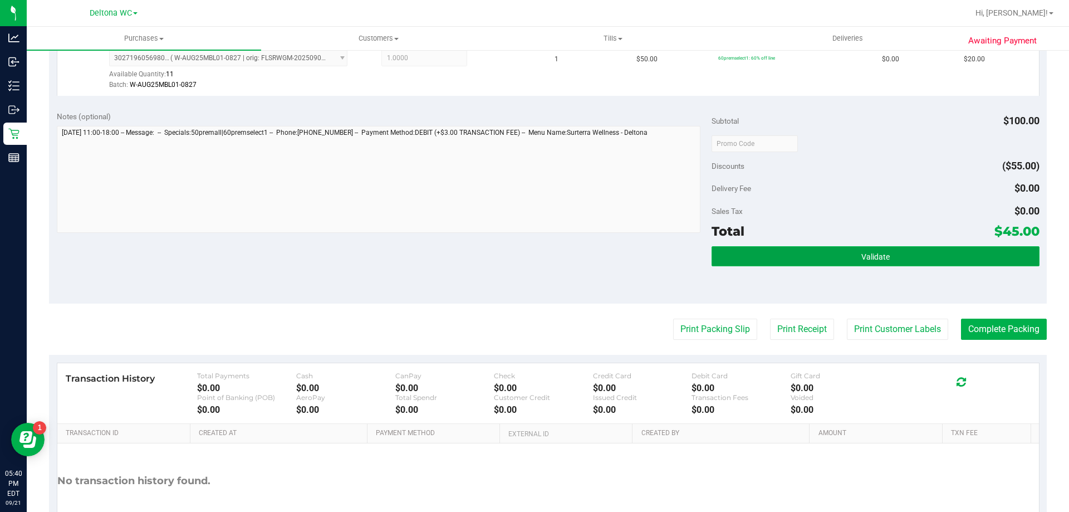
click at [793, 265] on button "Validate" at bounding box center [875, 256] width 327 height 20
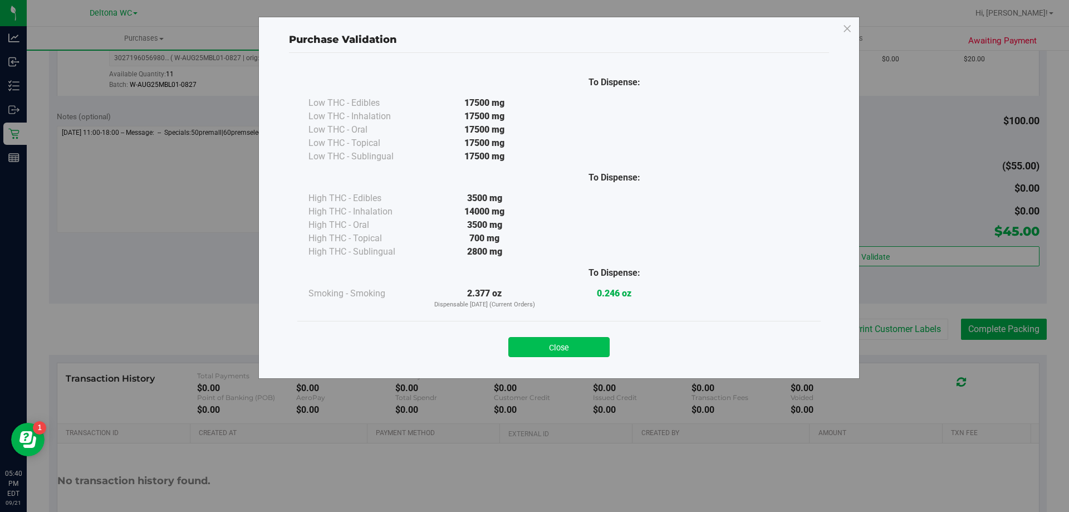
click at [571, 348] on button "Close" at bounding box center [558, 347] width 101 height 20
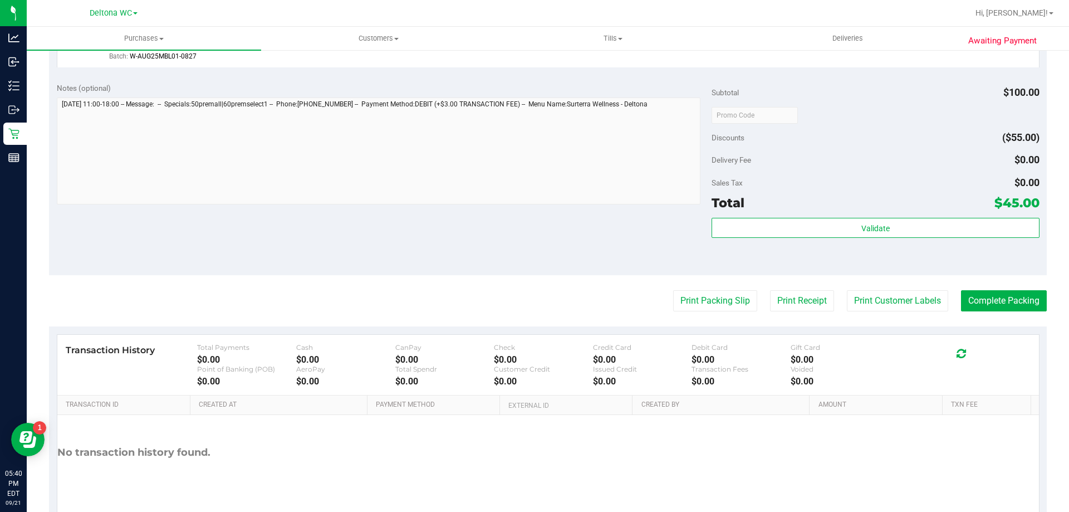
scroll to position [463, 0]
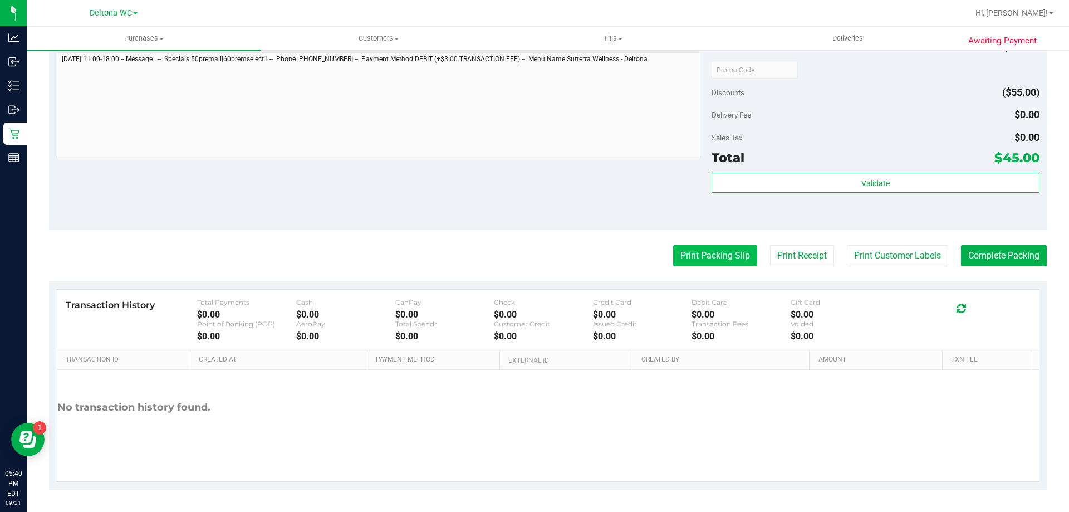
click at [703, 261] on button "Print Packing Slip" at bounding box center [715, 255] width 84 height 21
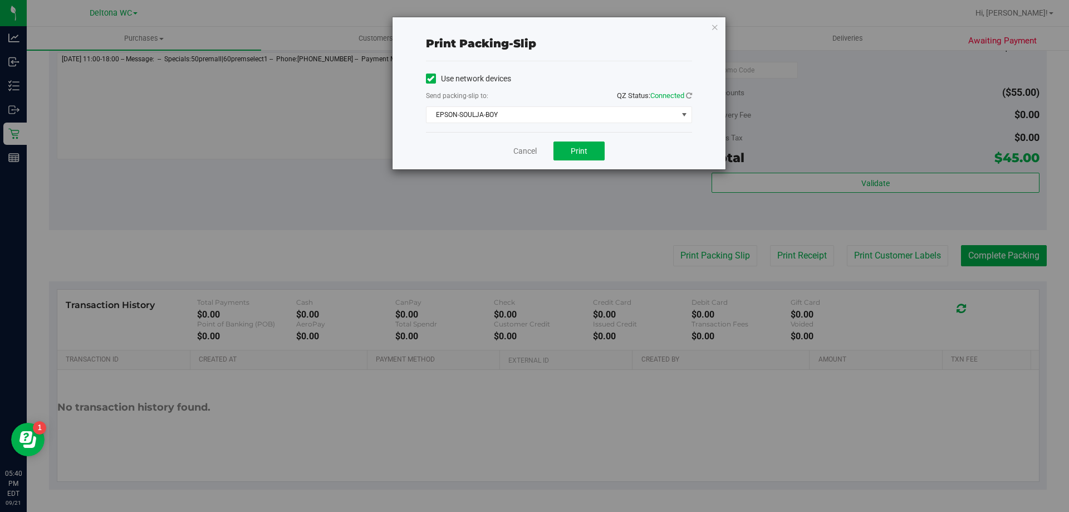
drag, startPoint x: 517, startPoint y: 139, endPoint x: 521, endPoint y: 161, distance: 22.2
click at [517, 145] on div "Cancel Print" at bounding box center [559, 150] width 266 height 37
click at [521, 161] on div "Cancel Print" at bounding box center [559, 150] width 266 height 37
click at [521, 146] on link "Cancel" at bounding box center [524, 151] width 23 height 12
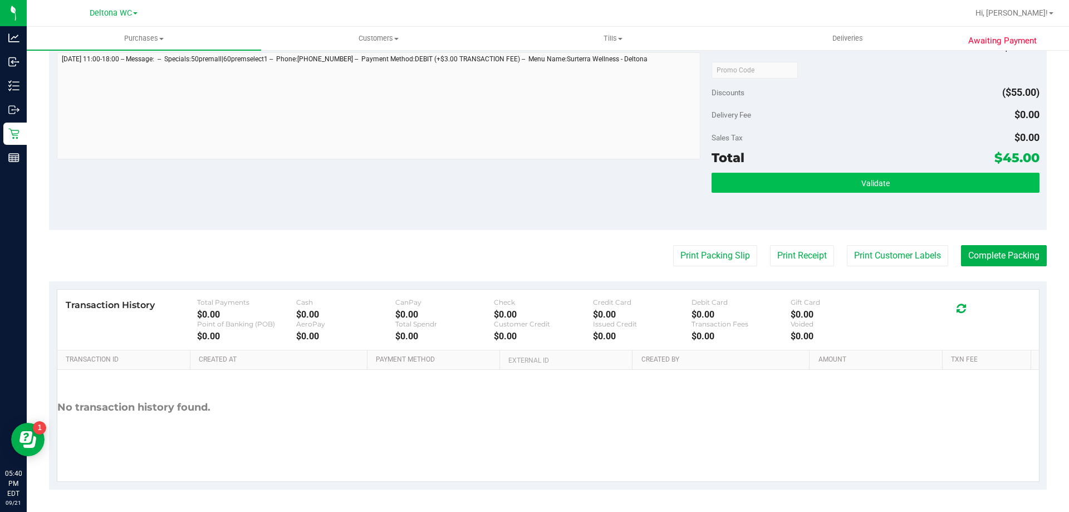
scroll to position [296, 0]
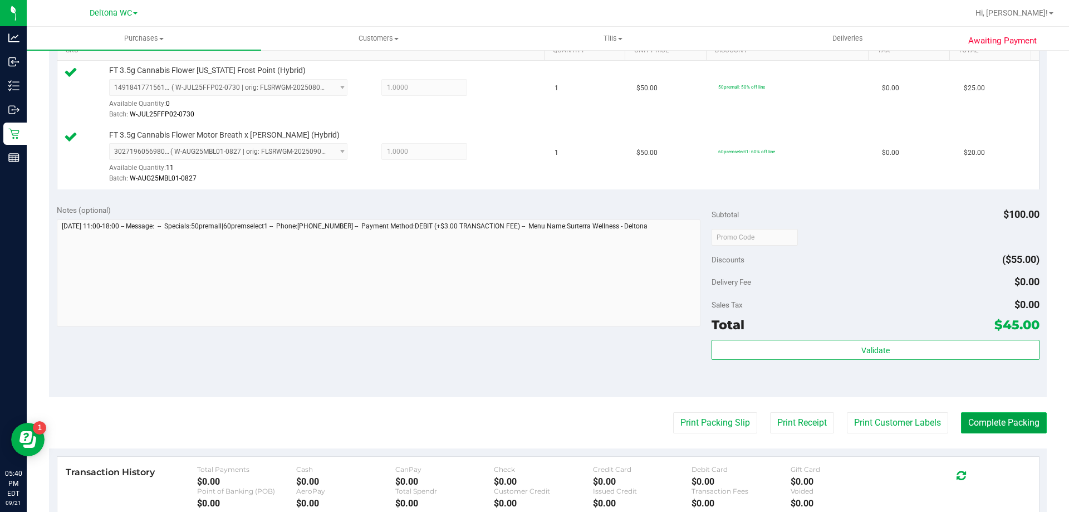
drag, startPoint x: 1028, startPoint y: 426, endPoint x: 1031, endPoint y: 415, distance: 10.9
click at [1028, 426] on button "Complete Packing" at bounding box center [1004, 422] width 86 height 21
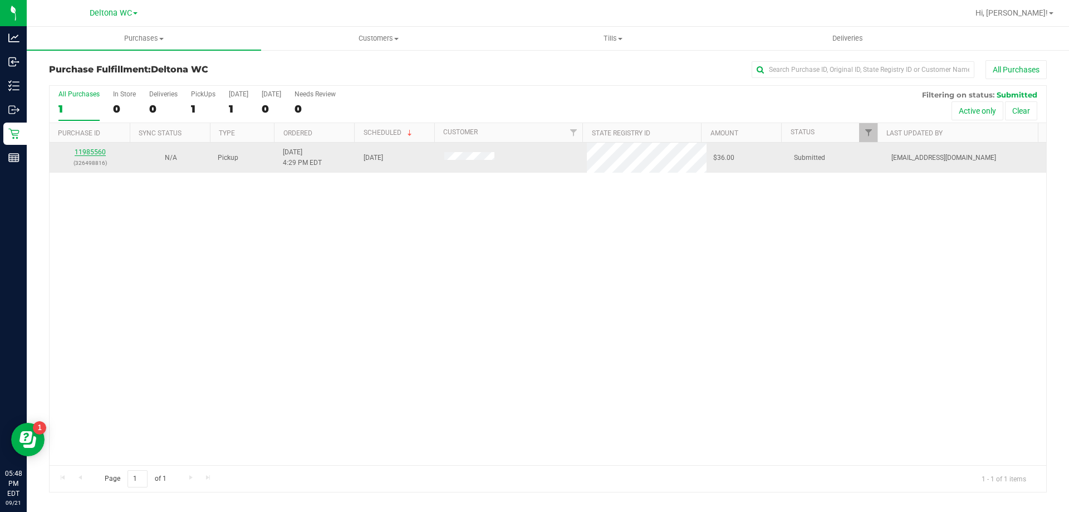
click at [82, 151] on link "11985560" at bounding box center [90, 152] width 31 height 8
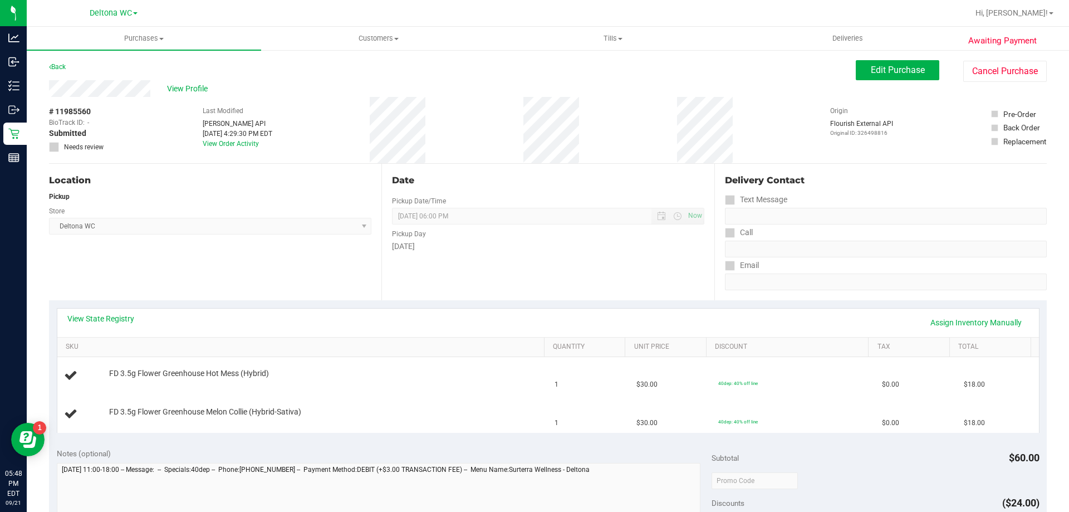
click at [480, 144] on div "# 11985560 BioTrack ID: - Submitted Needs review Last Modified Jane API Sep 21,…" at bounding box center [548, 130] width 998 height 66
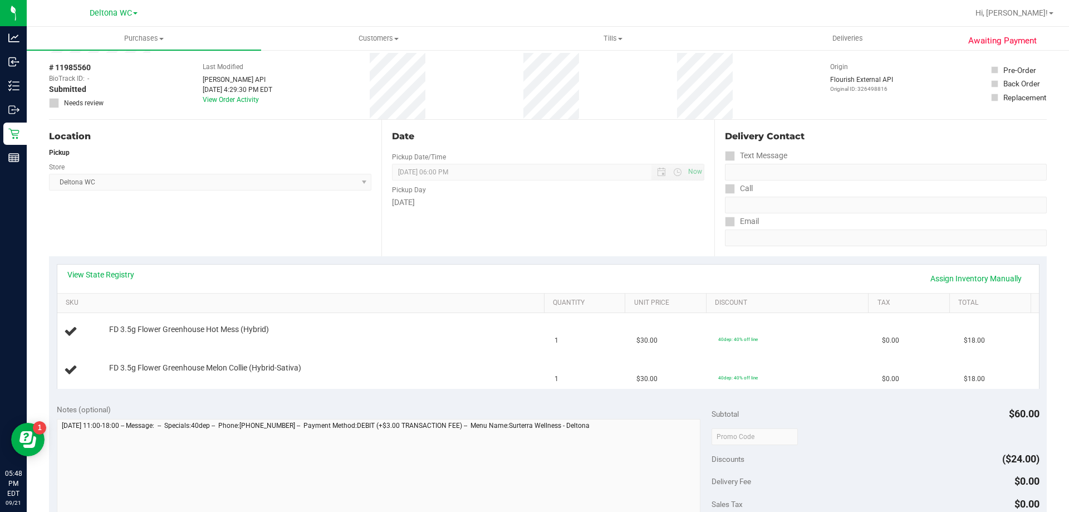
scroll to position [111, 0]
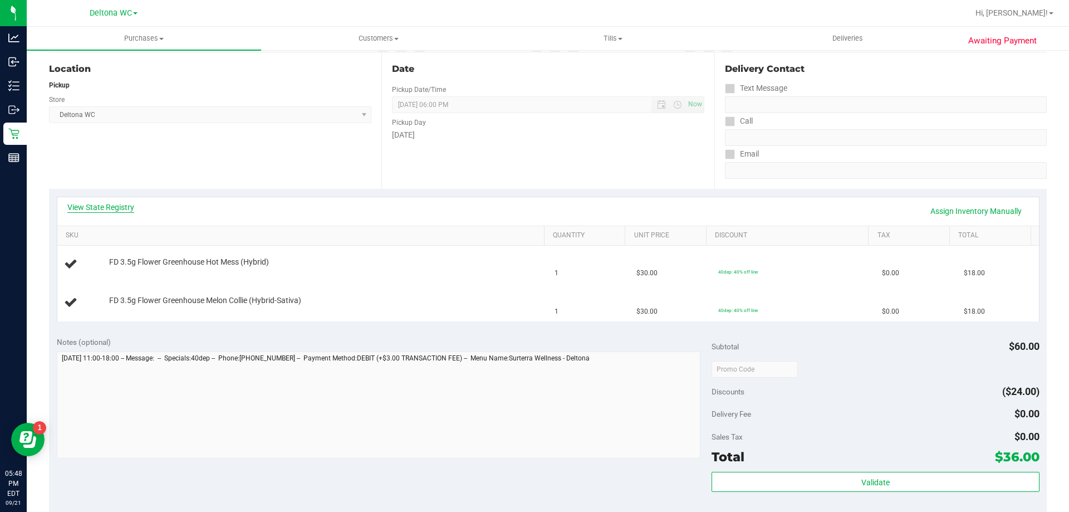
click at [121, 208] on link "View State Registry" at bounding box center [100, 207] width 67 height 11
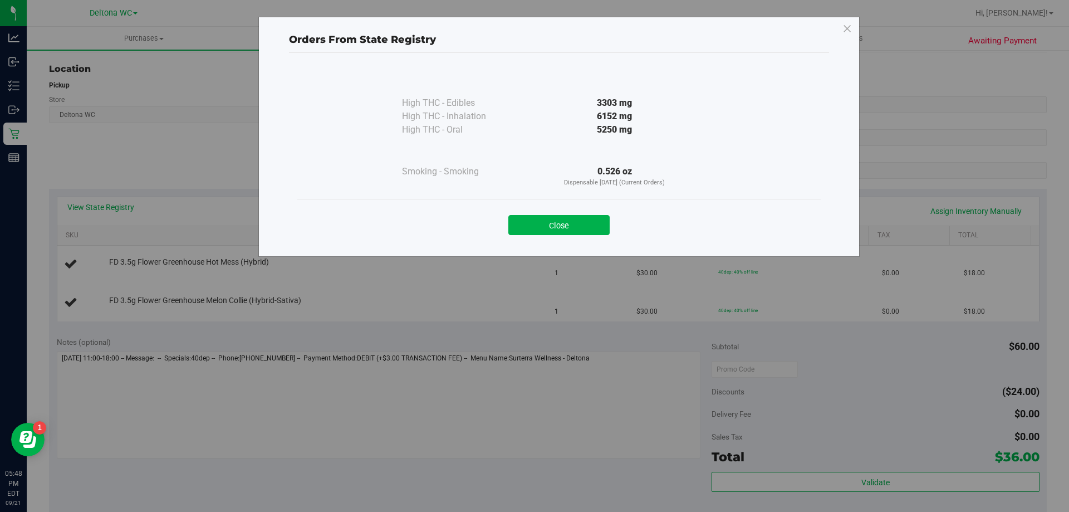
drag, startPoint x: 607, startPoint y: 173, endPoint x: 640, endPoint y: 166, distance: 34.6
click at [640, 166] on div "0.526 oz Dispensable Today (Current Orders)" at bounding box center [614, 176] width 203 height 23
click at [517, 140] on div at bounding box center [614, 150] width 203 height 28
click at [547, 231] on button "Close" at bounding box center [558, 225] width 101 height 20
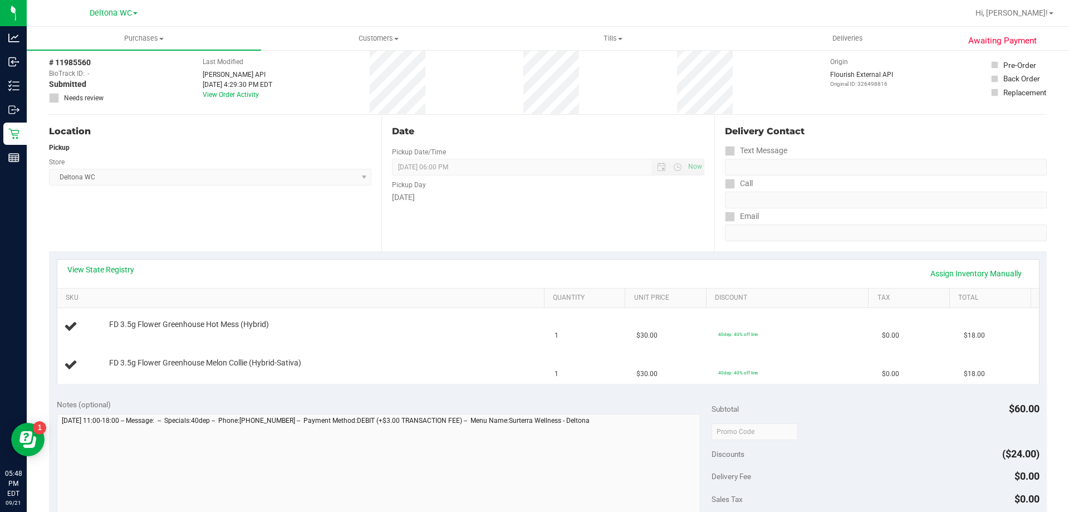
scroll to position [0, 0]
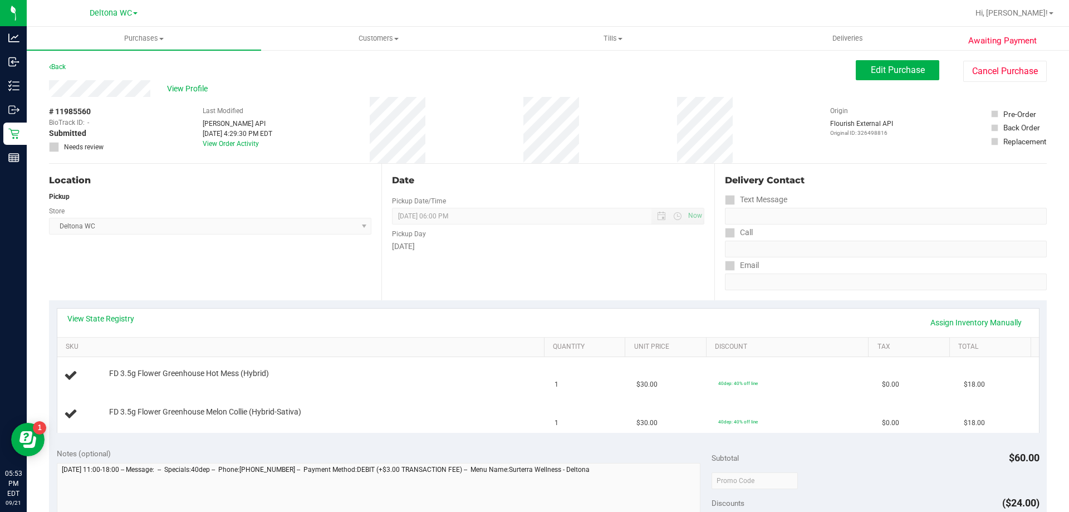
click at [247, 256] on div "Location Pickup Store Deltona WC Select Store Bonita Springs WC Boynton Beach W…" at bounding box center [215, 232] width 332 height 136
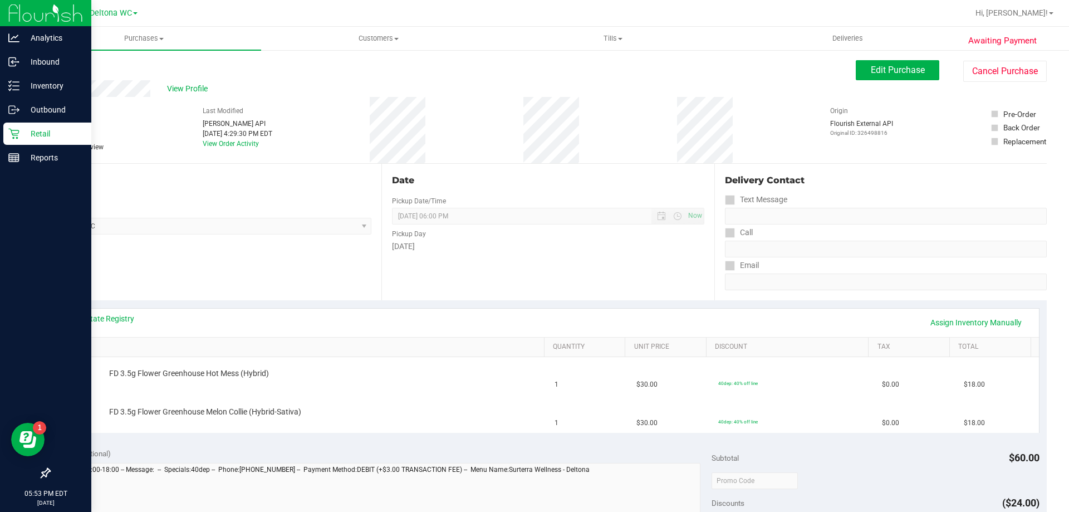
click at [20, 137] on p "Retail" at bounding box center [52, 133] width 67 height 13
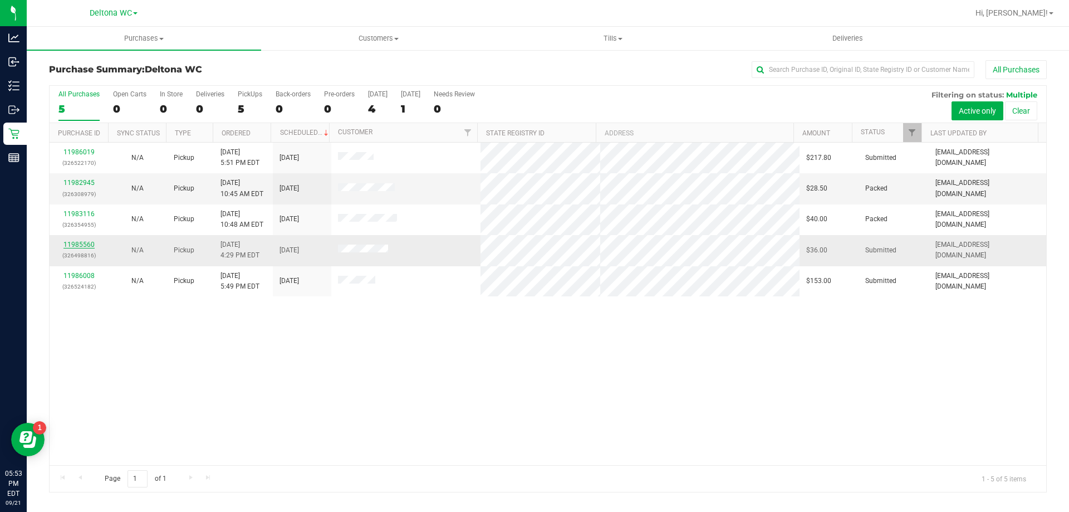
click at [75, 245] on link "11985560" at bounding box center [78, 245] width 31 height 8
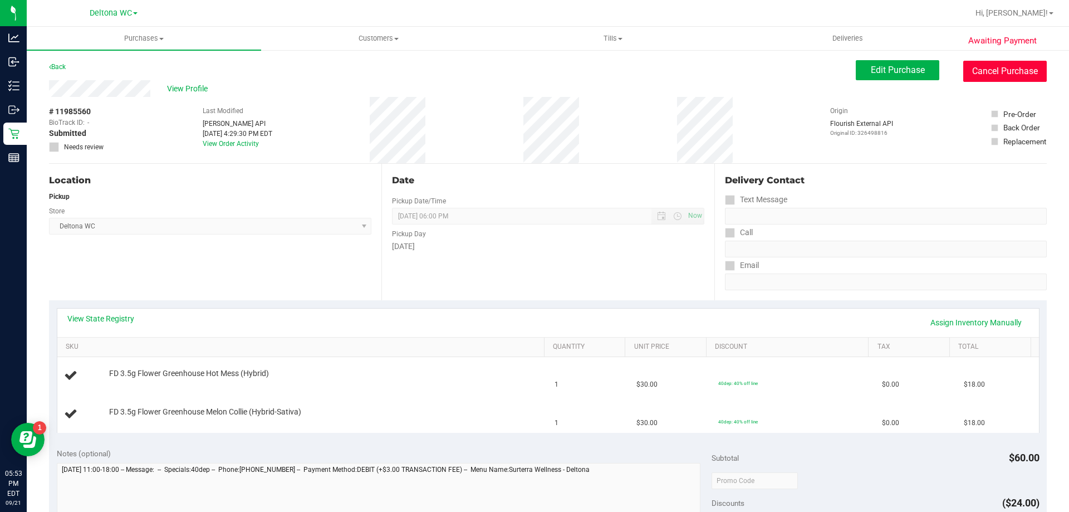
click at [991, 64] on button "Cancel Purchase" at bounding box center [1006, 71] width 84 height 21
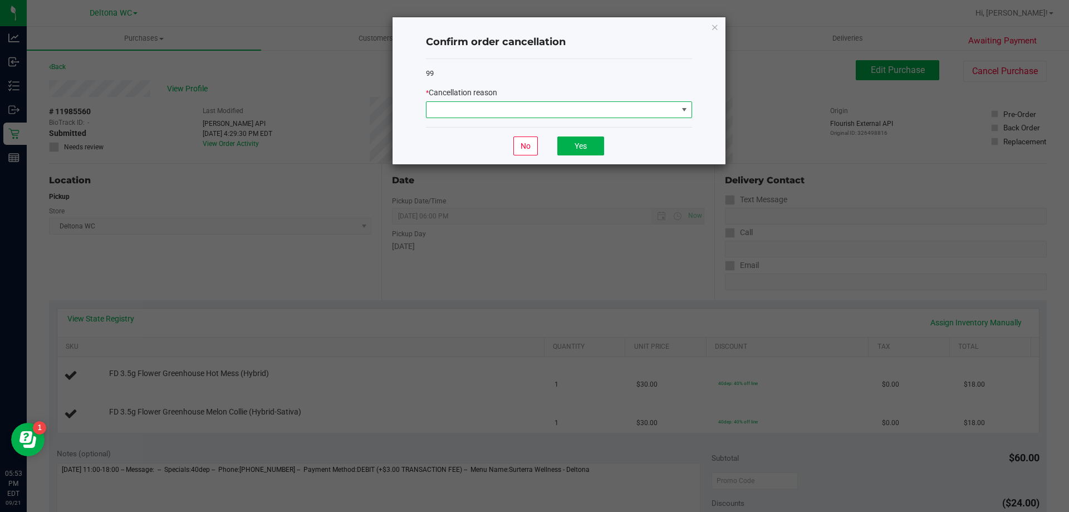
click at [538, 109] on span at bounding box center [552, 110] width 251 height 16
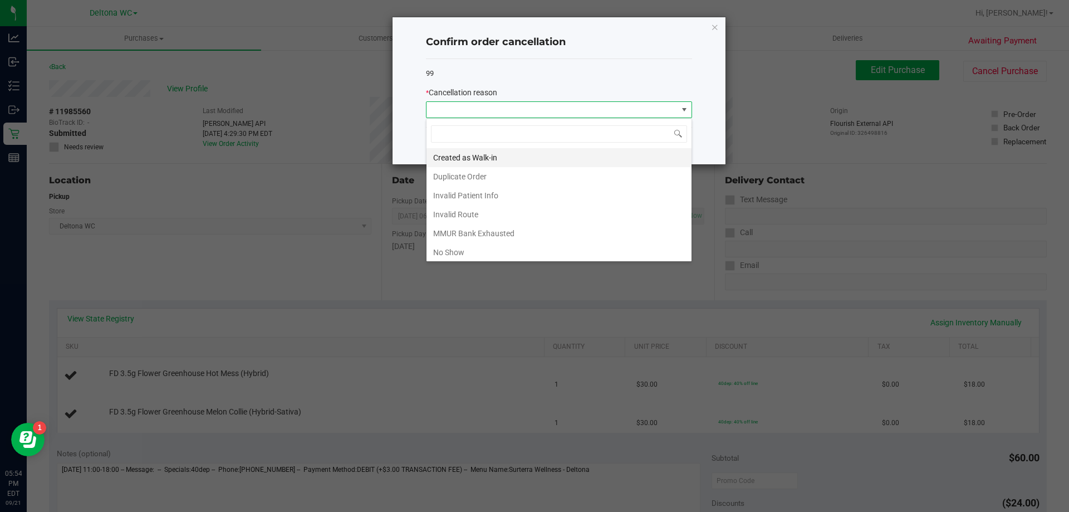
click at [484, 161] on li "Created as Walk-in" at bounding box center [559, 157] width 265 height 19
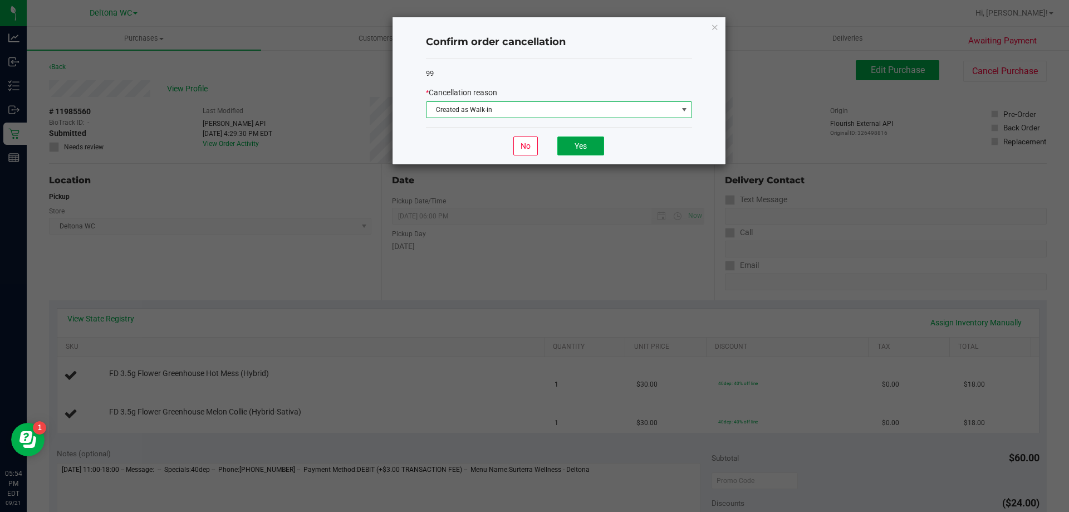
click at [585, 148] on button "Yes" at bounding box center [580, 145] width 47 height 19
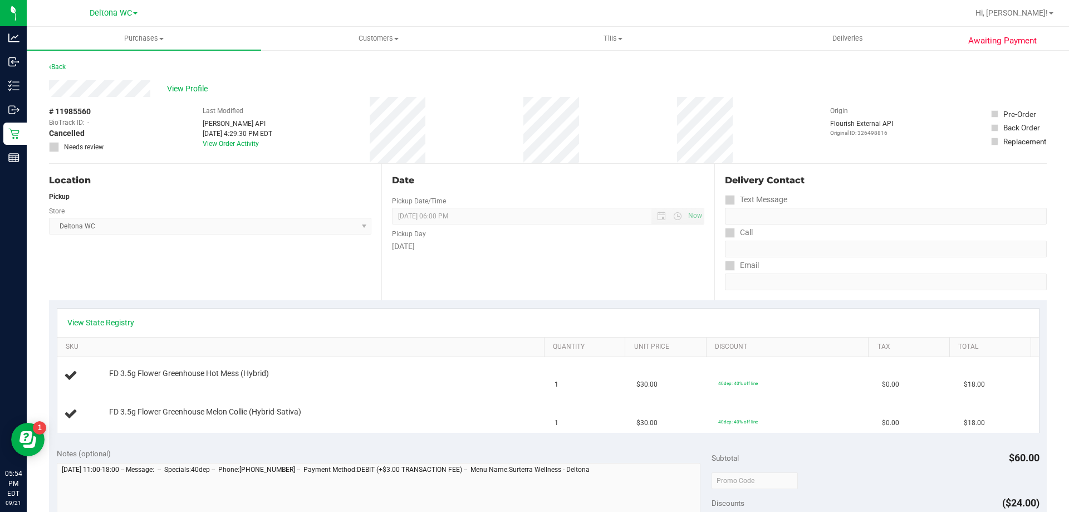
click at [27, 121] on div "Awaiting Payment Back View Profile # 11985560 BioTrack ID: - Cancelled Needs re…" at bounding box center [548, 485] width 1043 height 873
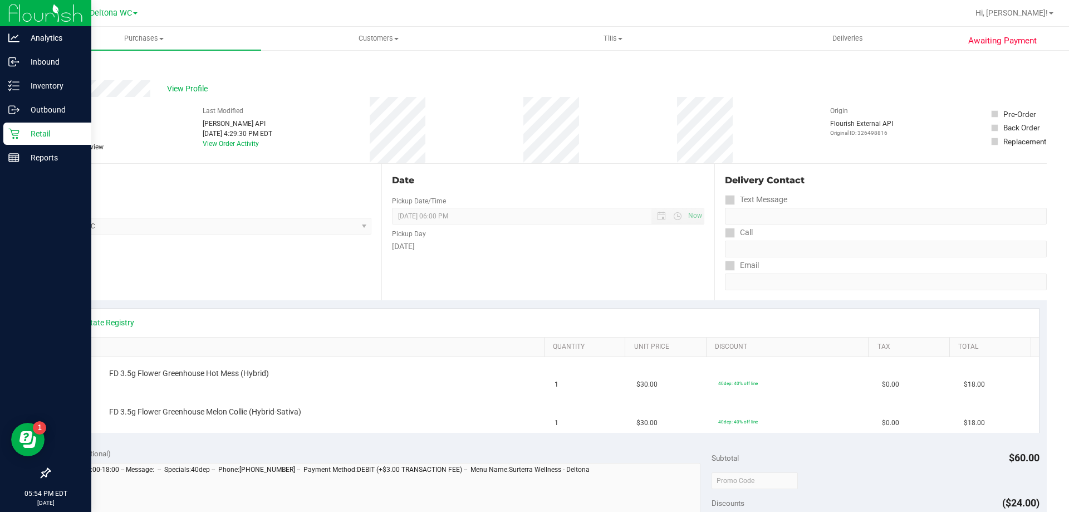
click at [22, 135] on p "Retail" at bounding box center [52, 133] width 67 height 13
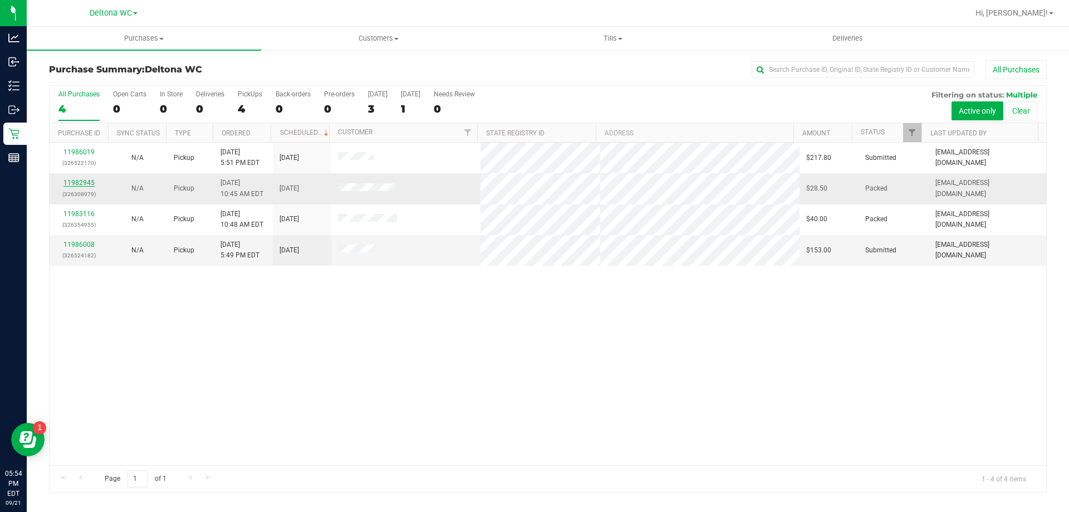
click at [74, 181] on link "11982945" at bounding box center [78, 183] width 31 height 8
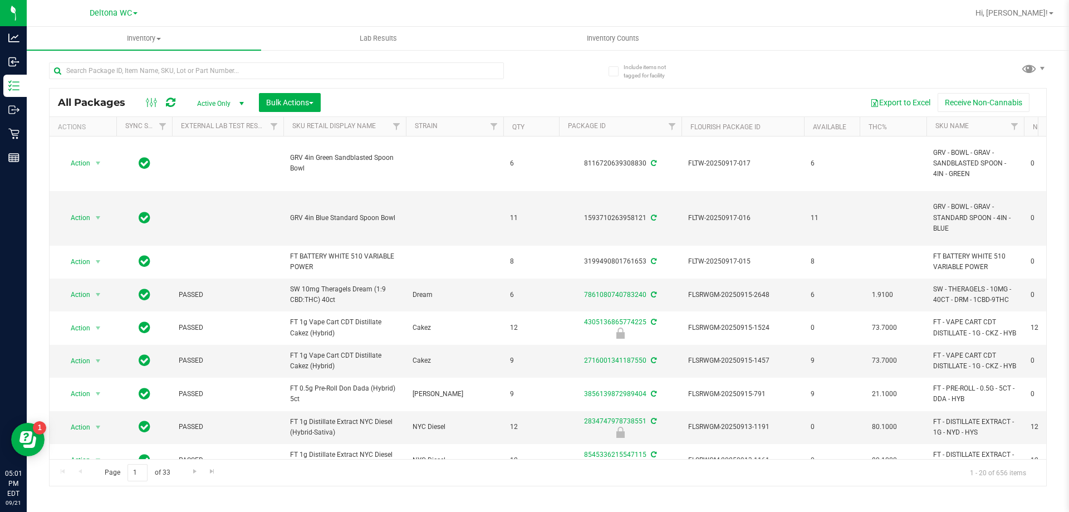
click at [553, 80] on div "All Packages Active Only Active Only Lab Samples Locked All External Internal B…" at bounding box center [548, 269] width 998 height 434
click at [568, 77] on div "All Packages Active Only Active Only Lab Samples Locked All External Internal B…" at bounding box center [548, 269] width 998 height 434
